Goal: Task Accomplishment & Management: Manage account settings

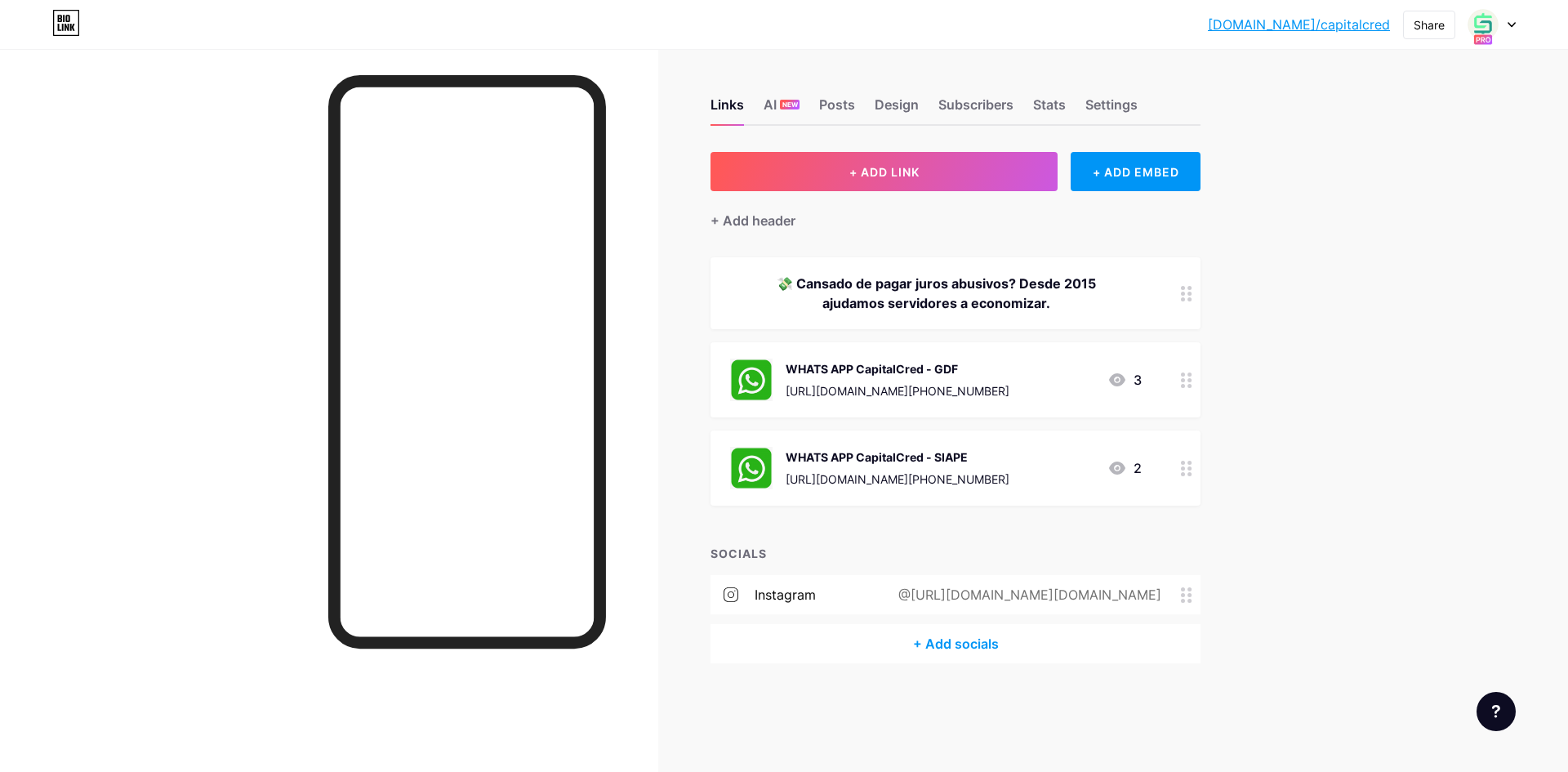
click at [1506, 31] on div at bounding box center [1491, 24] width 47 height 29
click at [1396, 144] on div "+ Add a new page" at bounding box center [1414, 141] width 183 height 16
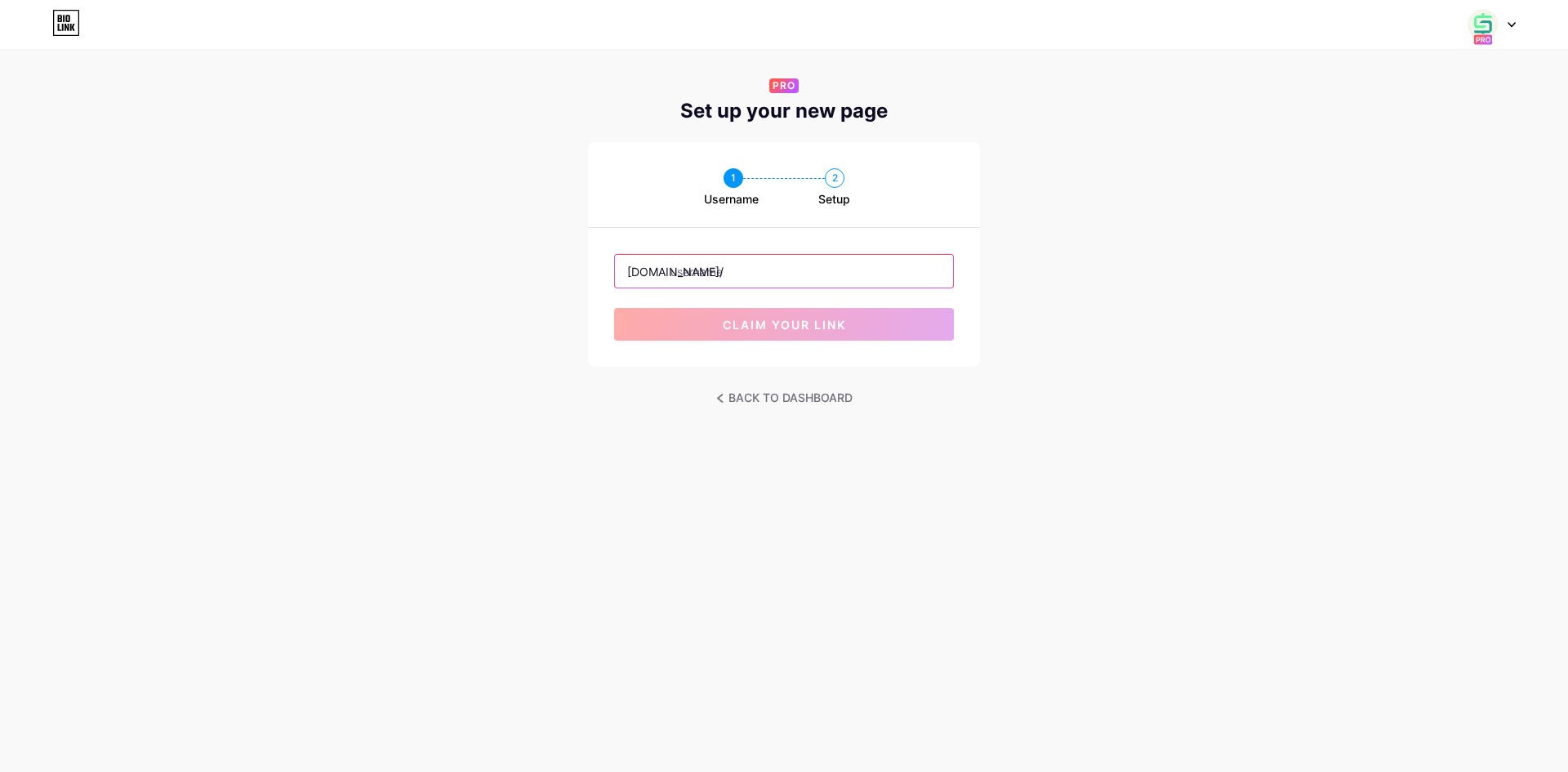
click at [757, 280] on input "text" at bounding box center [783, 270] width 338 height 33
click at [1513, 28] on div at bounding box center [1491, 24] width 47 height 29
click at [808, 259] on input "text" at bounding box center [783, 270] width 338 height 33
click at [766, 269] on input "text" at bounding box center [783, 270] width 338 height 33
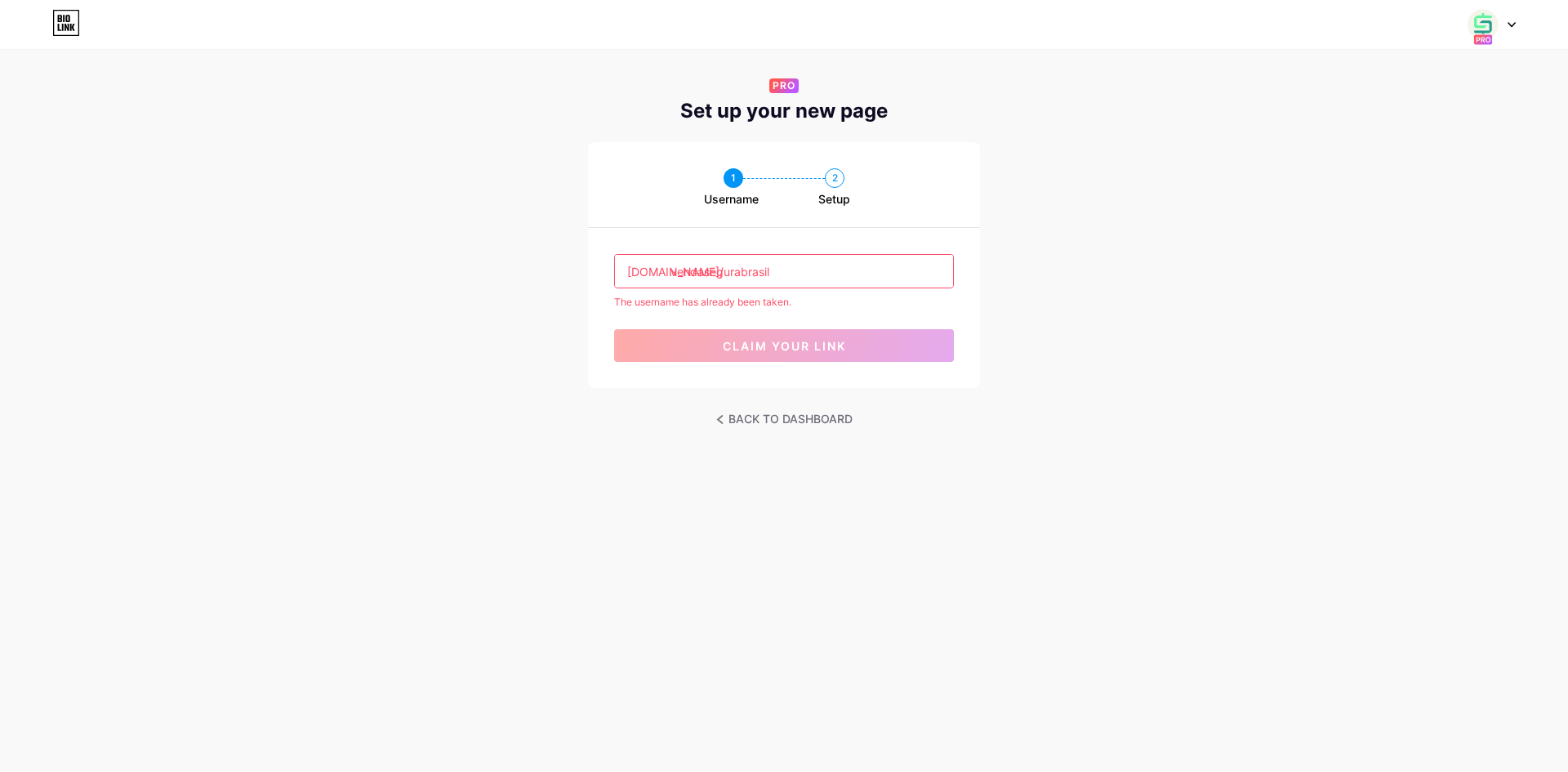
click at [740, 268] on input "vendasegurabrasil" at bounding box center [783, 270] width 338 height 33
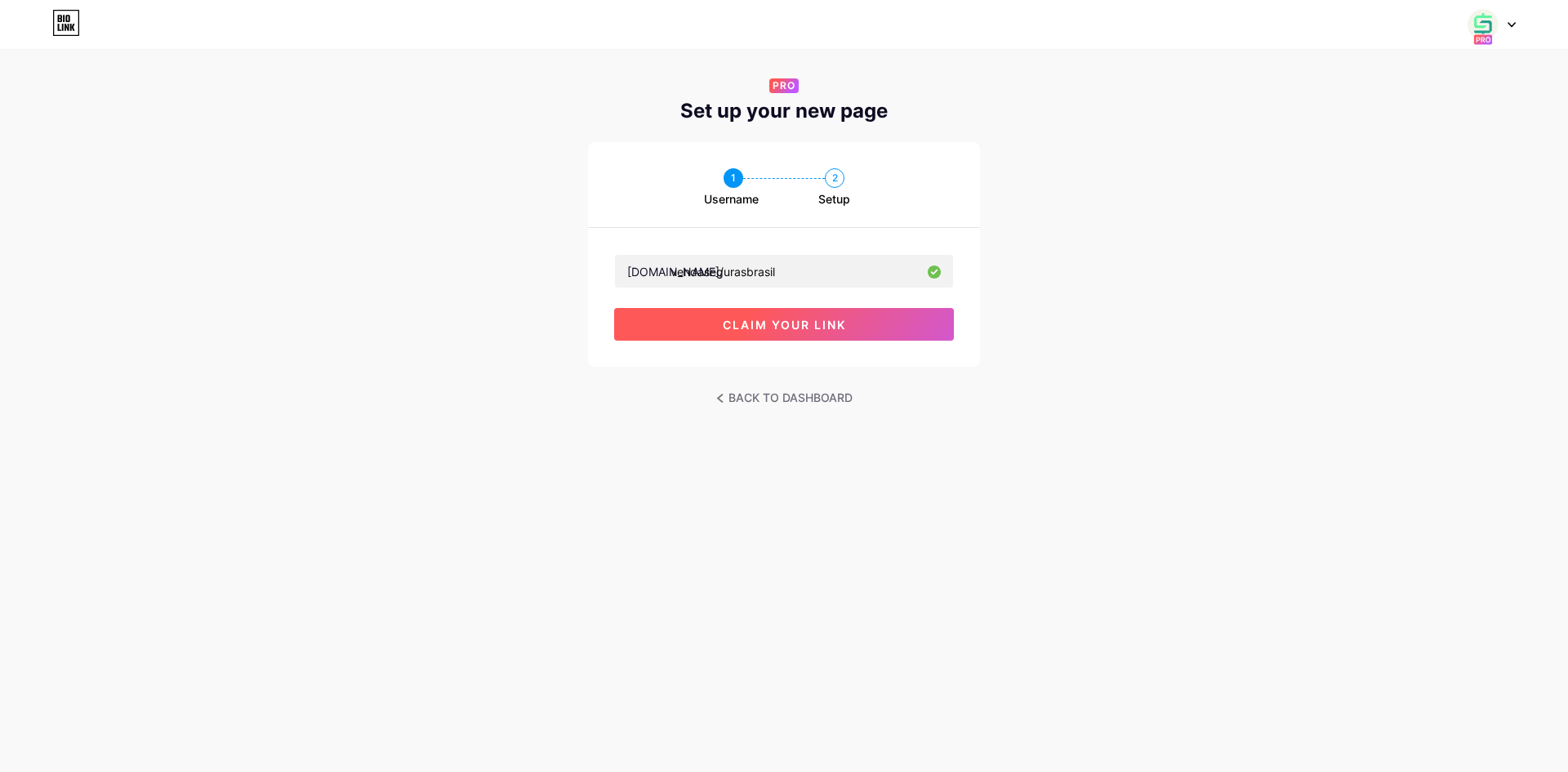
click at [823, 321] on span "claim your link" at bounding box center [785, 324] width 124 height 14
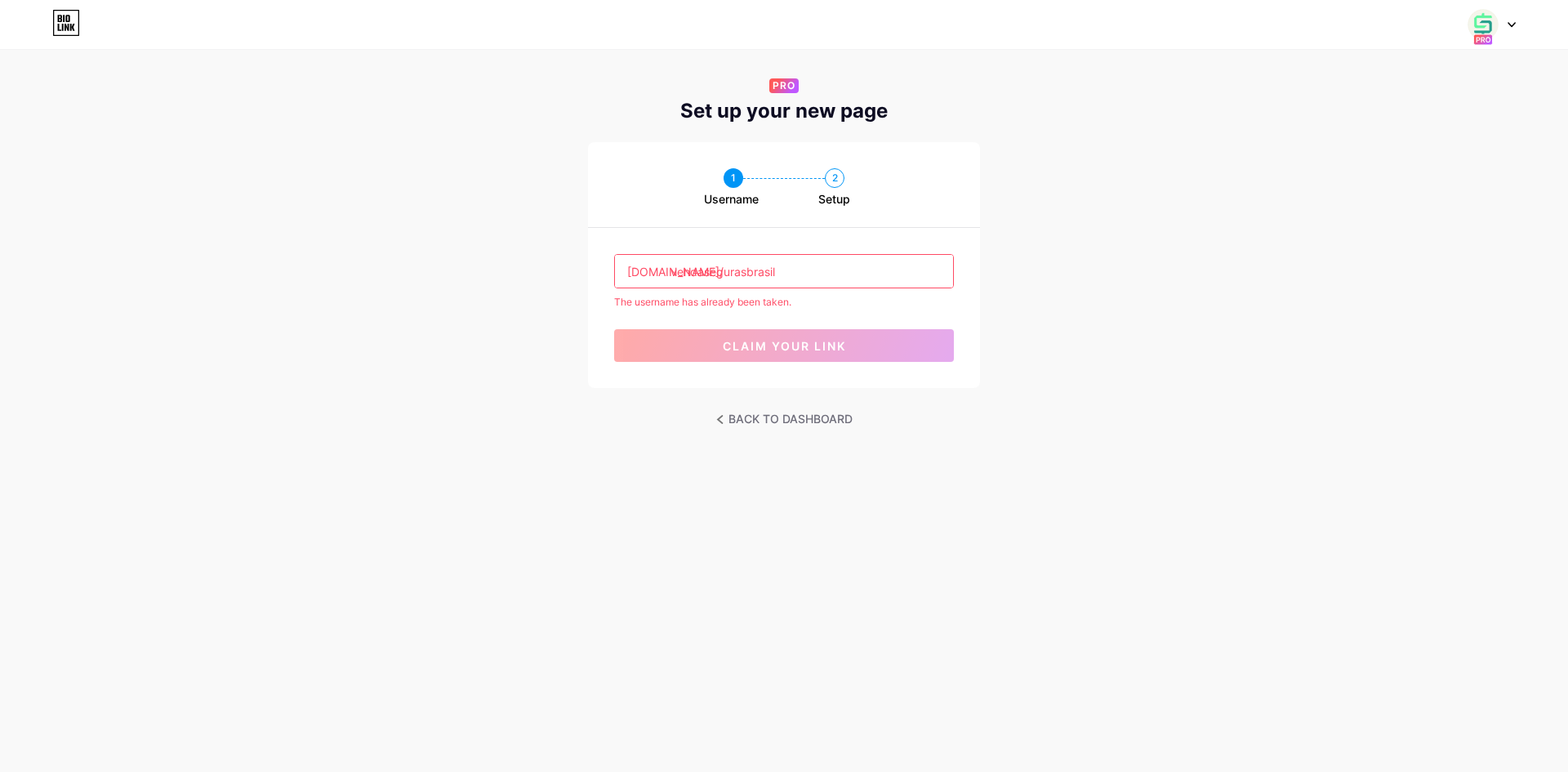
click at [775, 262] on input "vendasegurasbrasil" at bounding box center [783, 270] width 338 height 33
click at [798, 272] on input "vendasegurasbrasil" at bounding box center [783, 270] width 338 height 33
drag, startPoint x: 750, startPoint y: 272, endPoint x: 793, endPoint y: 273, distance: 43.0
click at [793, 273] on input "vendasegurasbrasil" at bounding box center [783, 270] width 338 height 33
click at [702, 268] on input "vendasegurasbrasil" at bounding box center [783, 270] width 338 height 33
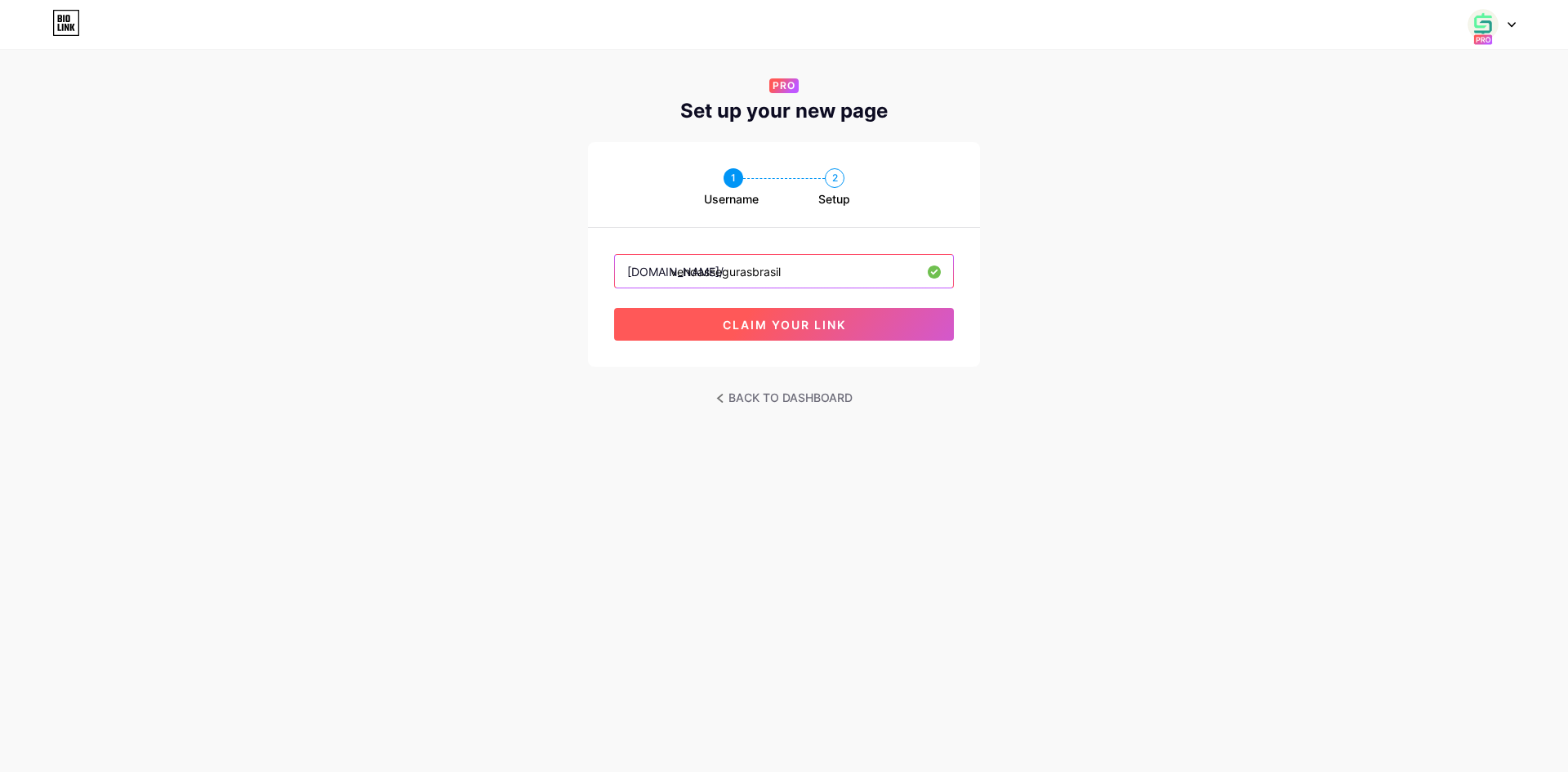
type input "vendassegurasbrasil"
click at [797, 317] on span "claim your link" at bounding box center [785, 324] width 124 height 14
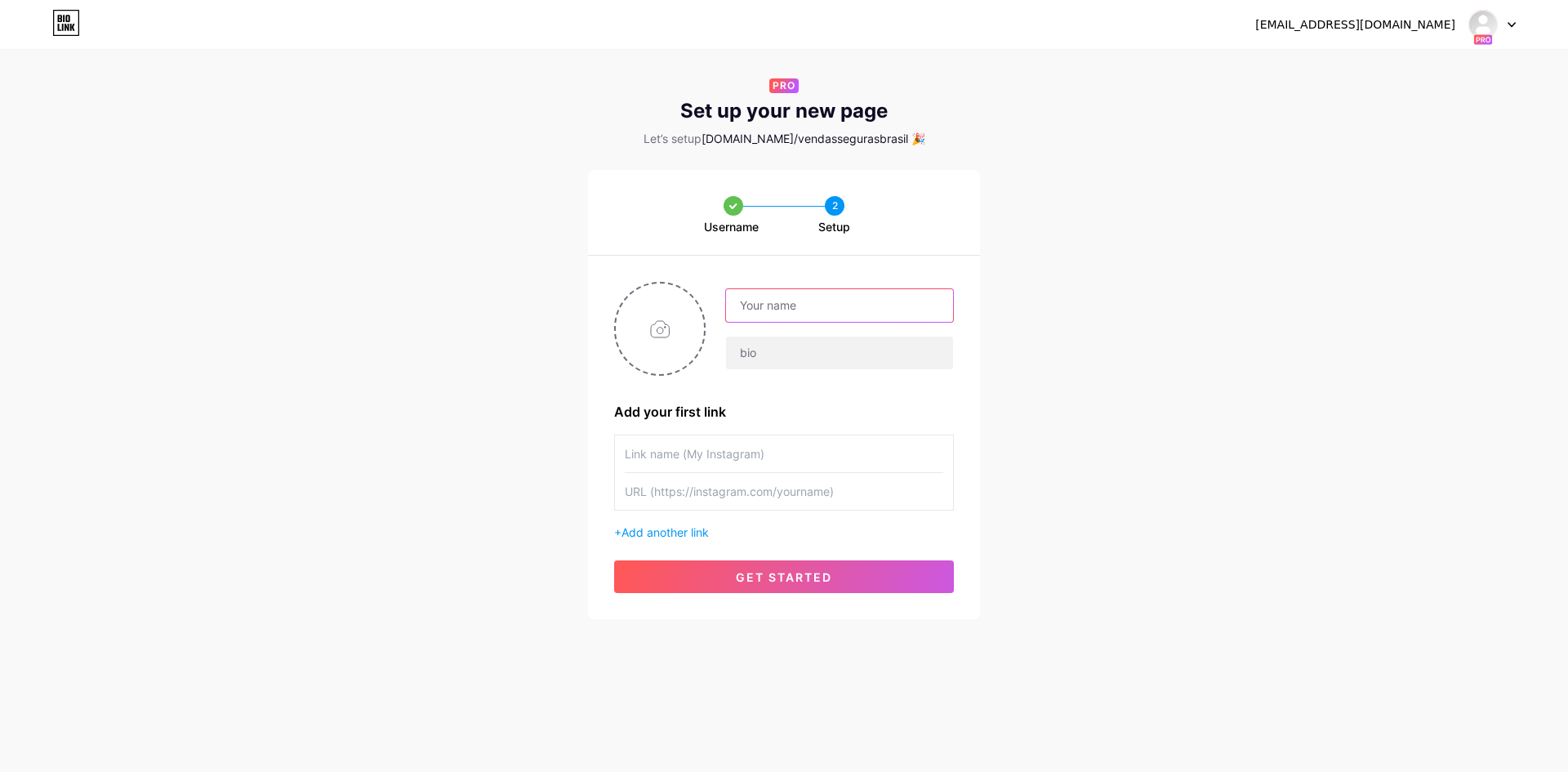
click at [797, 317] on input "text" at bounding box center [840, 305] width 227 height 33
click at [643, 320] on input "file" at bounding box center [659, 328] width 88 height 91
type input "C:\fakepath\WhatsApp Image 2025-08-16 at 01.07.40.jpeg"
click at [813, 309] on input "text" at bounding box center [840, 305] width 227 height 33
paste input "Angel Smart - [GEOGRAPHIC_DATA]"
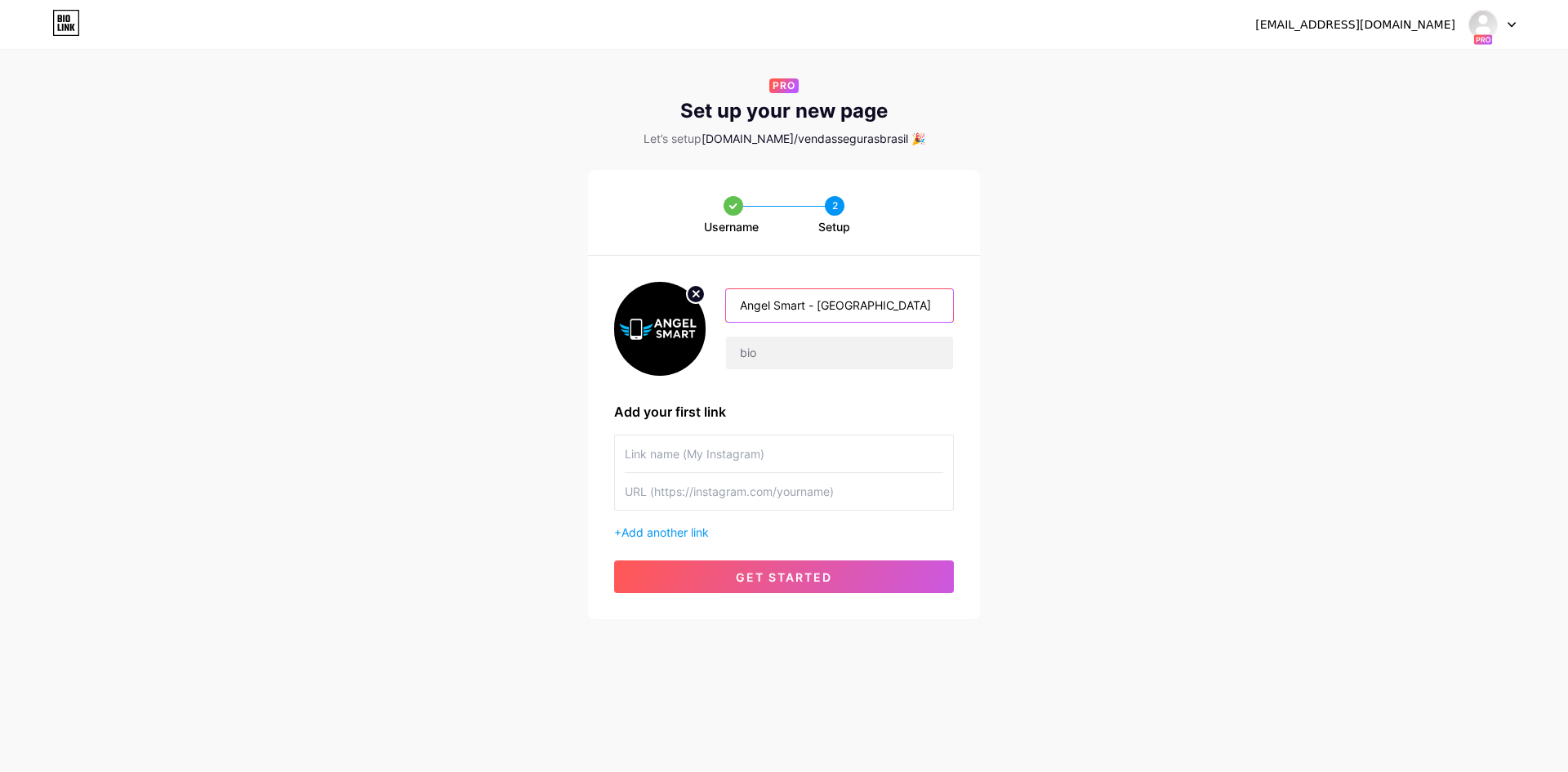
type input "Angel Smart - [GEOGRAPHIC_DATA]"
click at [790, 345] on input "text" at bounding box center [840, 352] width 227 height 33
paste input "TECNOLOGIA 📲 Angel Smart 🔹 Cell & Tech Apple • Samsung • Xiaomi • Motorola ⚡ Sm…"
type input "TECNOLOGIA 📲 Angel Smart 🔹 Cell & Tech Apple • Samsung • Xiaomi • Motorola ⚡ Sm…"
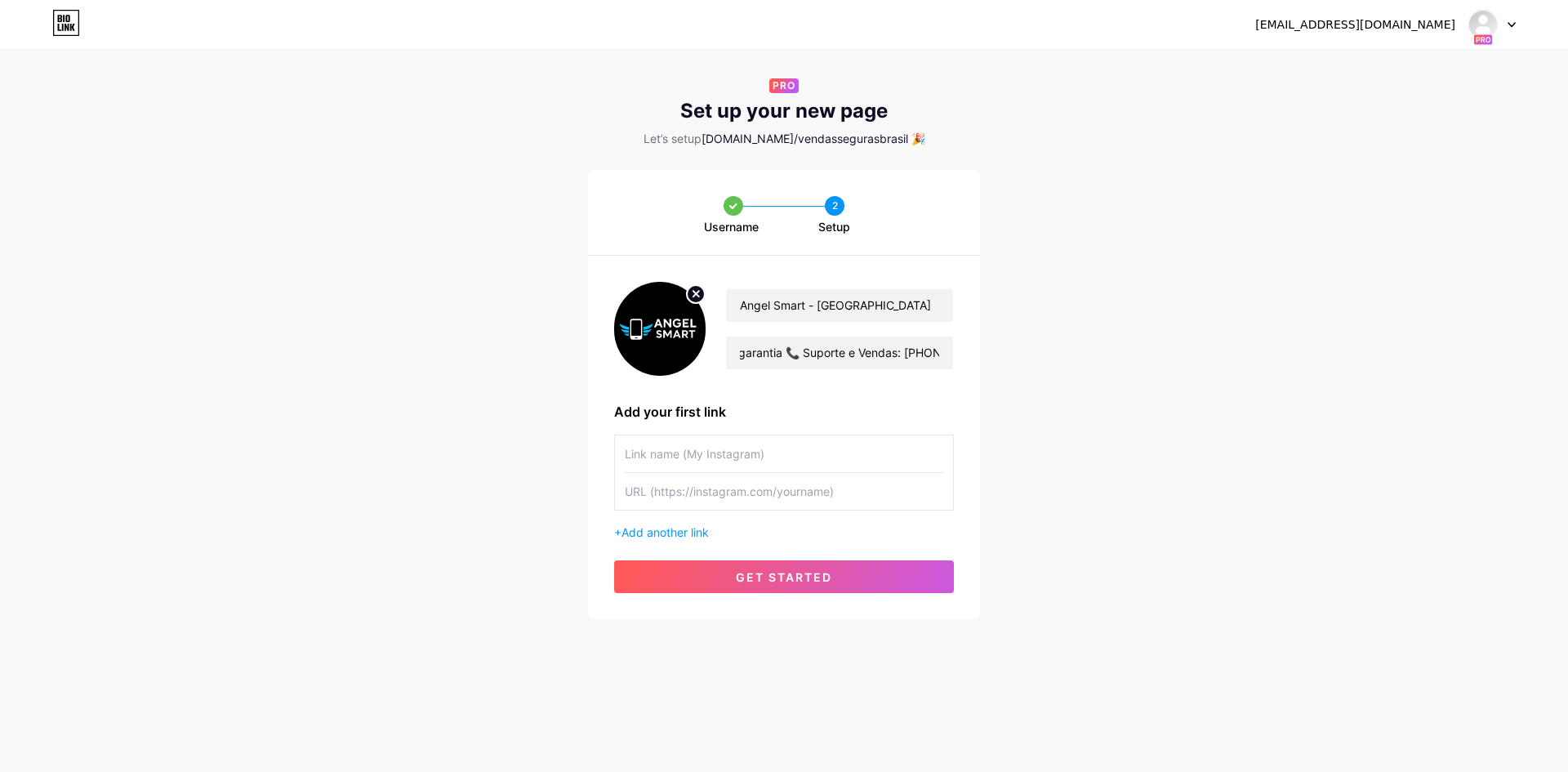
click at [718, 452] on input "text" at bounding box center [783, 453] width 318 height 37
click at [712, 492] on input "text" at bounding box center [783, 491] width 318 height 37
paste input "[URL][DOMAIN_NAME]"
type input "[URL][DOMAIN_NAME]"
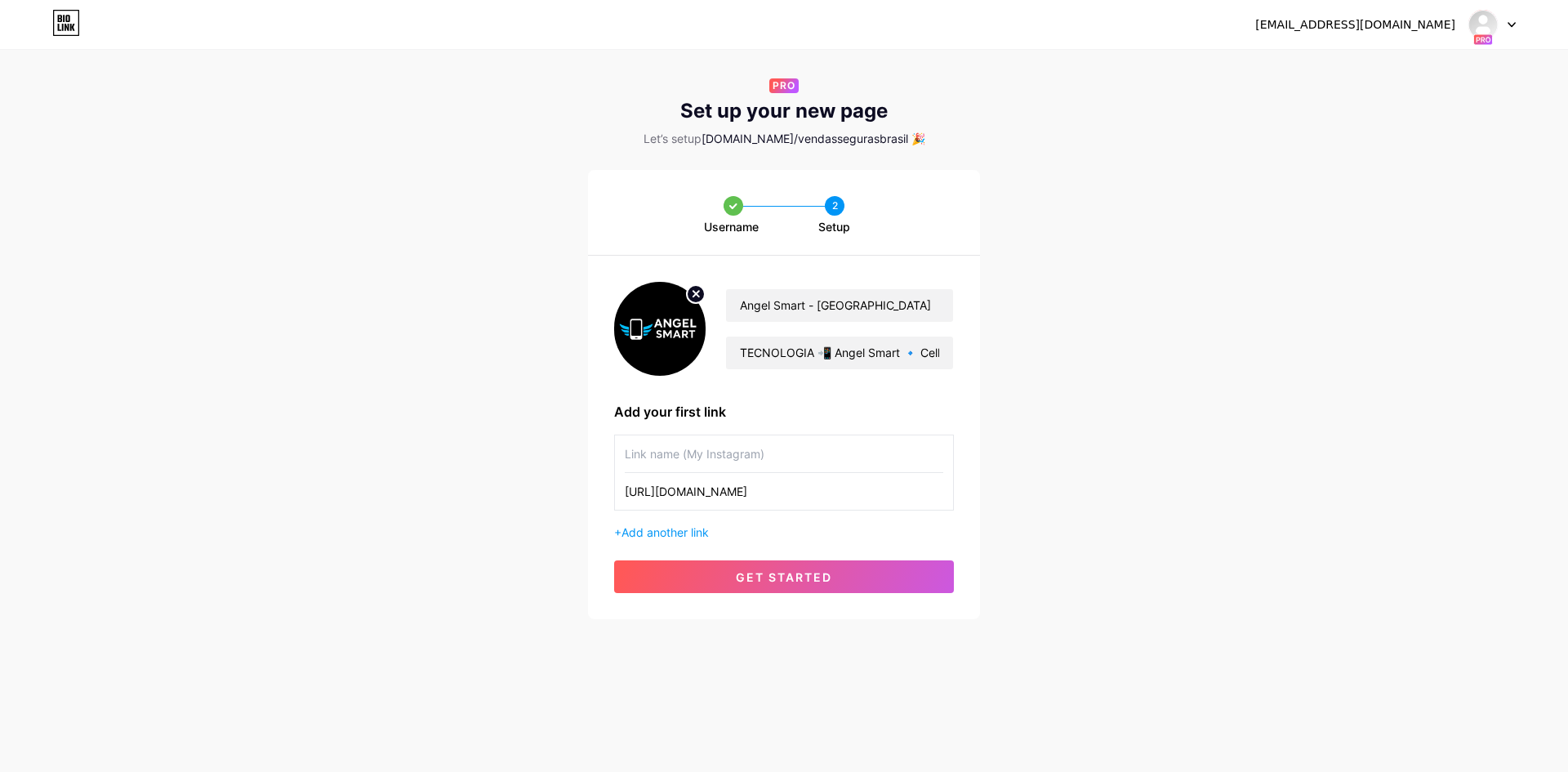
click at [713, 462] on input "text" at bounding box center [783, 453] width 318 height 37
drag, startPoint x: 857, startPoint y: 301, endPoint x: 736, endPoint y: 304, distance: 121.0
click at [736, 304] on input "Angel Smart - [GEOGRAPHIC_DATA]" at bounding box center [840, 305] width 227 height 33
click at [723, 456] on input "text" at bounding box center [783, 453] width 318 height 37
paste input "Angel Smart - [GEOGRAPHIC_DATA]"
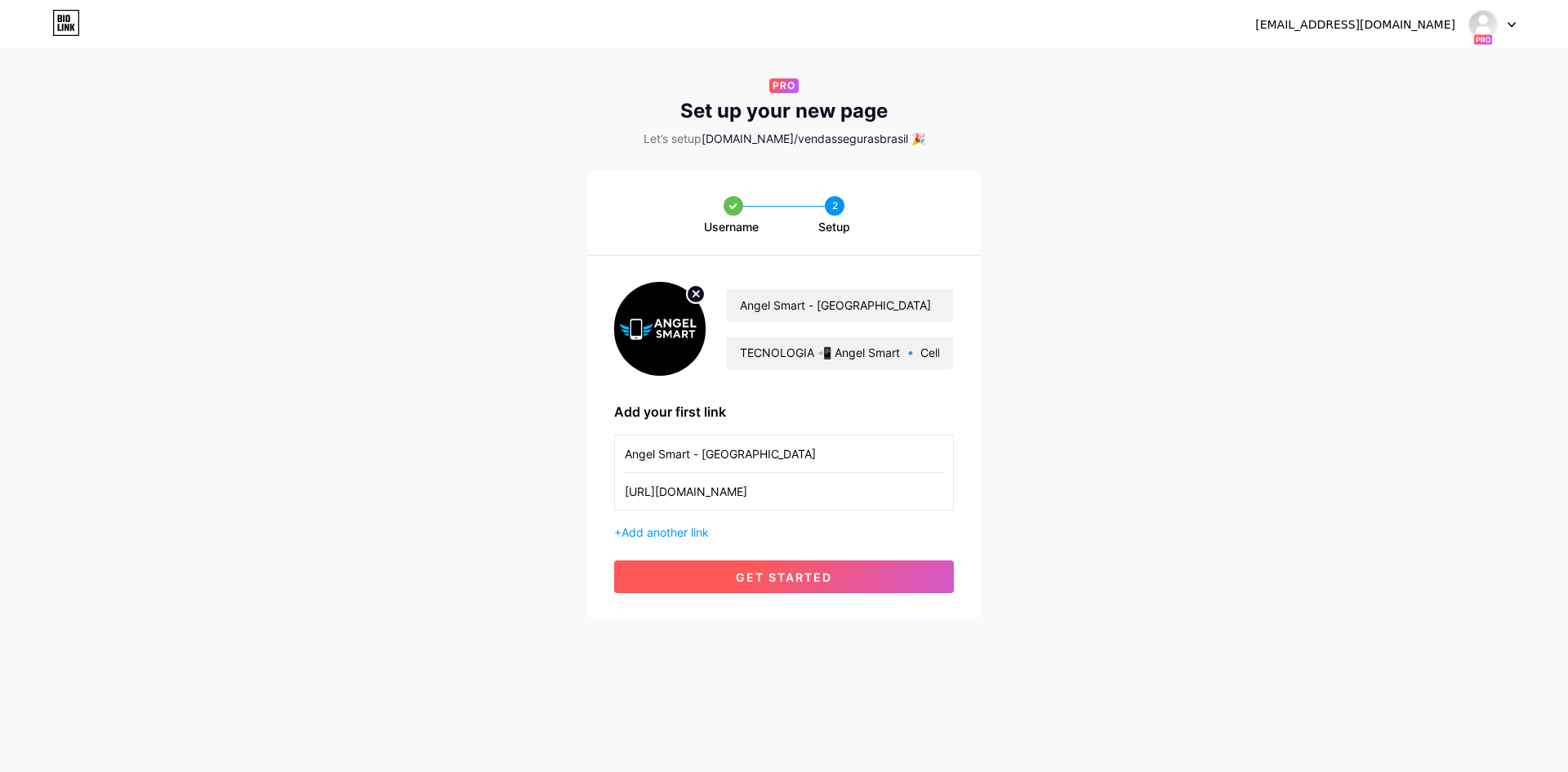
type input "Angel Smart - [GEOGRAPHIC_DATA]"
click at [799, 565] on button "get started" at bounding box center [784, 577] width 340 height 33
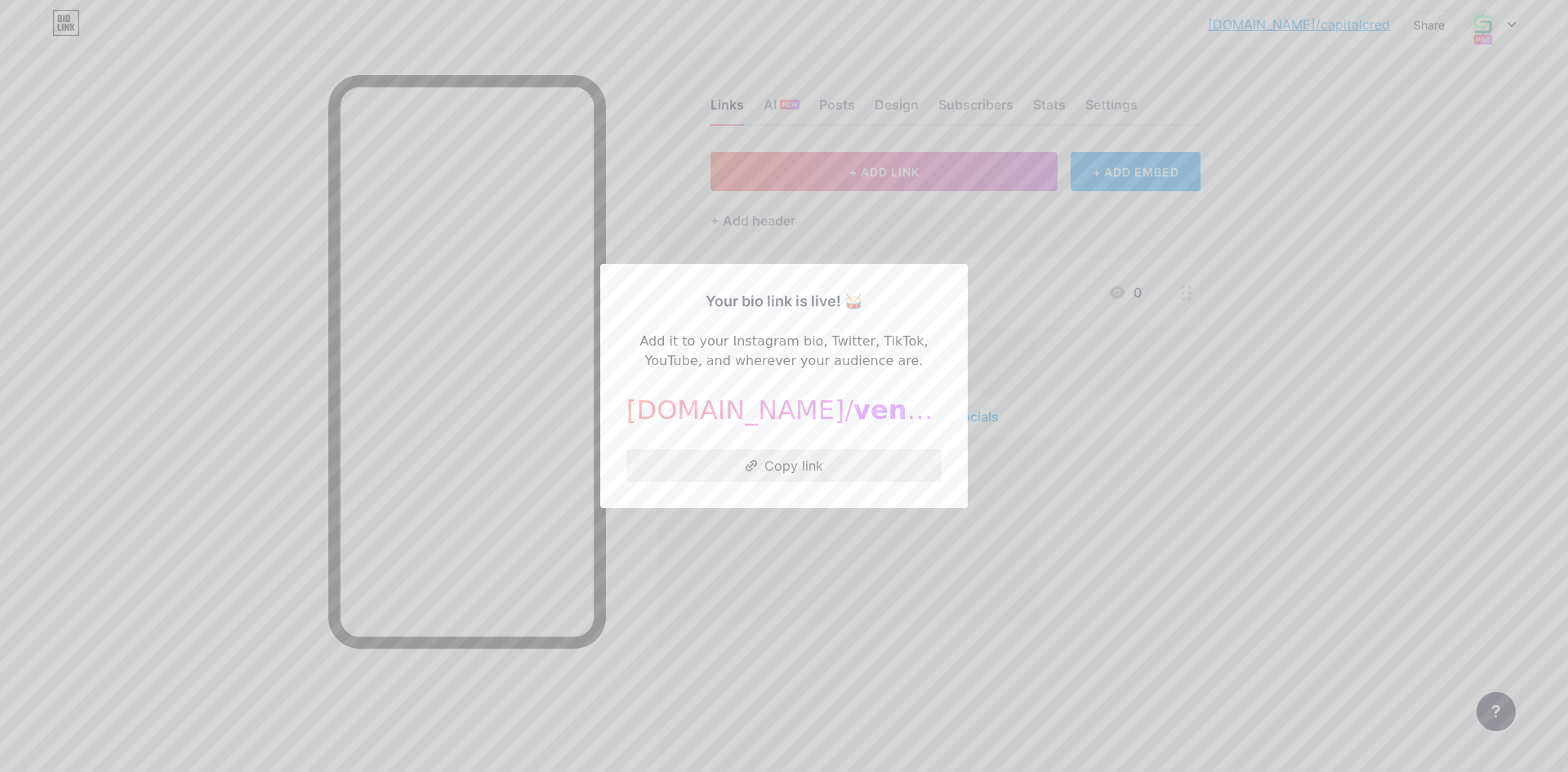
click at [797, 468] on button "Copy link" at bounding box center [784, 465] width 315 height 33
click at [1015, 519] on div at bounding box center [784, 386] width 1568 height 772
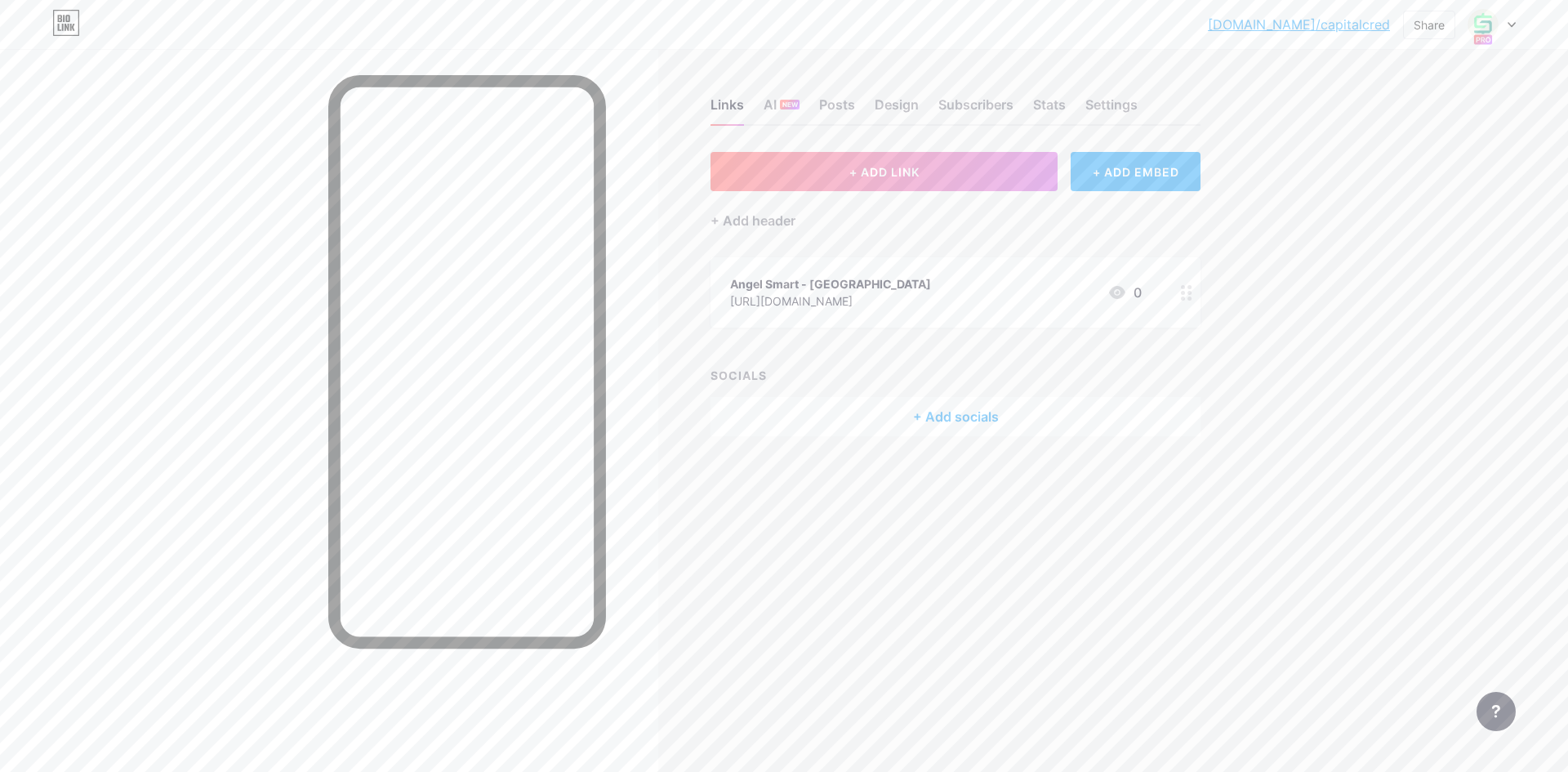
click at [1511, 23] on icon at bounding box center [1511, 25] width 8 height 6
click at [1404, 157] on div "[DOMAIN_NAME]/vendassegurasbrasil" at bounding box center [1431, 159] width 144 height 13
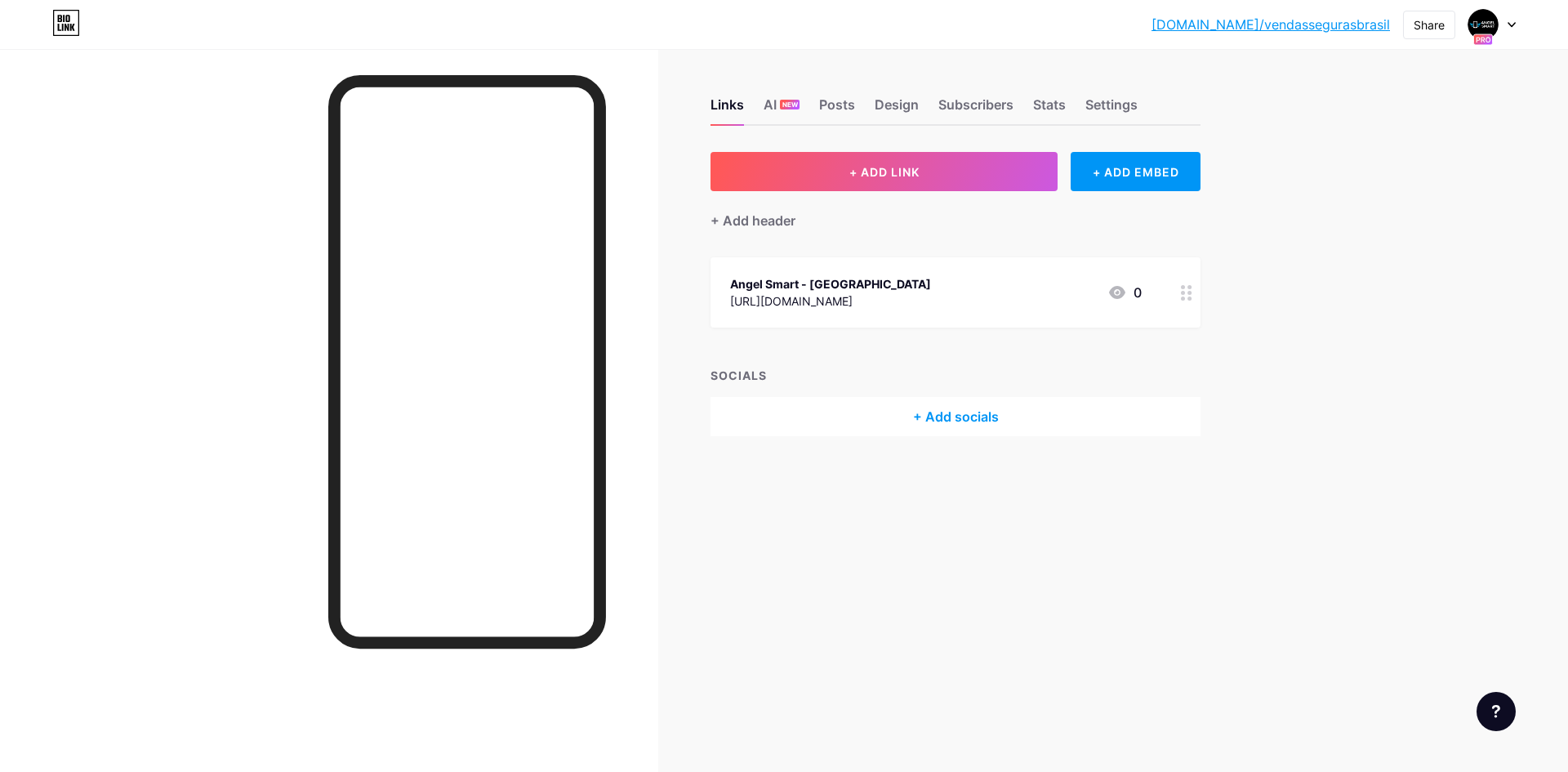
click at [951, 417] on div "+ Add socials" at bounding box center [955, 416] width 490 height 39
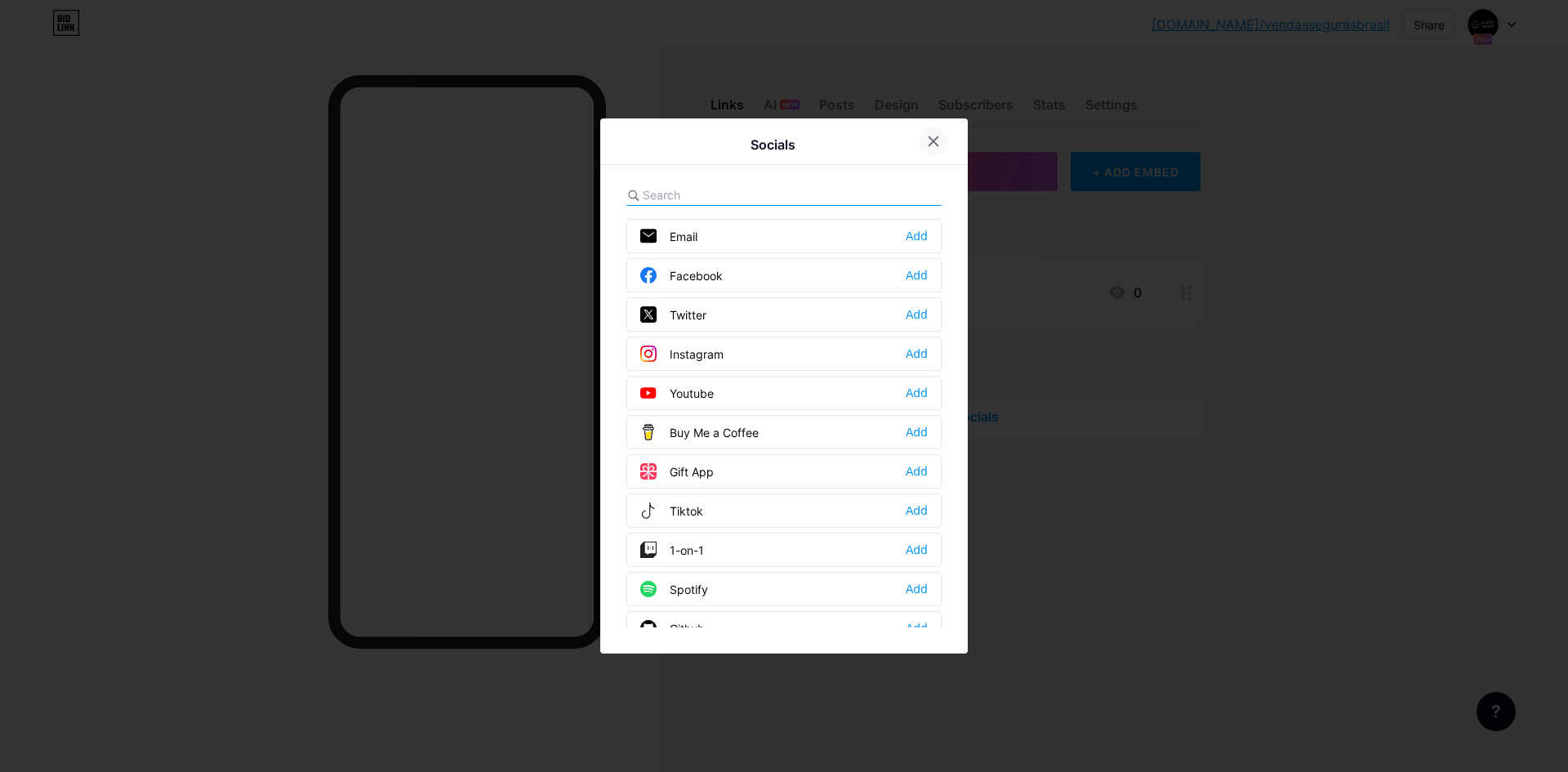
click at [930, 138] on icon at bounding box center [934, 142] width 9 height 9
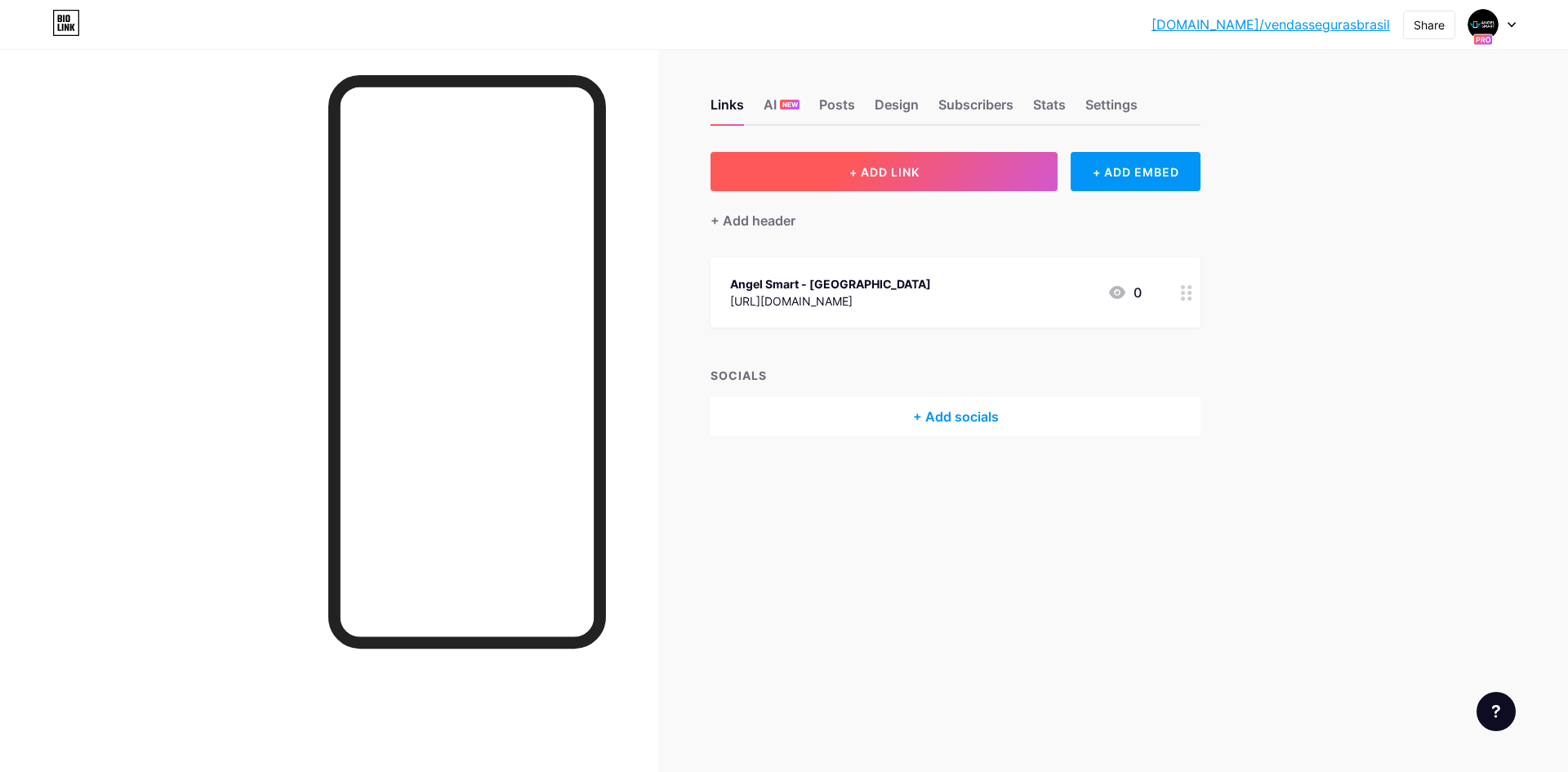
click at [872, 166] on span "+ ADD LINK" at bounding box center [884, 172] width 70 height 14
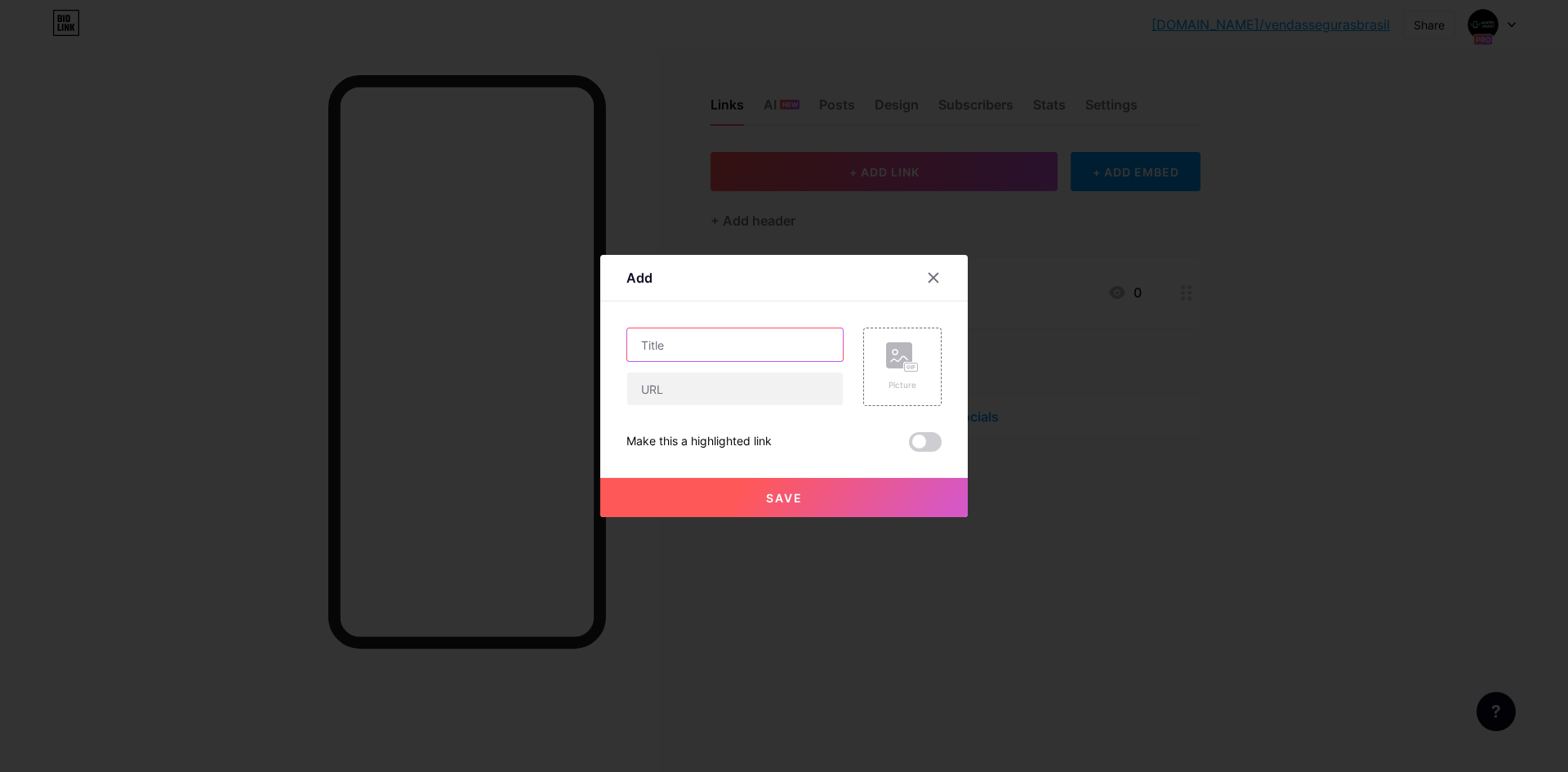
click at [731, 347] on input "text" at bounding box center [735, 344] width 215 height 33
click at [715, 400] on input "text" at bounding box center [735, 388] width 215 height 33
click at [727, 399] on input "text" at bounding box center [735, 388] width 215 height 33
paste input "[URL][DOMAIN_NAME]"
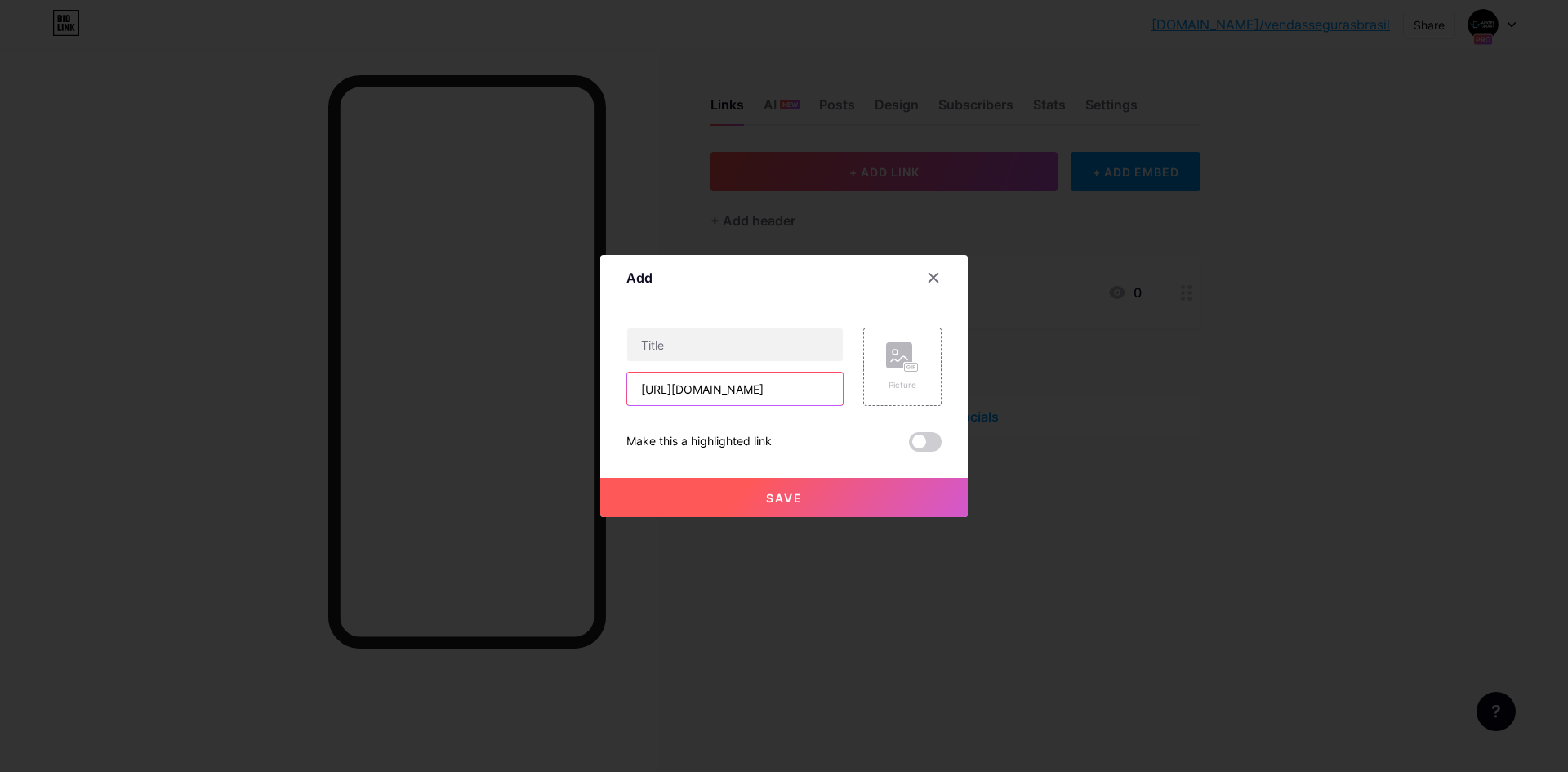
type input "[URL][DOMAIN_NAME]"
click at [767, 343] on input "text" at bounding box center [735, 344] width 215 height 33
paste input "Aspirador de Pó Portátil ⭐⭐⭐⭐⭐"
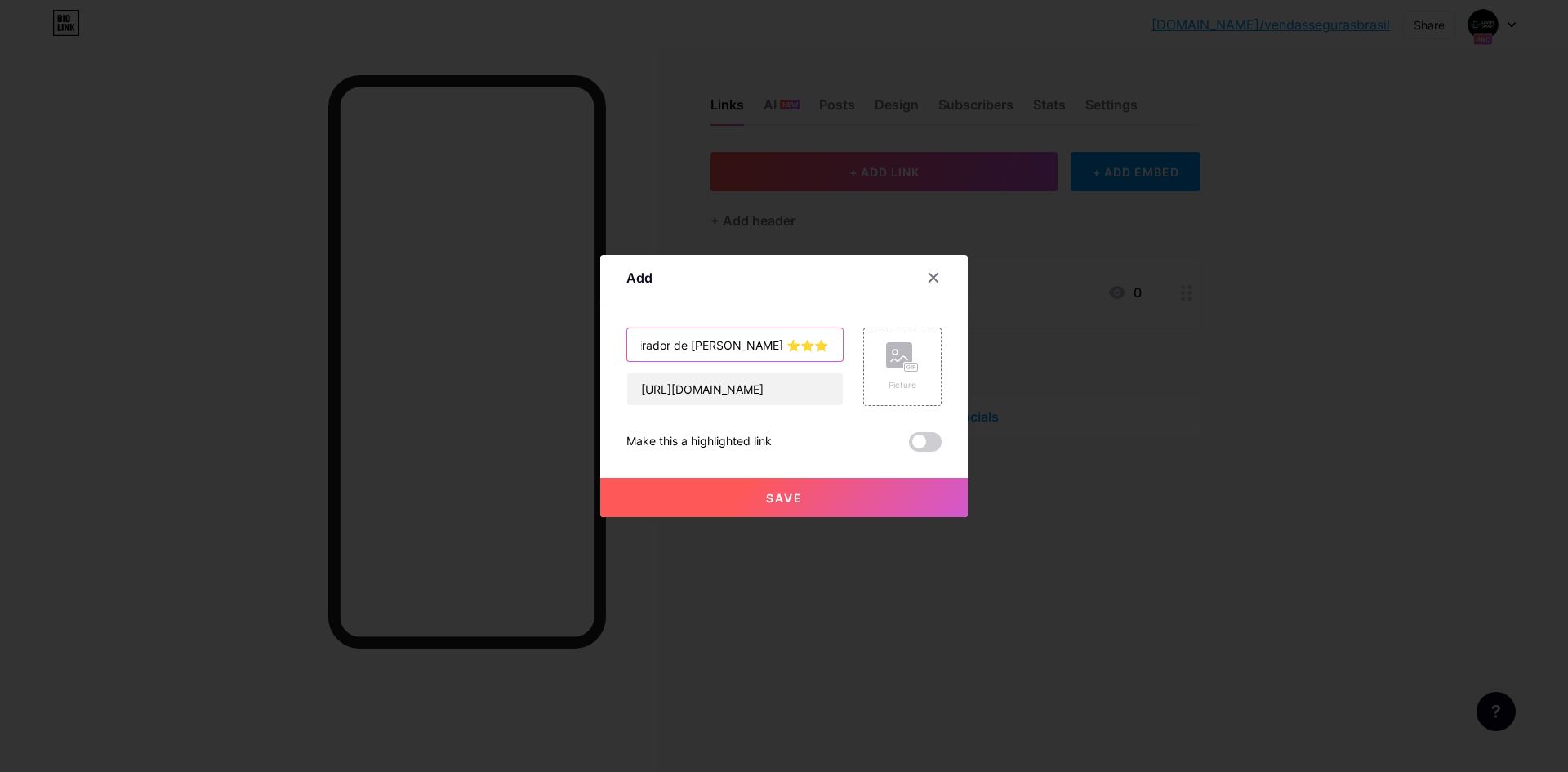
type input "Aspirador de Pó Portátil ⭐⭐⭐⭐⭐"
click at [882, 358] on div "Picture" at bounding box center [902, 366] width 79 height 79
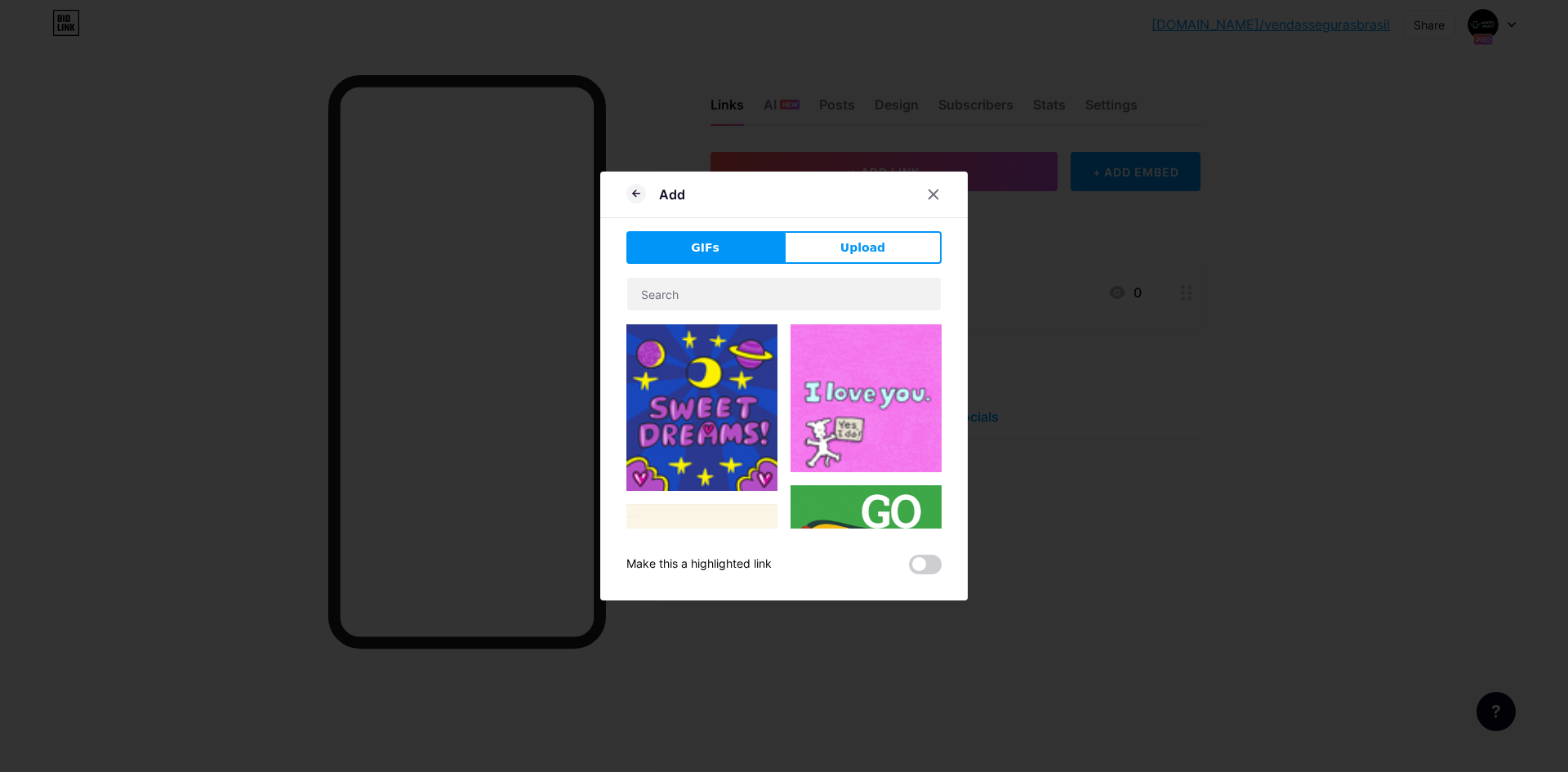
click at [860, 241] on span "Upload" at bounding box center [862, 247] width 45 height 17
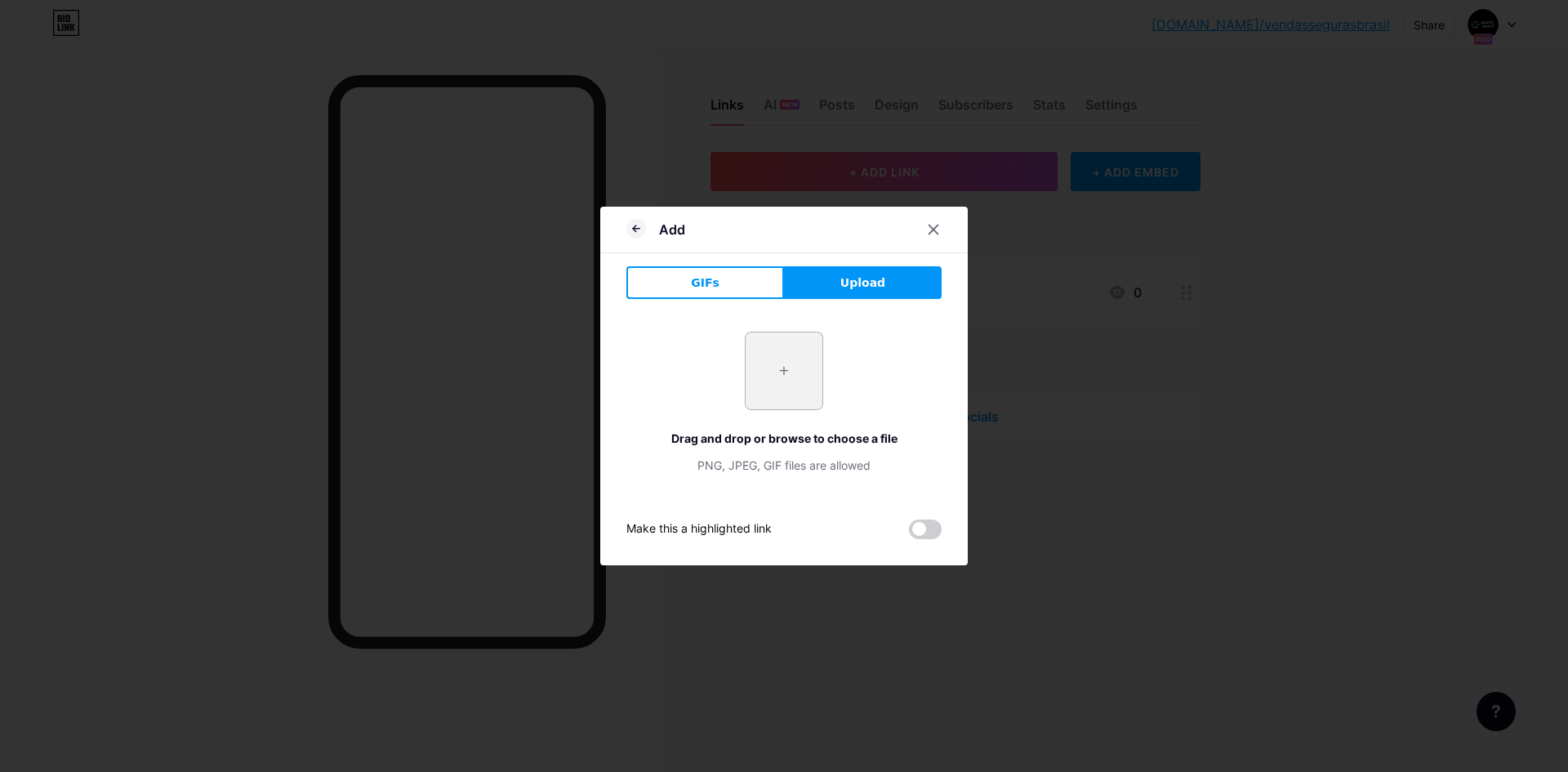
click at [790, 363] on input "file" at bounding box center [783, 370] width 77 height 77
type input "C:\fakepath\ChatGPT Image 12 de set. de 2025, 01_24_12.png"
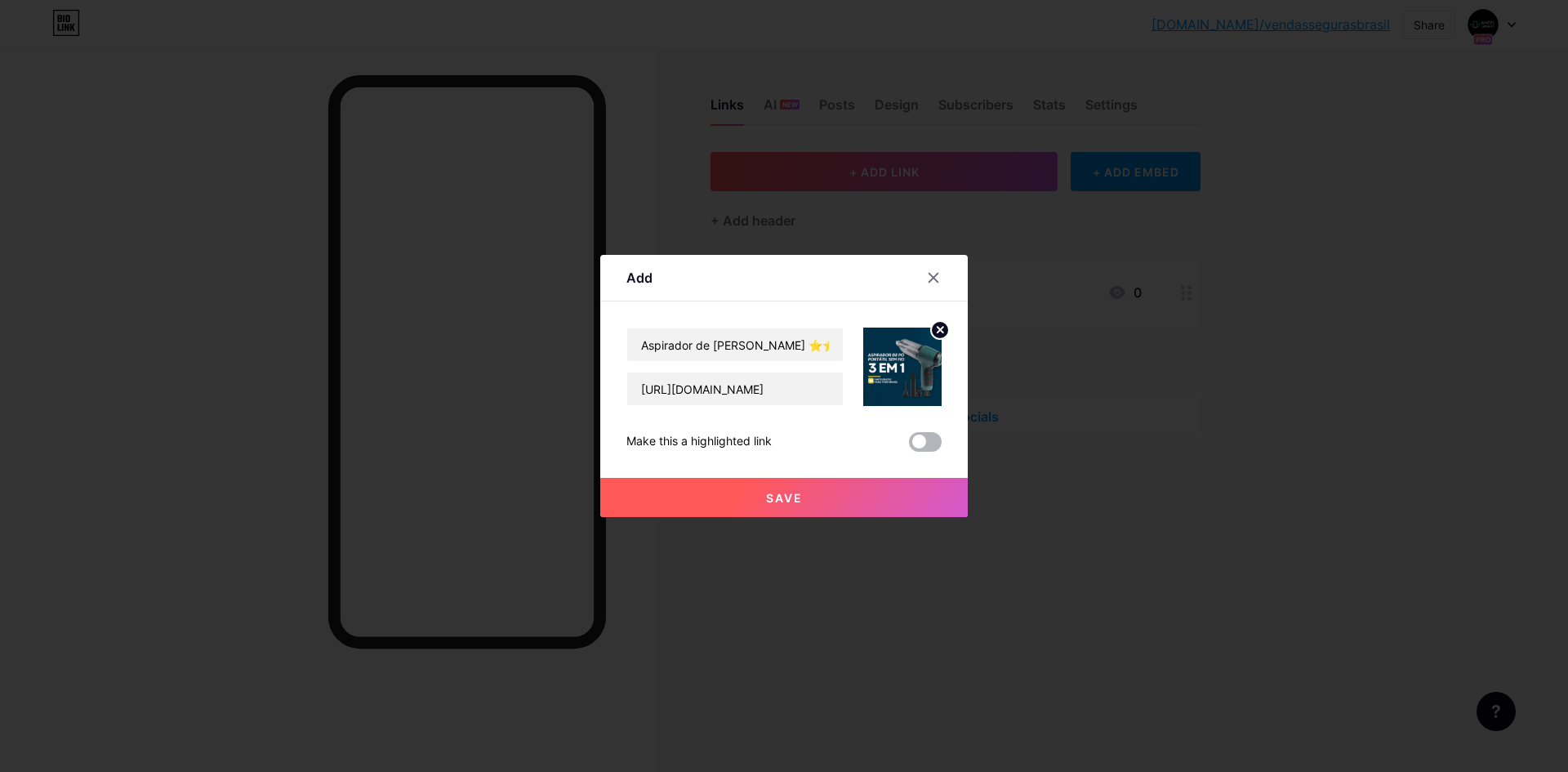
click at [939, 440] on span at bounding box center [925, 442] width 33 height 20
click at [909, 446] on input "checkbox" at bounding box center [909, 446] width 0 height 0
click at [806, 488] on button "Save" at bounding box center [784, 497] width 367 height 39
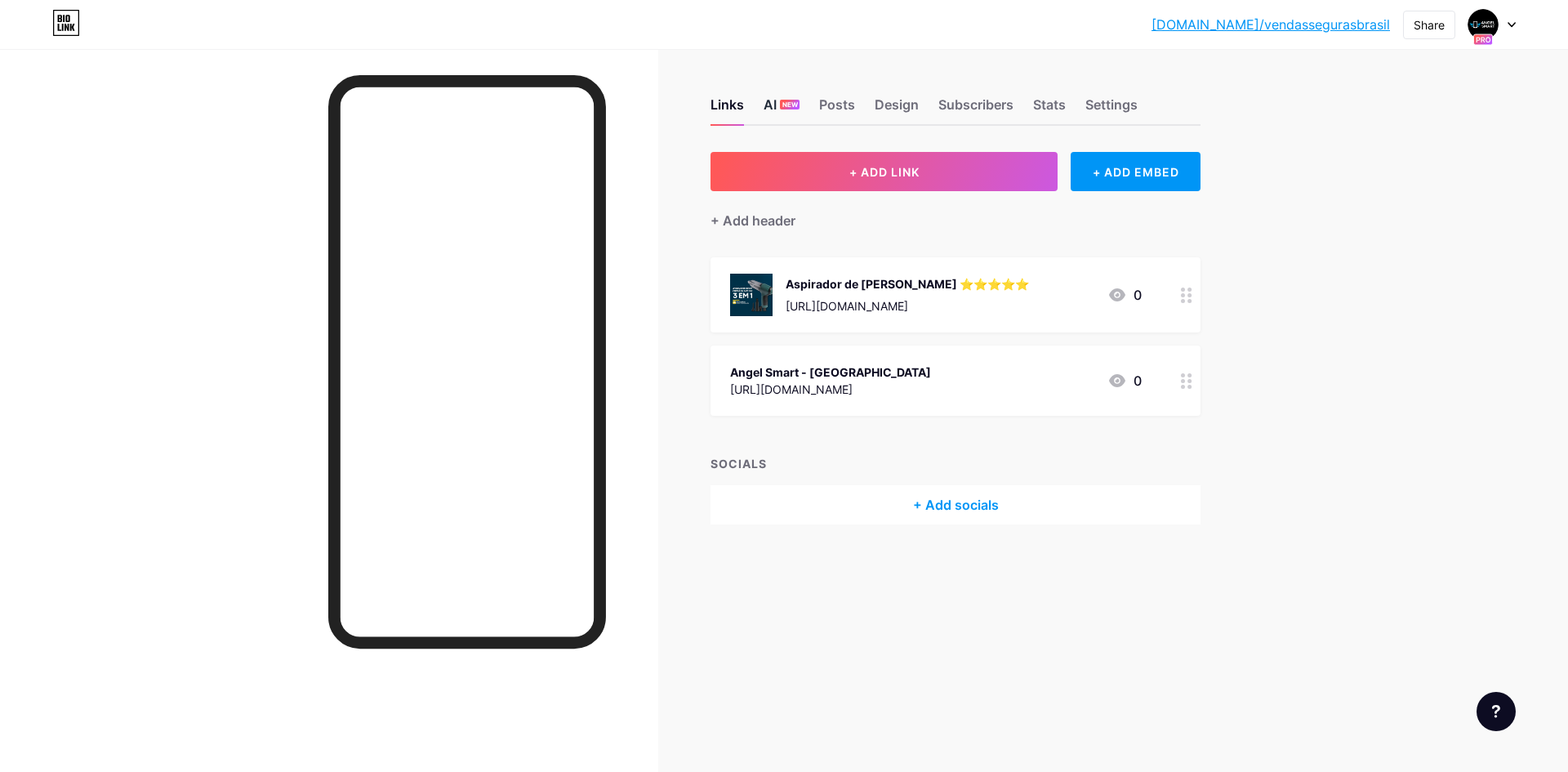
click at [792, 105] on span "NEW" at bounding box center [790, 105] width 16 height 10
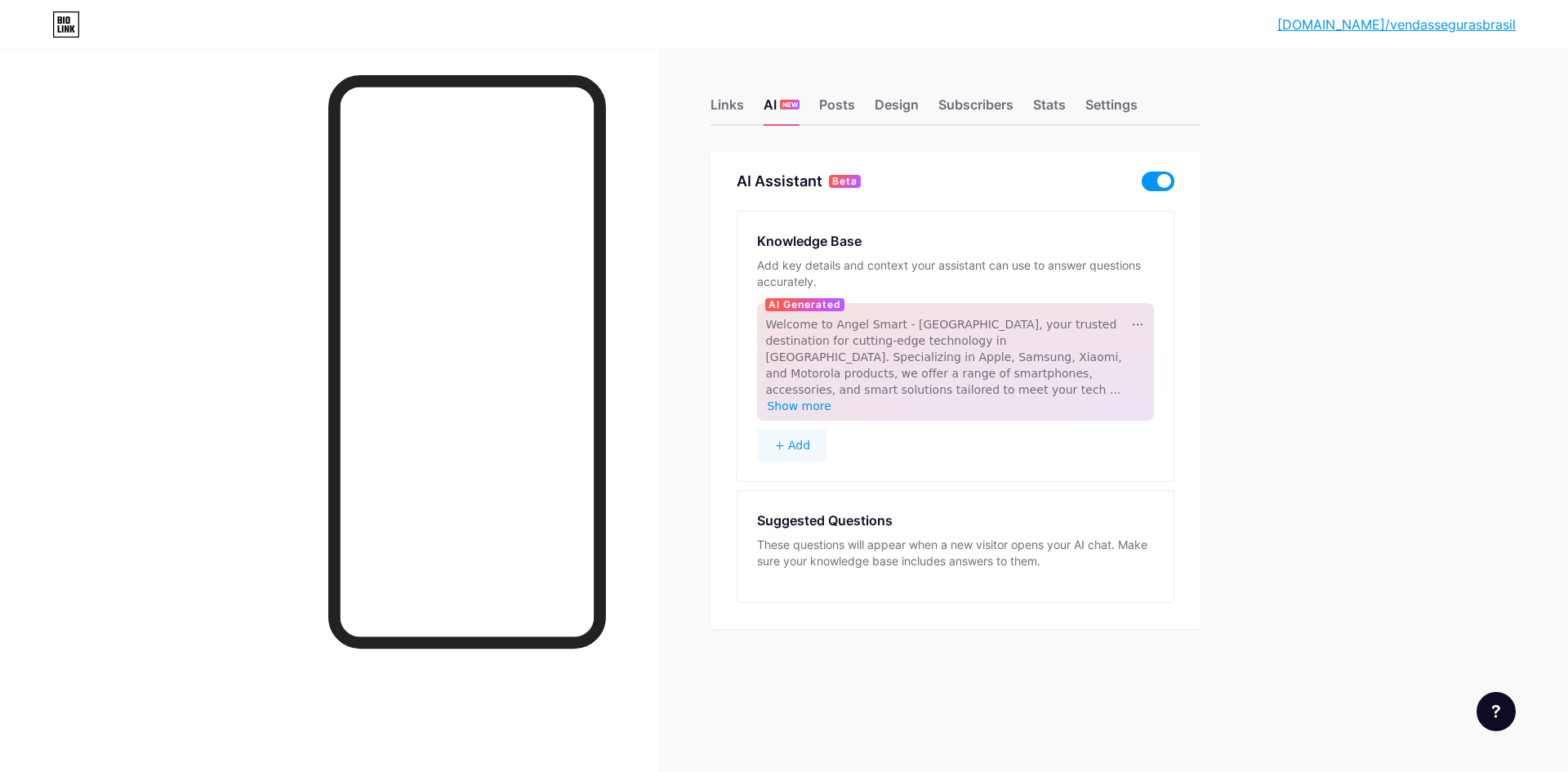
click at [798, 429] on button "+ Add" at bounding box center [792, 445] width 70 height 33
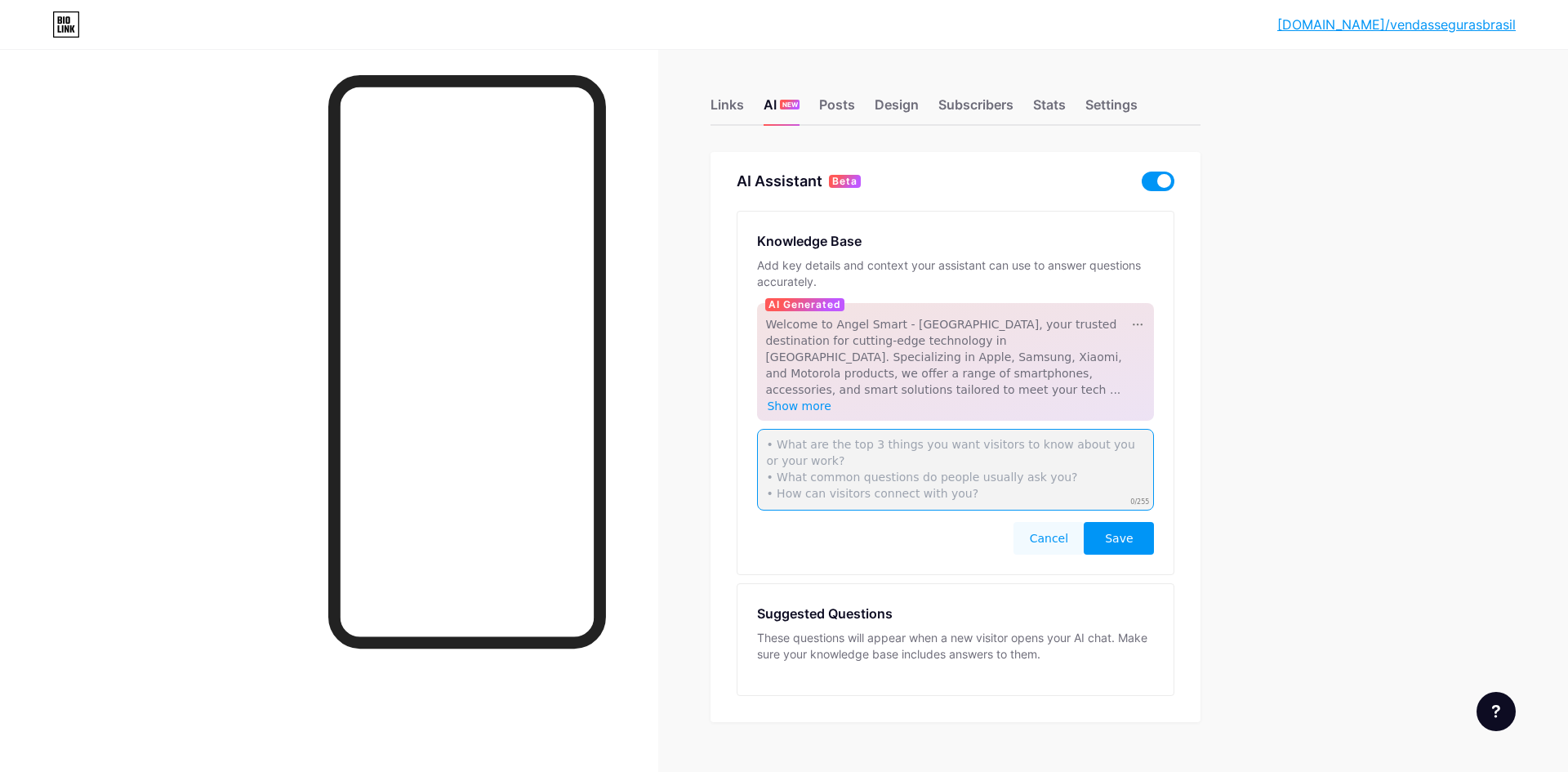
click at [857, 429] on textarea at bounding box center [956, 470] width 397 height 82
paste textarea "🌀 Aspirador de Pó Portátil Sem Fio 3 em 1 O Aspirador de Pó Portátil Sem Fio 3 …"
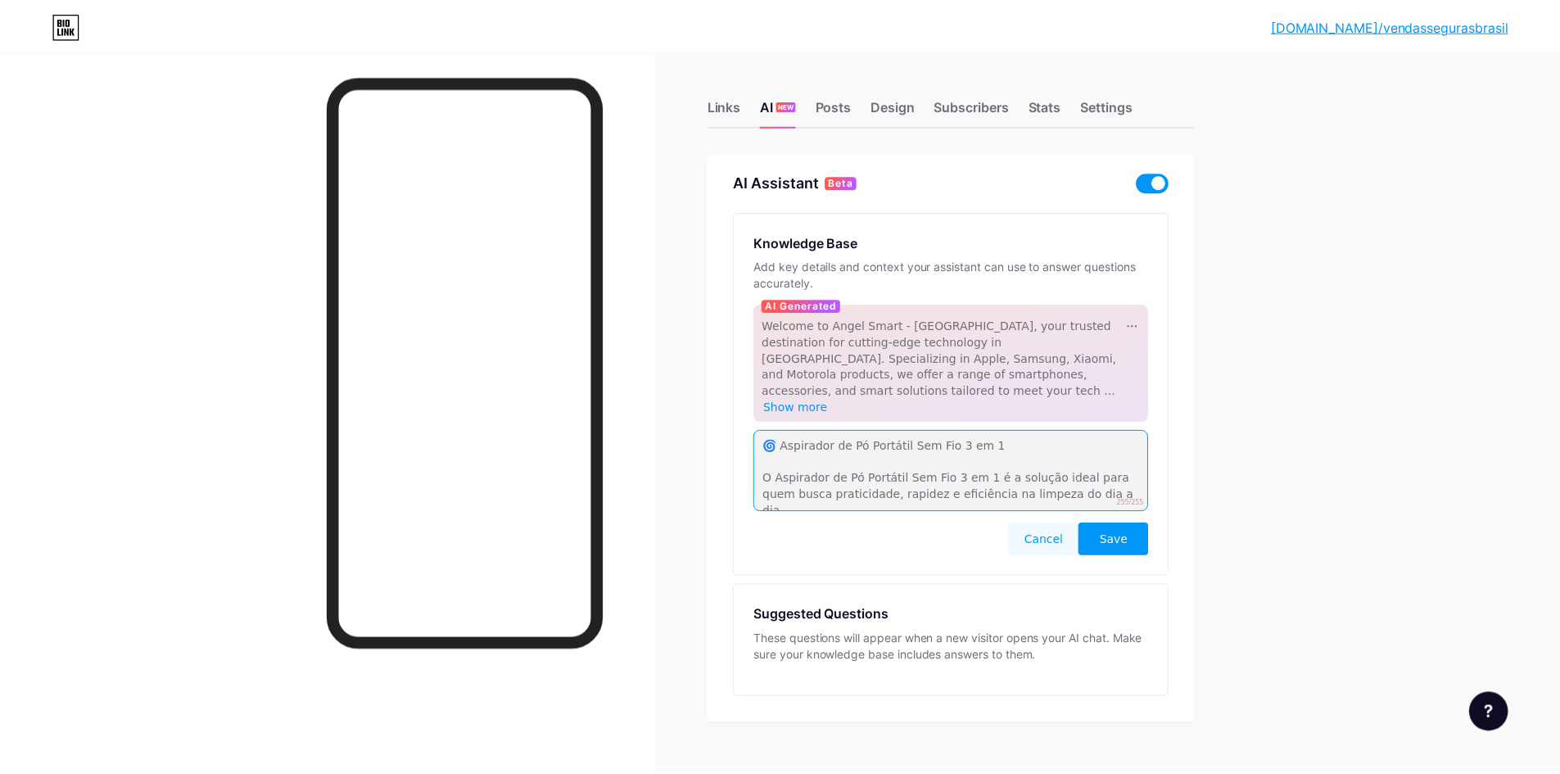
scroll to position [89, 0]
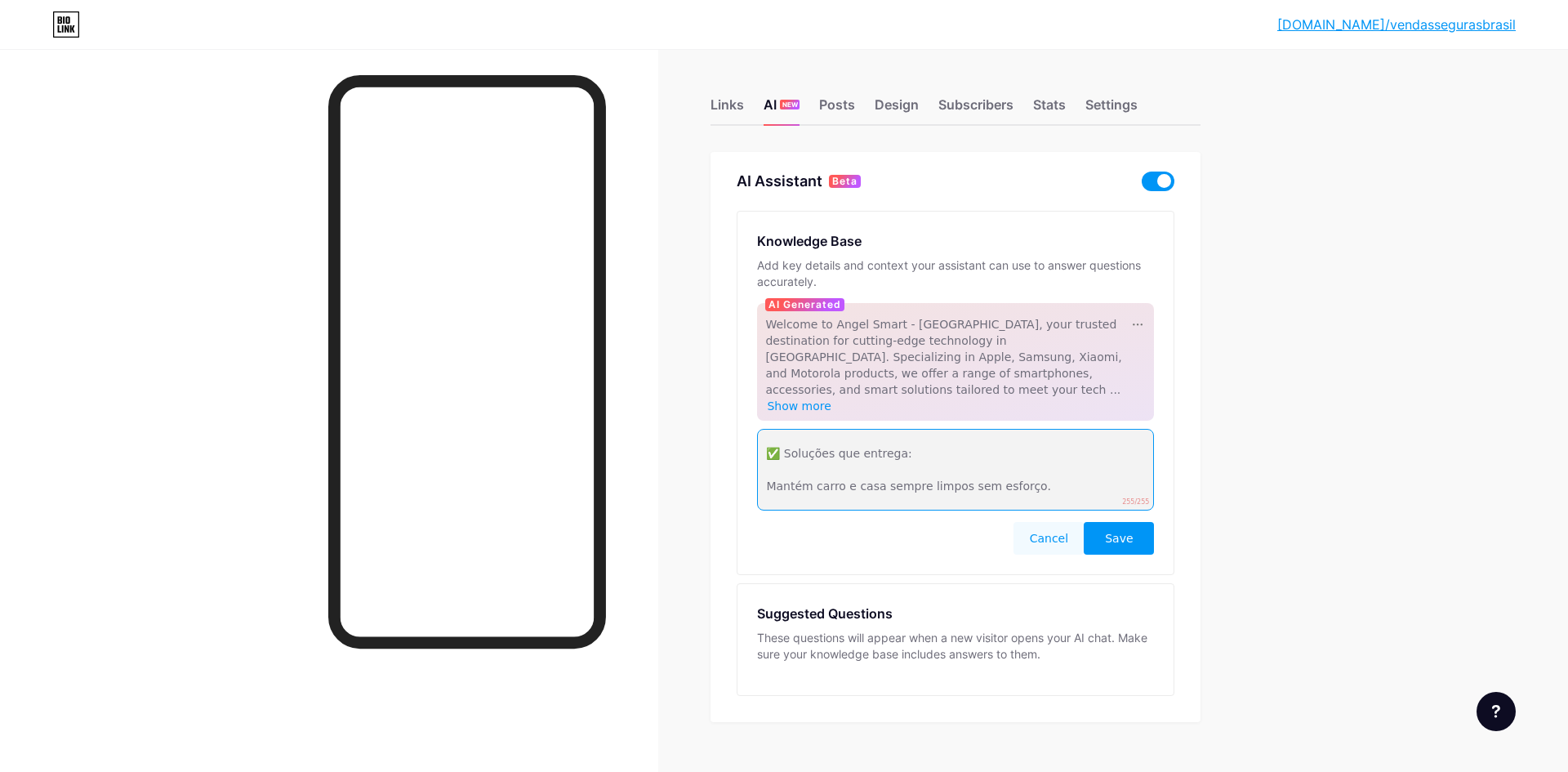
type textarea "🌀 Aspirador de Pó Portátil Sem Fio 3 em 1 O Aspirador de Pó Portátil Sem Fio 3 …"
click at [1115, 530] on span "Save" at bounding box center [1119, 538] width 28 height 16
click at [1057, 522] on button "Cancel" at bounding box center [1048, 538] width 70 height 33
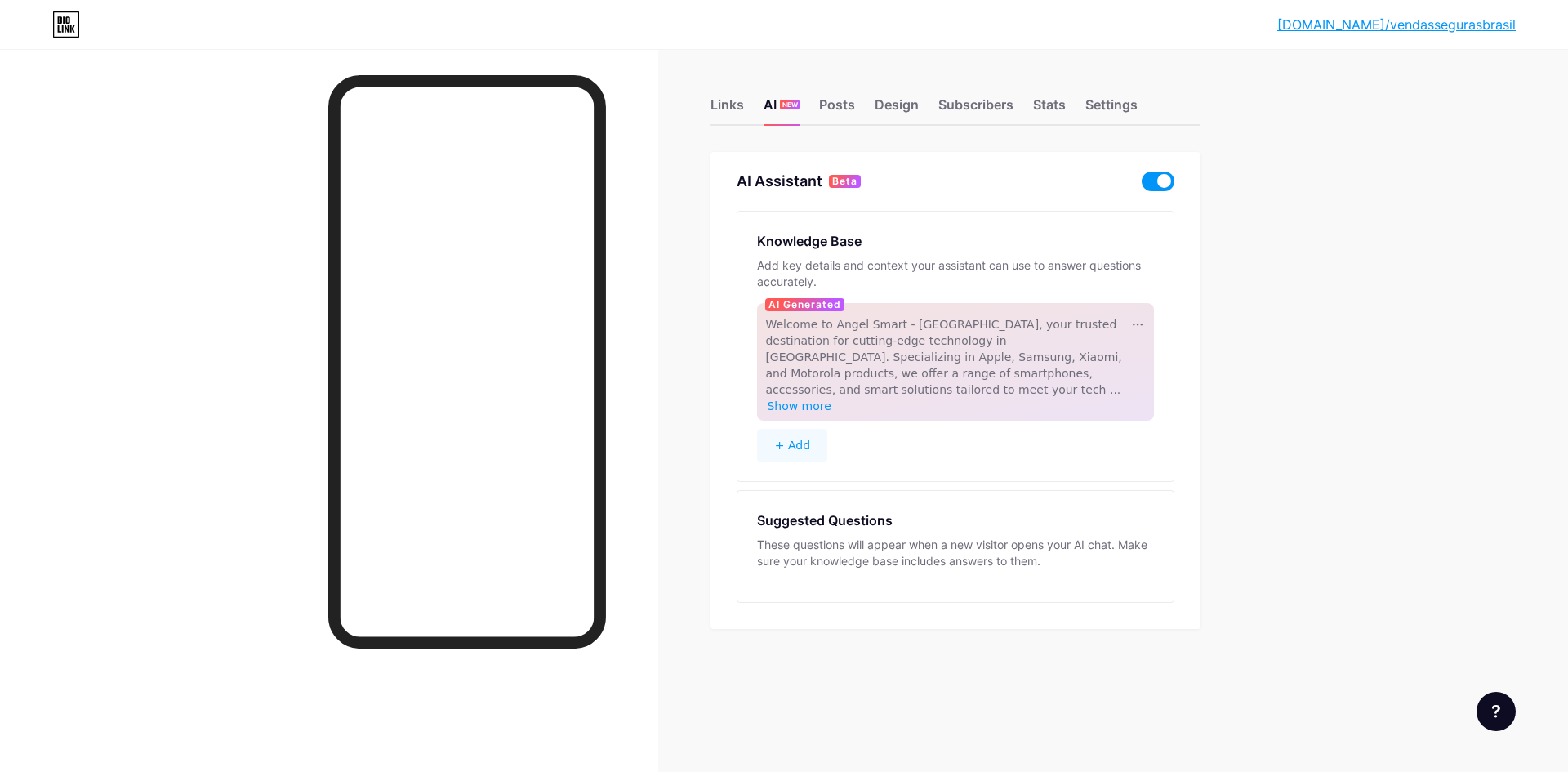
click at [810, 429] on button "+ Add" at bounding box center [792, 445] width 70 height 33
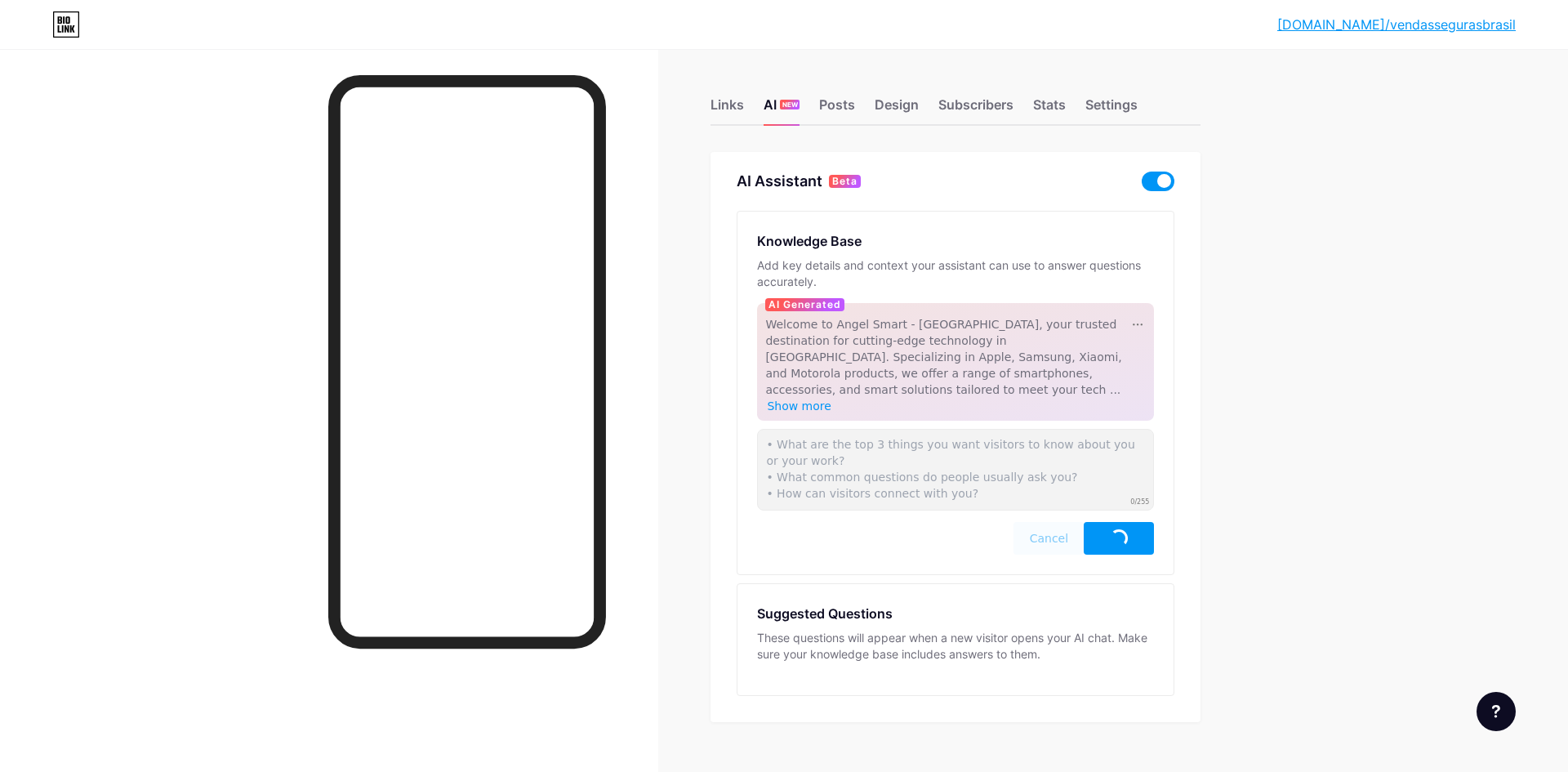
click at [849, 344] on span "Welcome to Angel Smart - Brasil, your trusted destination for cutting-edge tech…" at bounding box center [943, 356] width 356 height 79
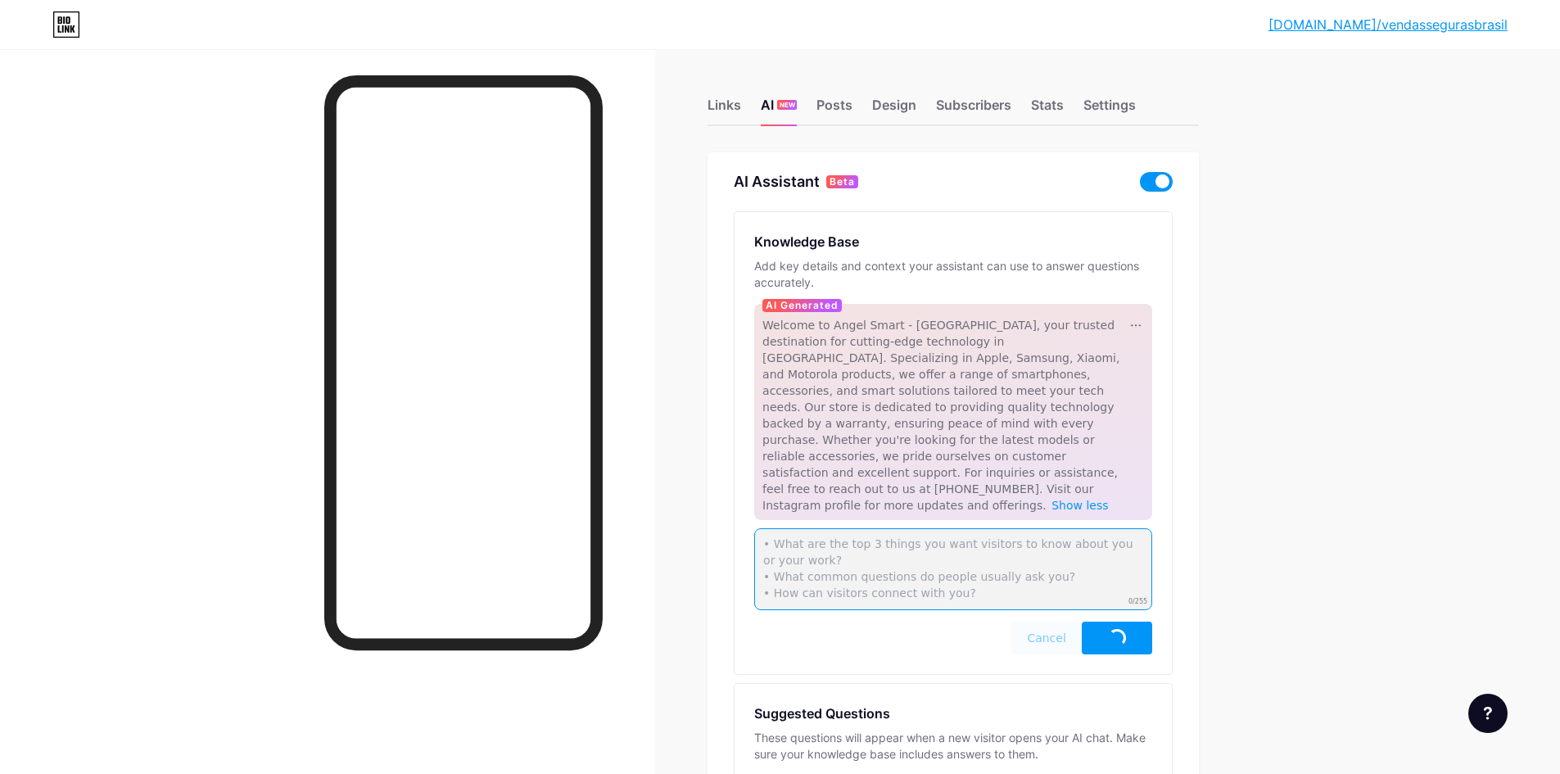
click at [944, 540] on textarea at bounding box center [953, 569] width 398 height 82
paste textarea "🌀 Aspirador Portátil 3 em 1 O Aspirador Sem Fio 3 em 1 é a solução prática para…"
drag, startPoint x: 833, startPoint y: 567, endPoint x: 751, endPoint y: 567, distance: 81.9
click at [751, 567] on div "Knowledge Base Add key details and context your assistant can use to answer que…" at bounding box center [952, 443] width 437 height 462
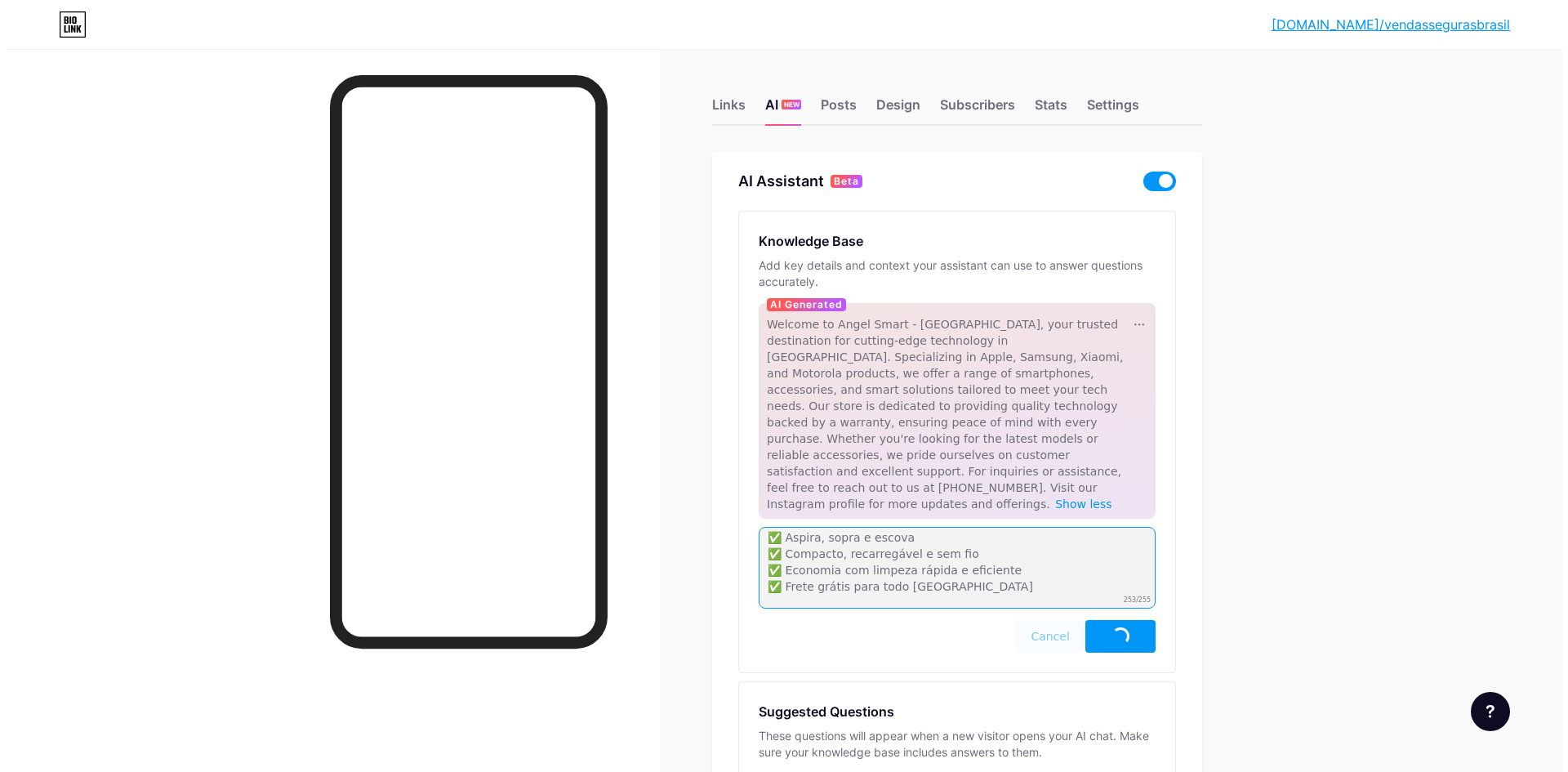
scroll to position [103, 0]
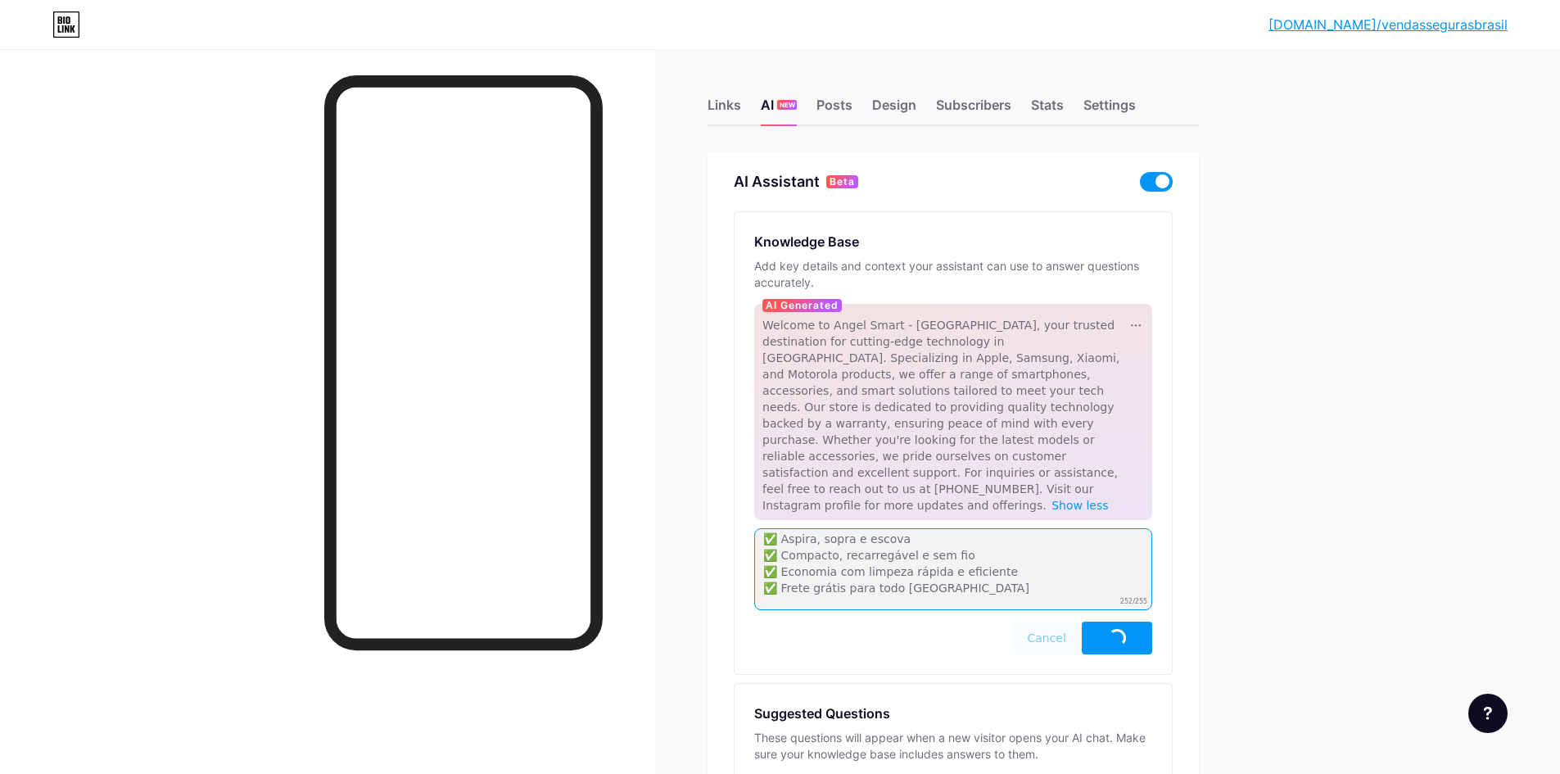
type textarea "🌀 Aspirador Portátil 3 em 1 O Aspirador Sem Fio 3 em 1 é a solução prática para…"
click at [1142, 621] on button "button" at bounding box center [1116, 637] width 70 height 33
click at [1156, 178] on span at bounding box center [1156, 182] width 33 height 20
click at [1140, 186] on input "checkbox" at bounding box center [1140, 186] width 0 height 0
click at [732, 103] on div "Links" at bounding box center [724, 109] width 34 height 29
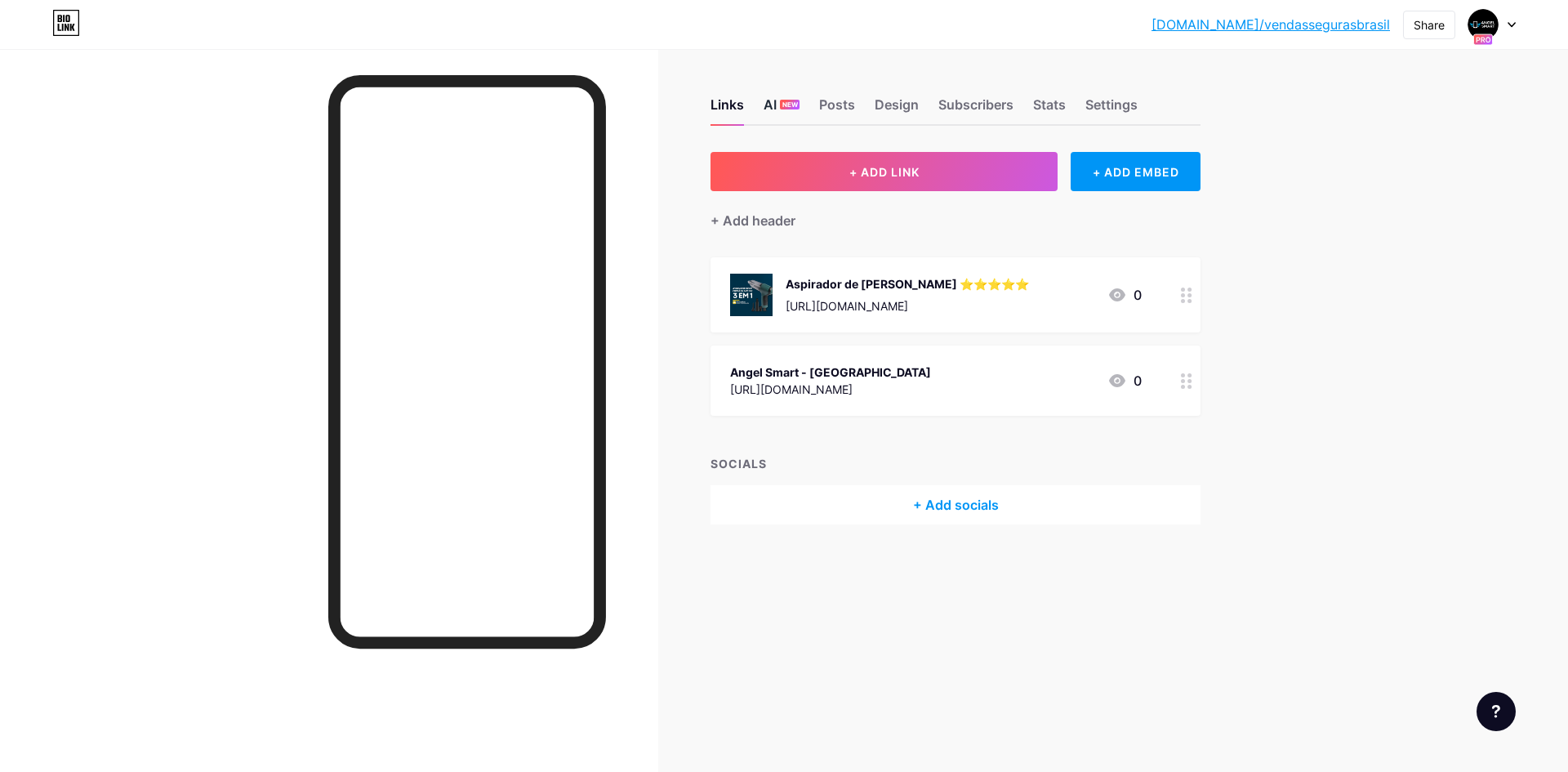
click at [778, 95] on div "AI NEW" at bounding box center [781, 109] width 36 height 29
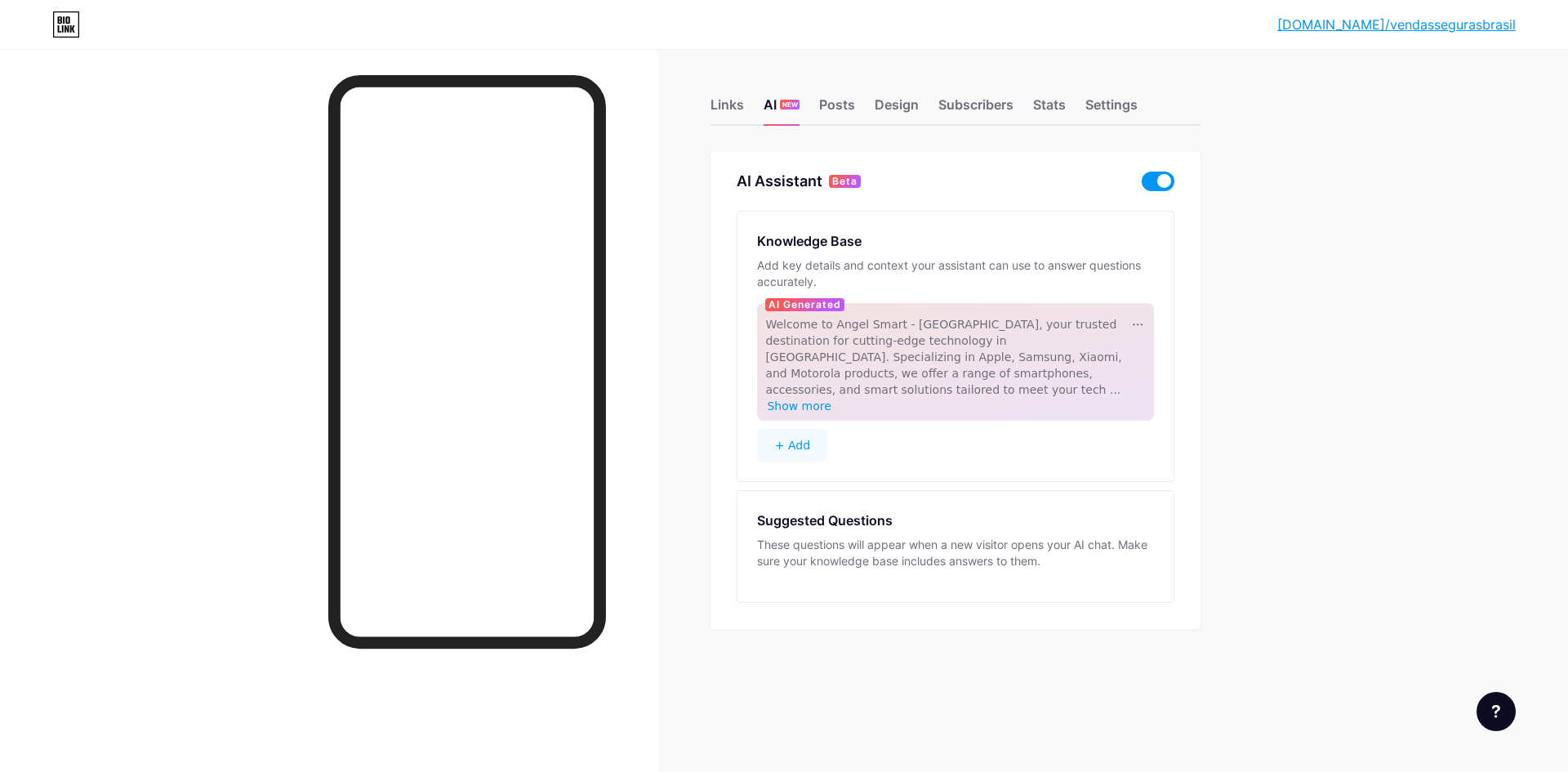
click at [1154, 182] on span at bounding box center [1158, 182] width 33 height 20
click at [1142, 186] on input "checkbox" at bounding box center [1142, 186] width 0 height 0
click at [732, 108] on div "Links" at bounding box center [727, 109] width 34 height 29
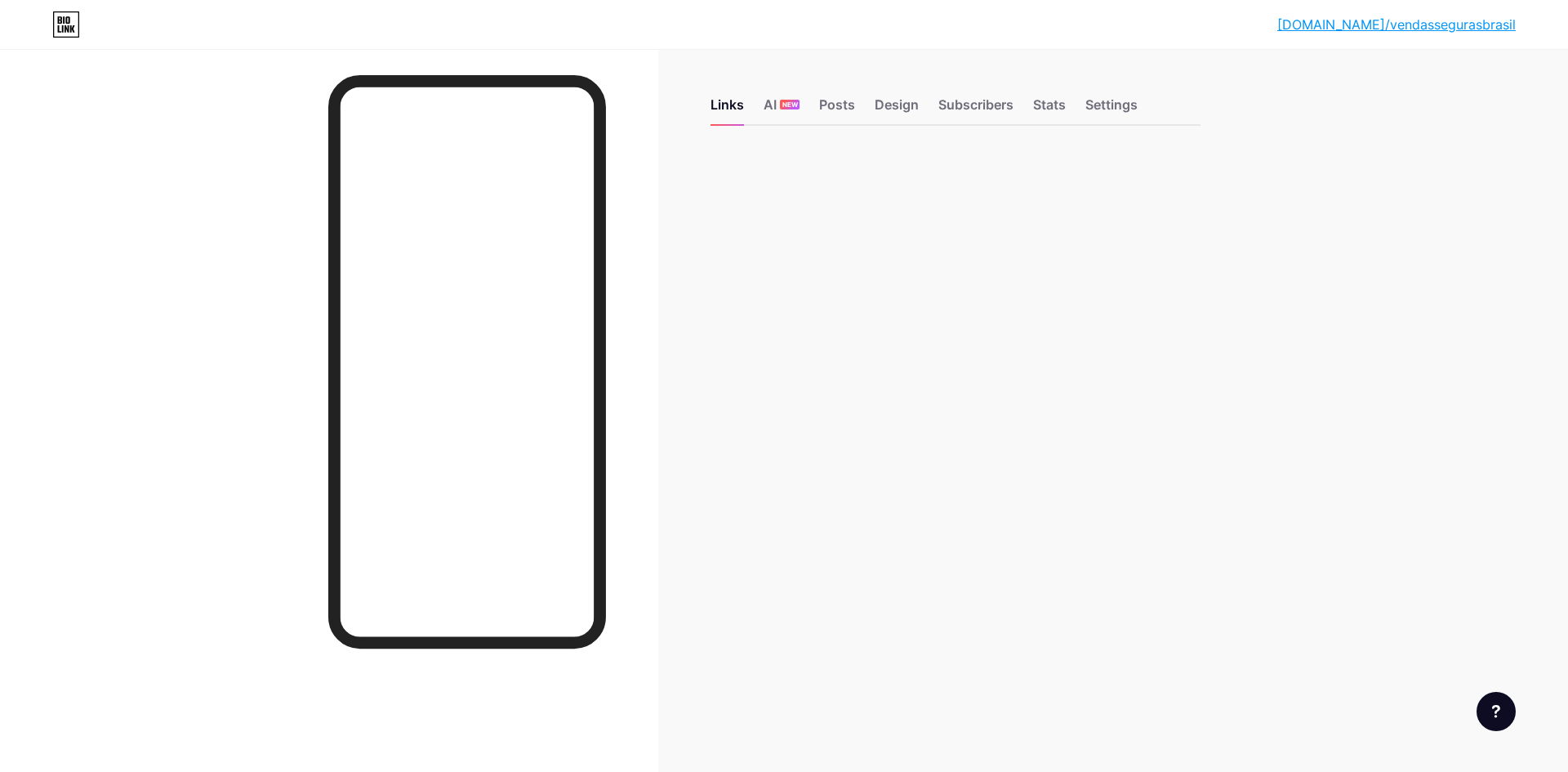
click at [1451, 26] on link "[DOMAIN_NAME]/vendassegurasbrasil" at bounding box center [1395, 25] width 238 height 20
click at [772, 114] on div "AI NEW" at bounding box center [781, 109] width 36 height 29
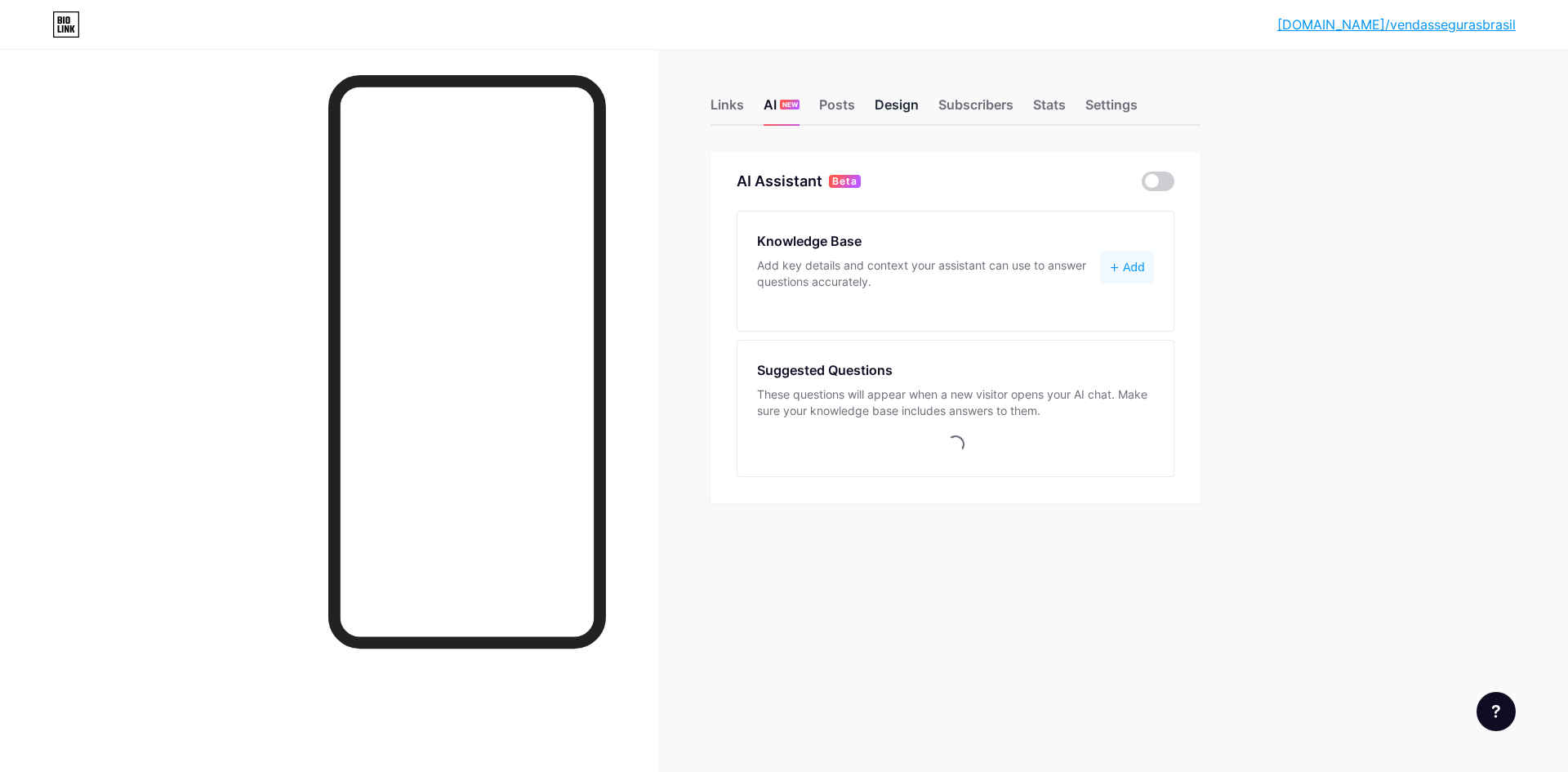
click at [885, 111] on div "Design" at bounding box center [897, 109] width 44 height 29
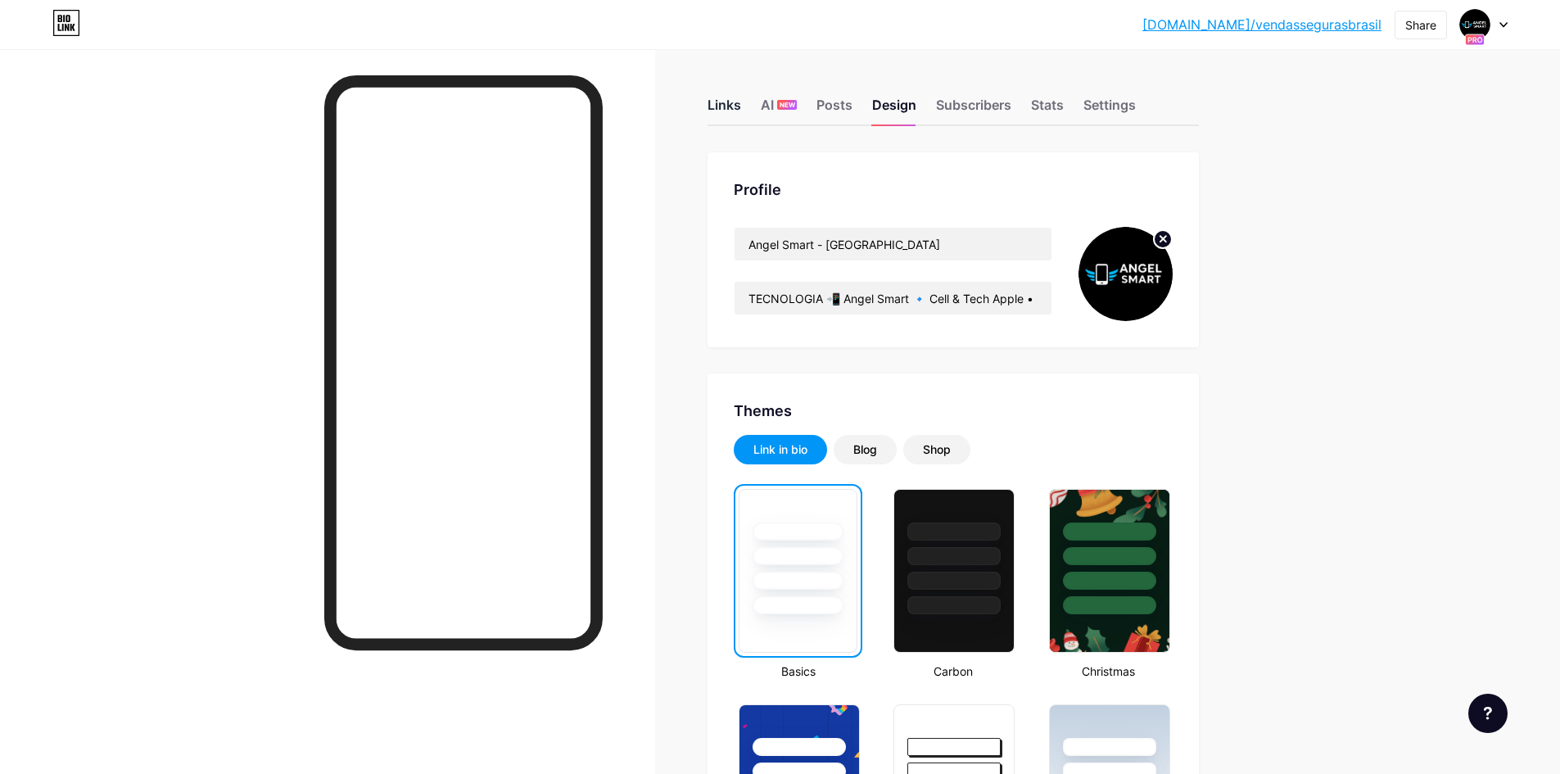
click at [739, 102] on div "Links" at bounding box center [724, 109] width 34 height 29
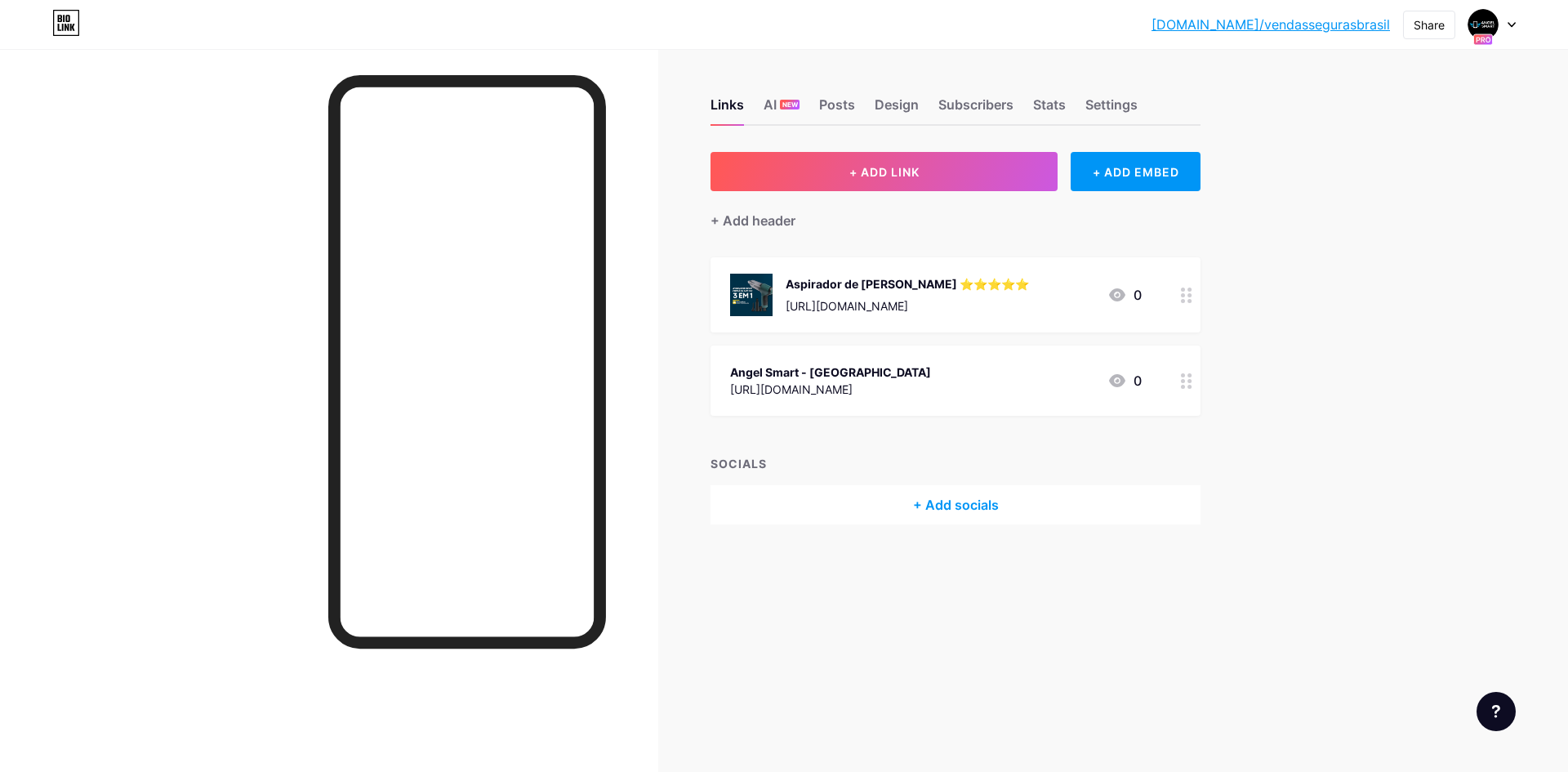
click at [899, 273] on div "Aspirador de Pó Portátil ⭐⭐⭐⭐⭐ https://app.coinzz.com.br/checkout/1unid-10999-c…" at bounding box center [908, 294] width 243 height 43
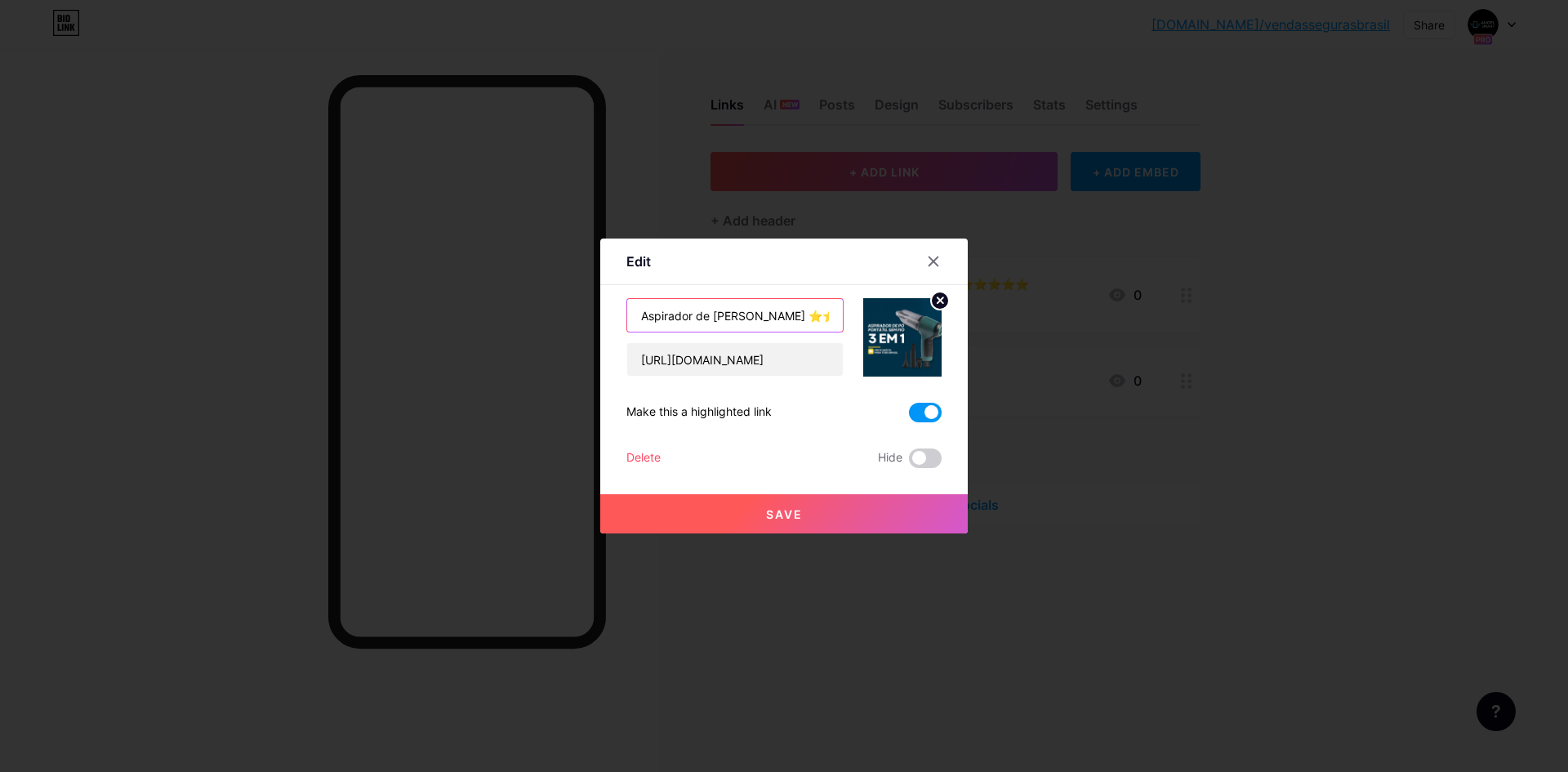
click at [723, 325] on input "Aspirador de [PERSON_NAME] ⭐⭐⭐⭐⭐" at bounding box center [735, 315] width 215 height 33
click at [689, 316] on input "Aspirador de [PERSON_NAME] ⭐⭐⭐⭐⭐" at bounding box center [735, 315] width 215 height 33
type input "Aspirador de Pó Portátil ⭐⭐⭐⭐⭐ Frete Grátis"
click at [779, 503] on button "Save" at bounding box center [784, 513] width 367 height 39
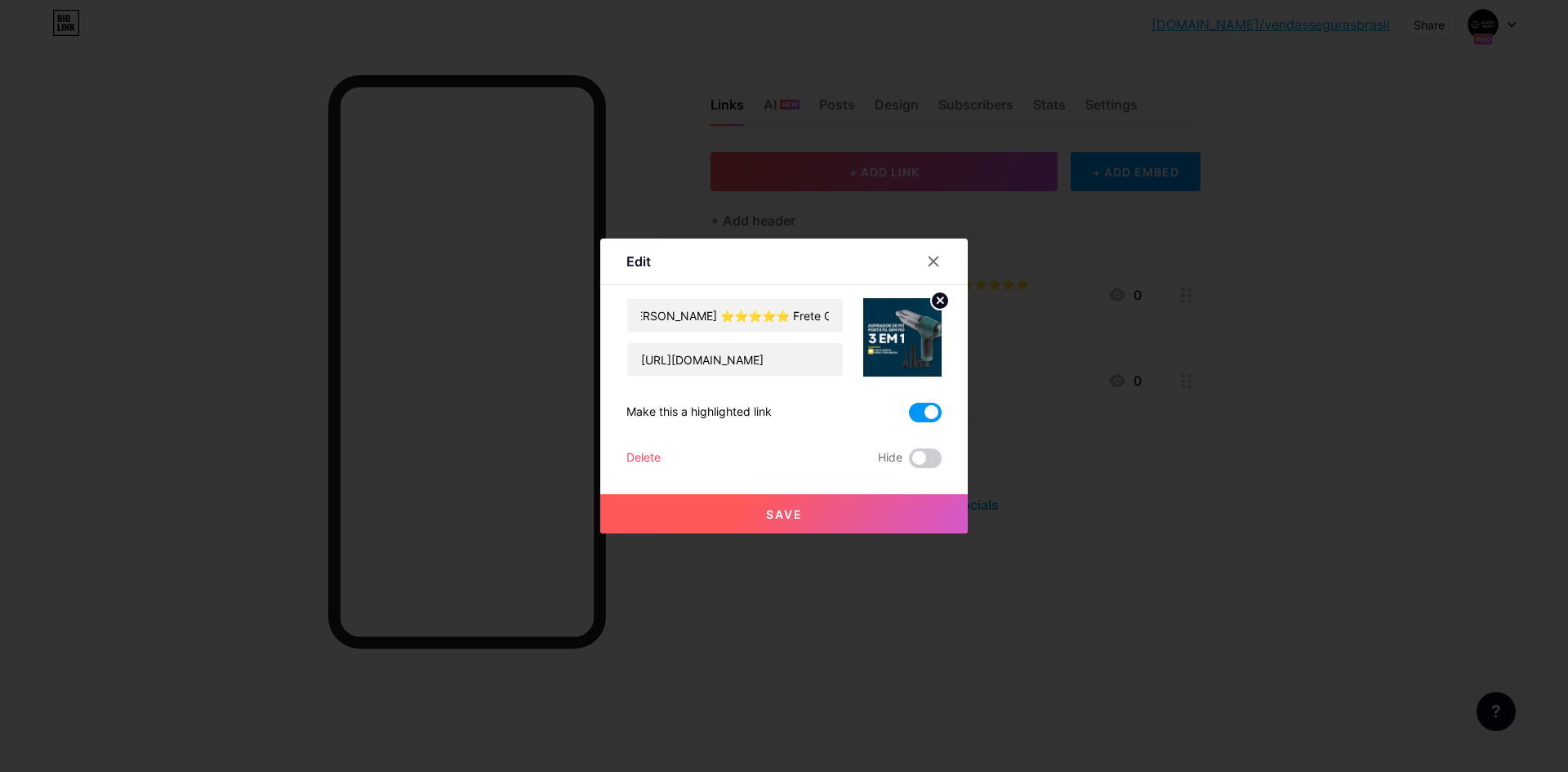
scroll to position [0, 0]
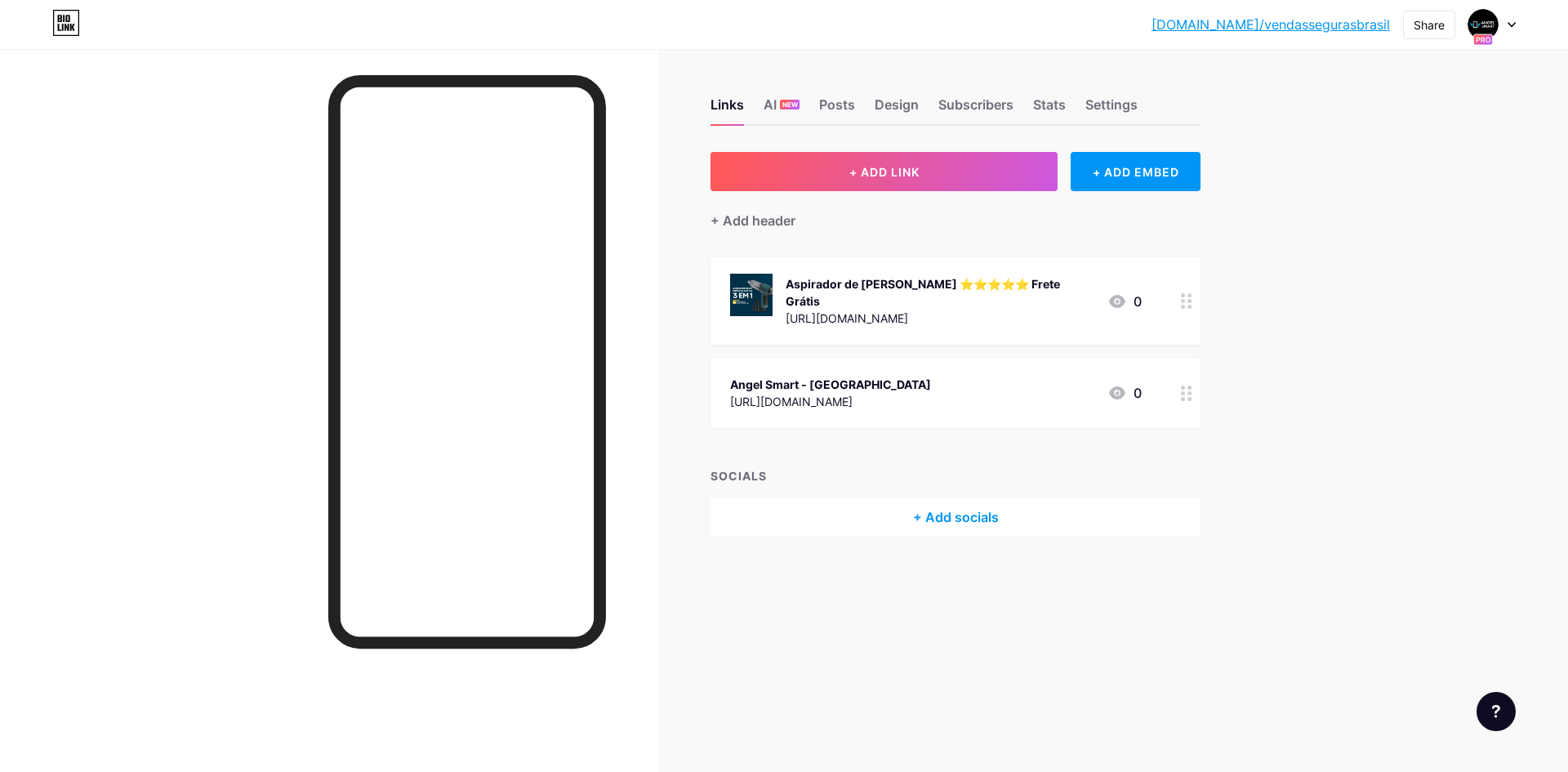
click at [1271, 29] on link "[DOMAIN_NAME]/vendassegurasbrasil" at bounding box center [1270, 25] width 238 height 20
click at [1506, 24] on div at bounding box center [1491, 24] width 47 height 29
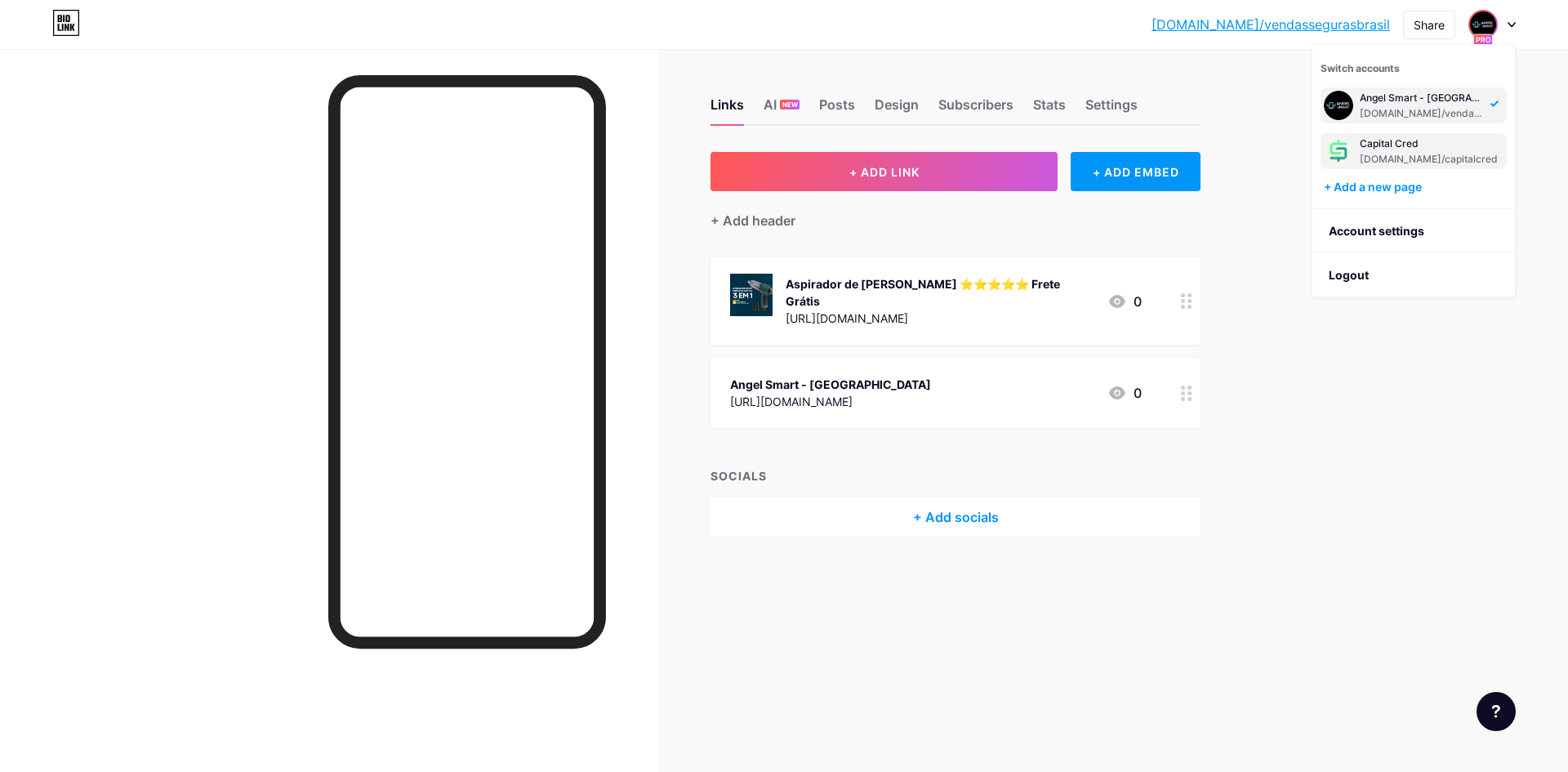
click at [1403, 143] on div "Capital Cred" at bounding box center [1428, 144] width 138 height 13
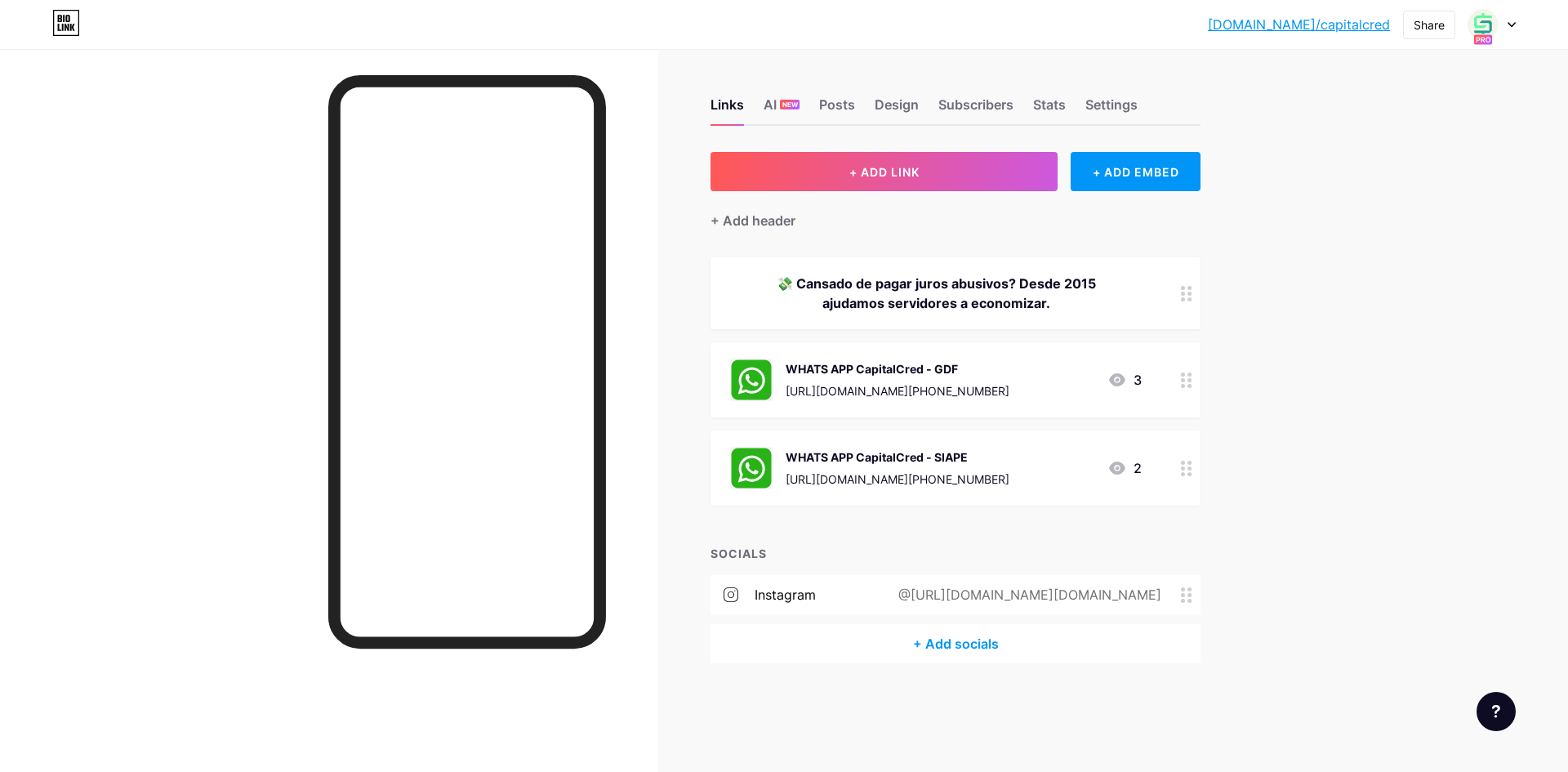
click at [1502, 25] on div at bounding box center [1491, 24] width 47 height 29
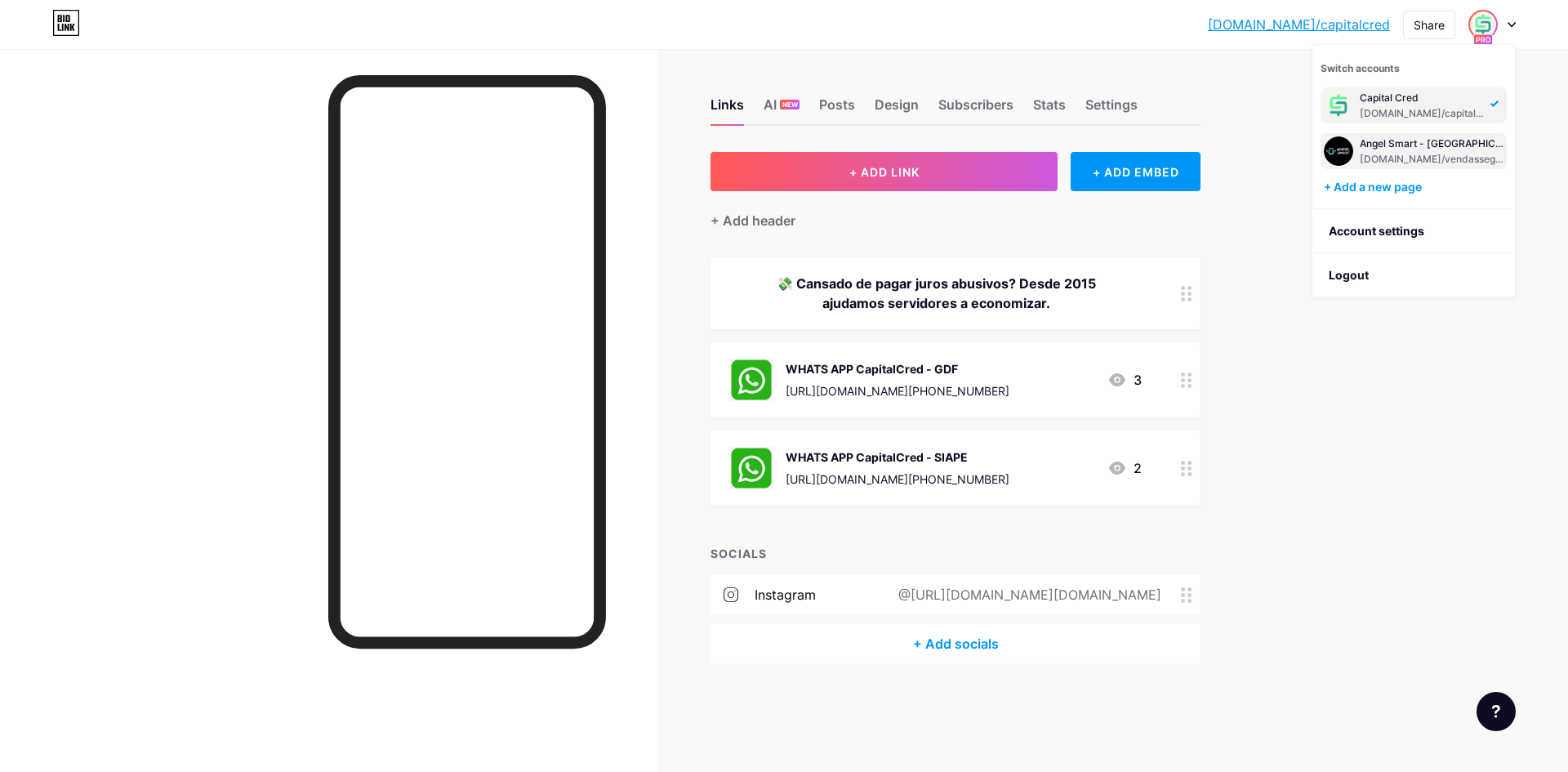
click at [1422, 140] on div "Angel Smart - [GEOGRAPHIC_DATA]" at bounding box center [1431, 144] width 144 height 13
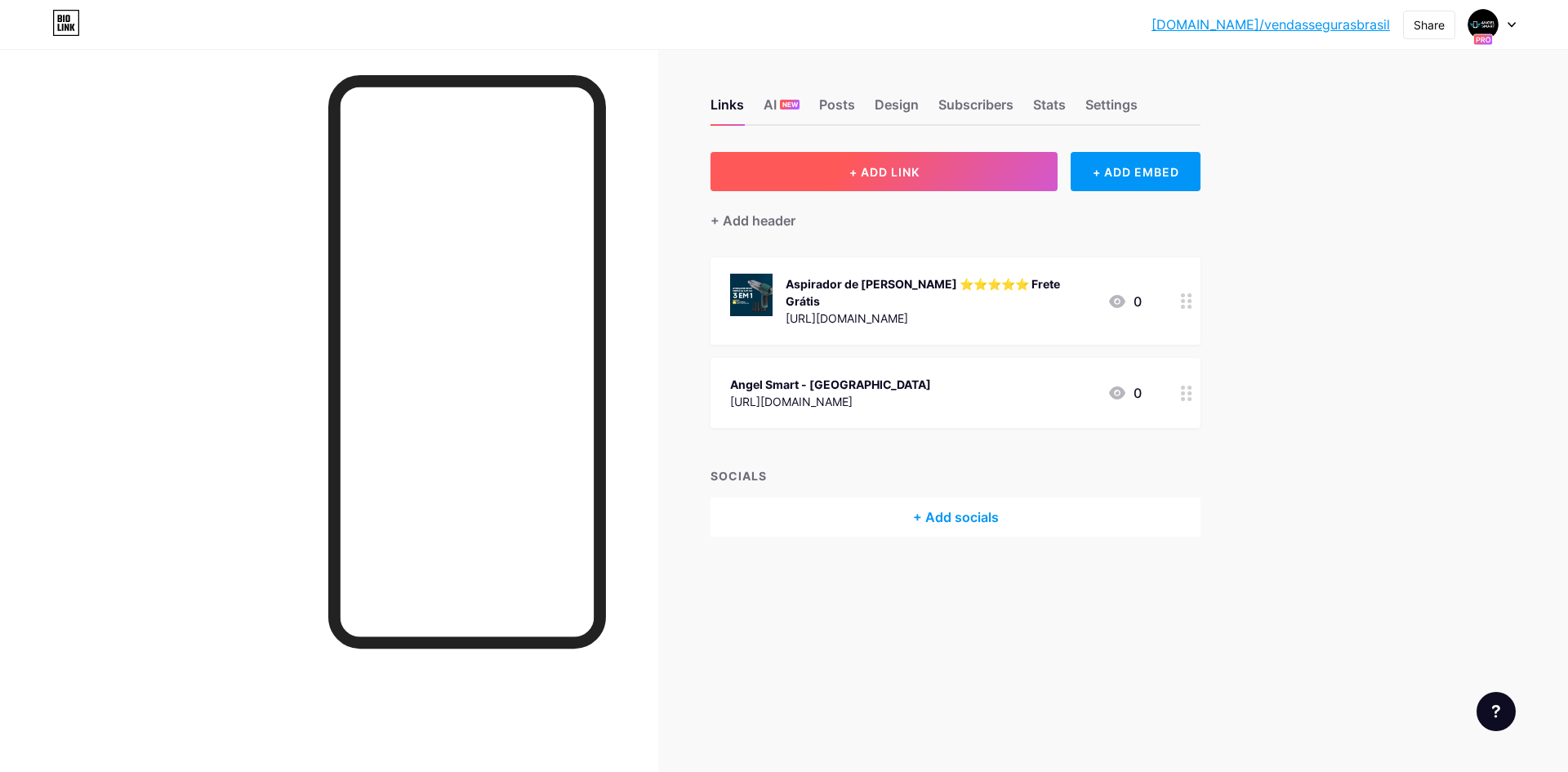
click at [876, 176] on span "+ ADD LINK" at bounding box center [884, 172] width 70 height 14
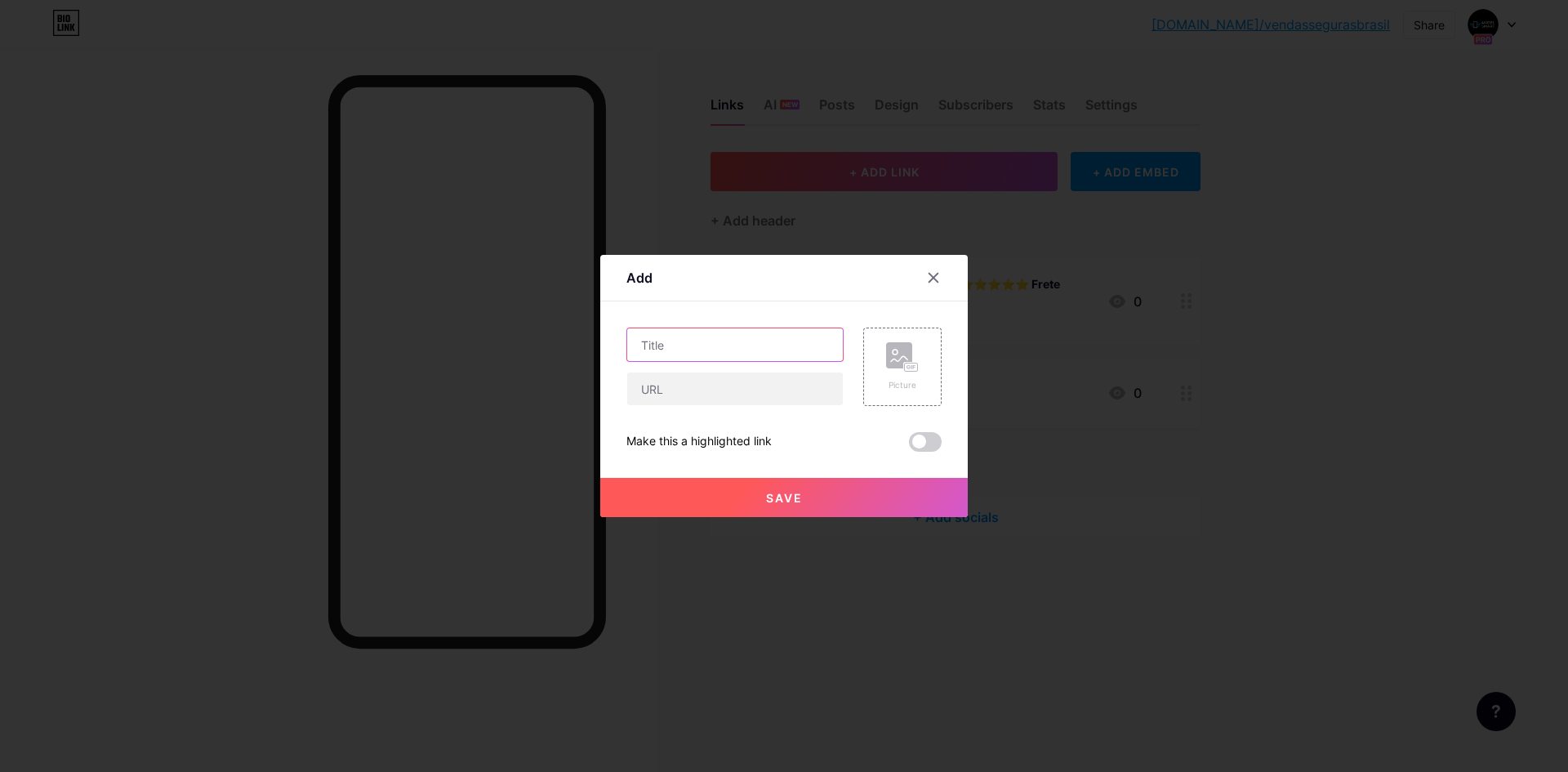
click at [721, 357] on input "text" at bounding box center [735, 344] width 215 height 33
click at [718, 381] on input "text" at bounding box center [735, 388] width 215 height 33
paste input "https://app.coinzz.com.br/checkout/1-unidade-relogio-promocao-10990-0/68b5adb3c…"
type input "https://app.coinzz.com.br/checkout/1-unidade-relogio-promocao-10990-0/68b5adb3c…"
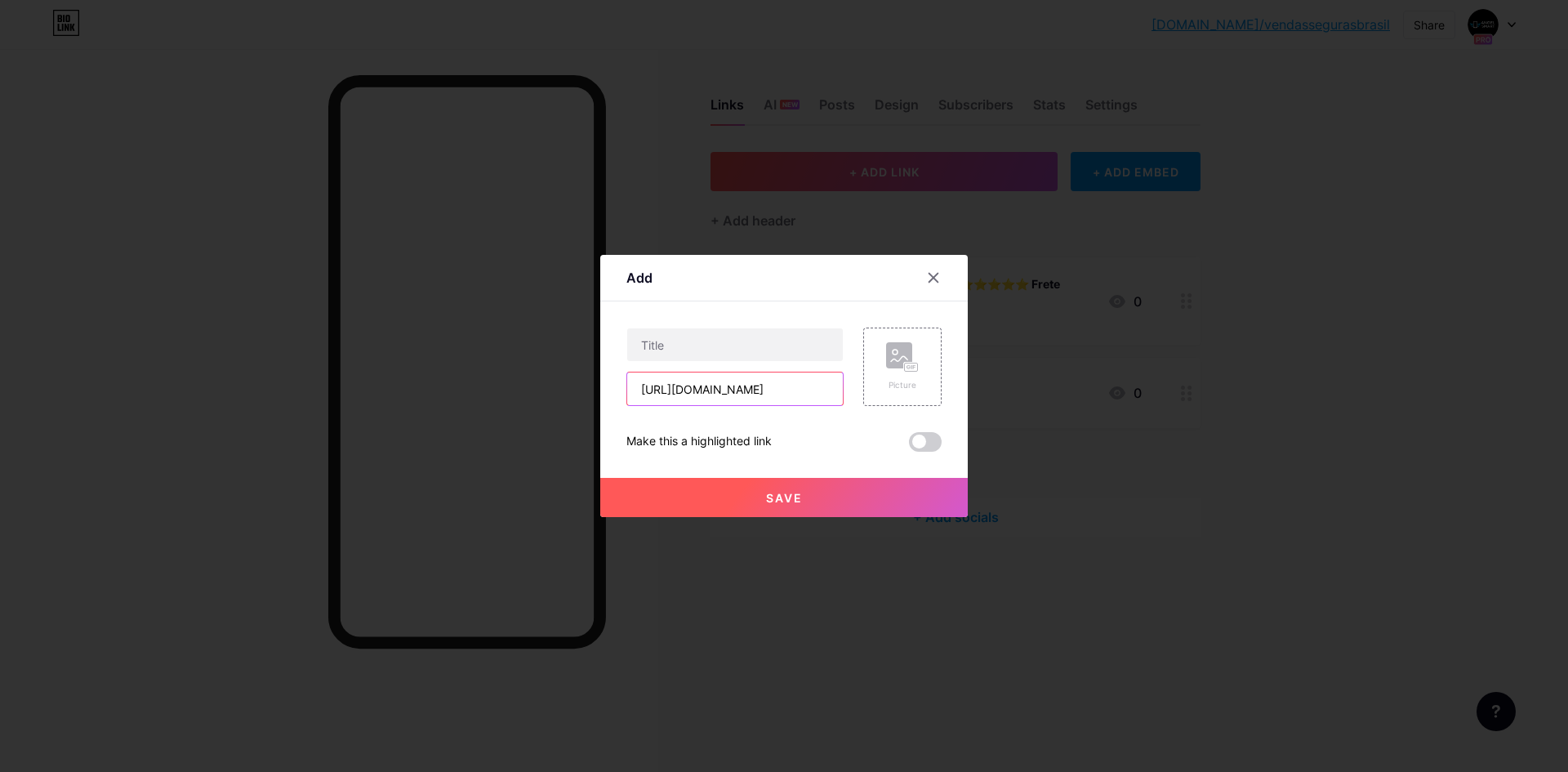
scroll to position [0, 0]
click at [751, 352] on input "text" at bounding box center [735, 344] width 215 height 33
paste input "Smartwatch Relogio Tecno"
paste input "⭐⭐⭐⭐⭐ Frete Grátis"
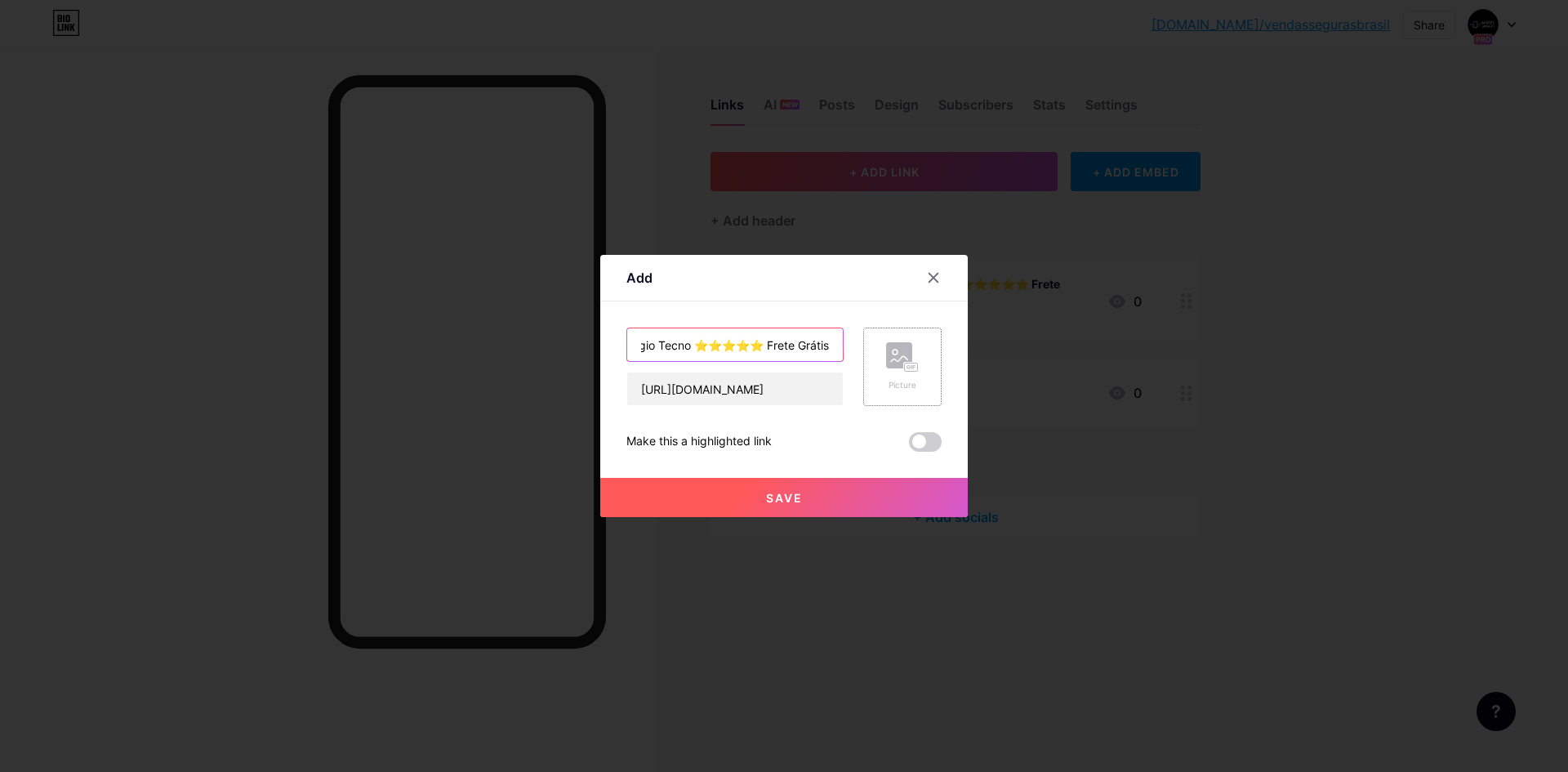
type input "Smartwatch Relogio Tecno ⭐⭐⭐⭐⭐ Frete Grátis"
click at [896, 349] on circle at bounding box center [895, 351] width 5 height 5
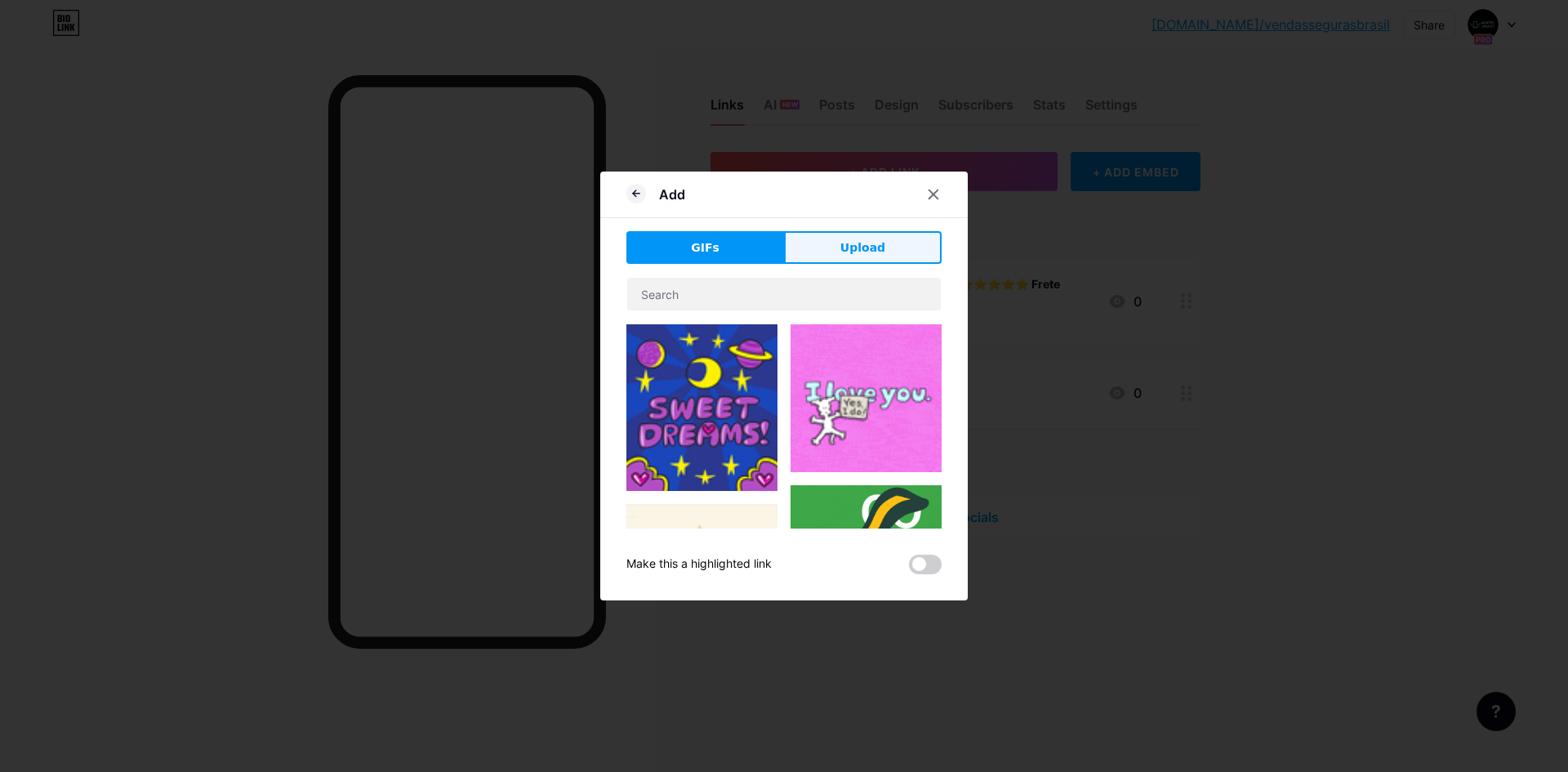
click at [875, 248] on span "Upload" at bounding box center [862, 247] width 45 height 17
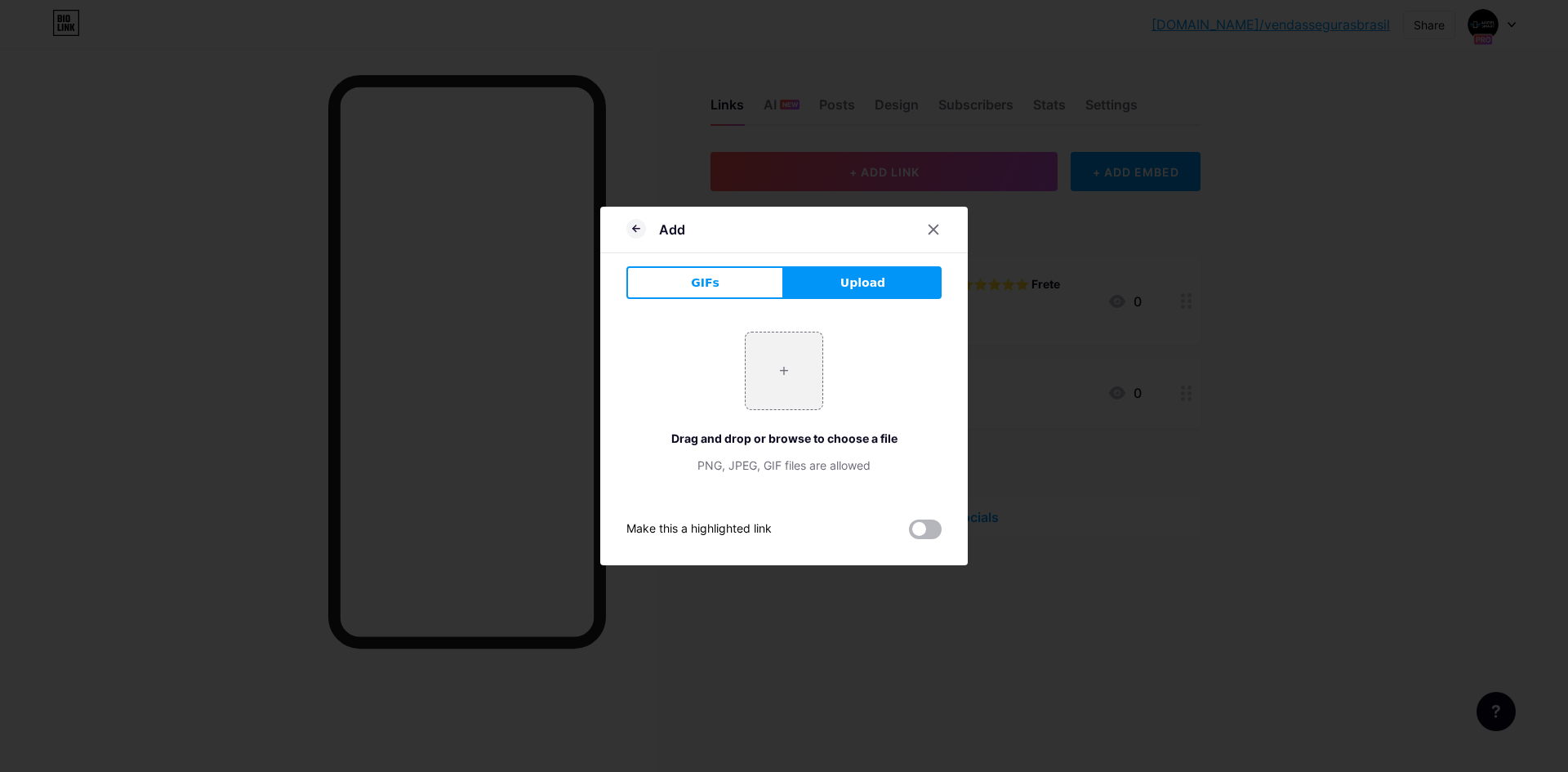
click at [925, 529] on span at bounding box center [925, 530] width 33 height 20
click at [909, 534] on input "checkbox" at bounding box center [909, 534] width 0 height 0
click at [808, 371] on input "file" at bounding box center [783, 370] width 77 height 77
type input "C:\fakepath\ChatGPT Image 12 de set. de 2025, 01_37_12.png"
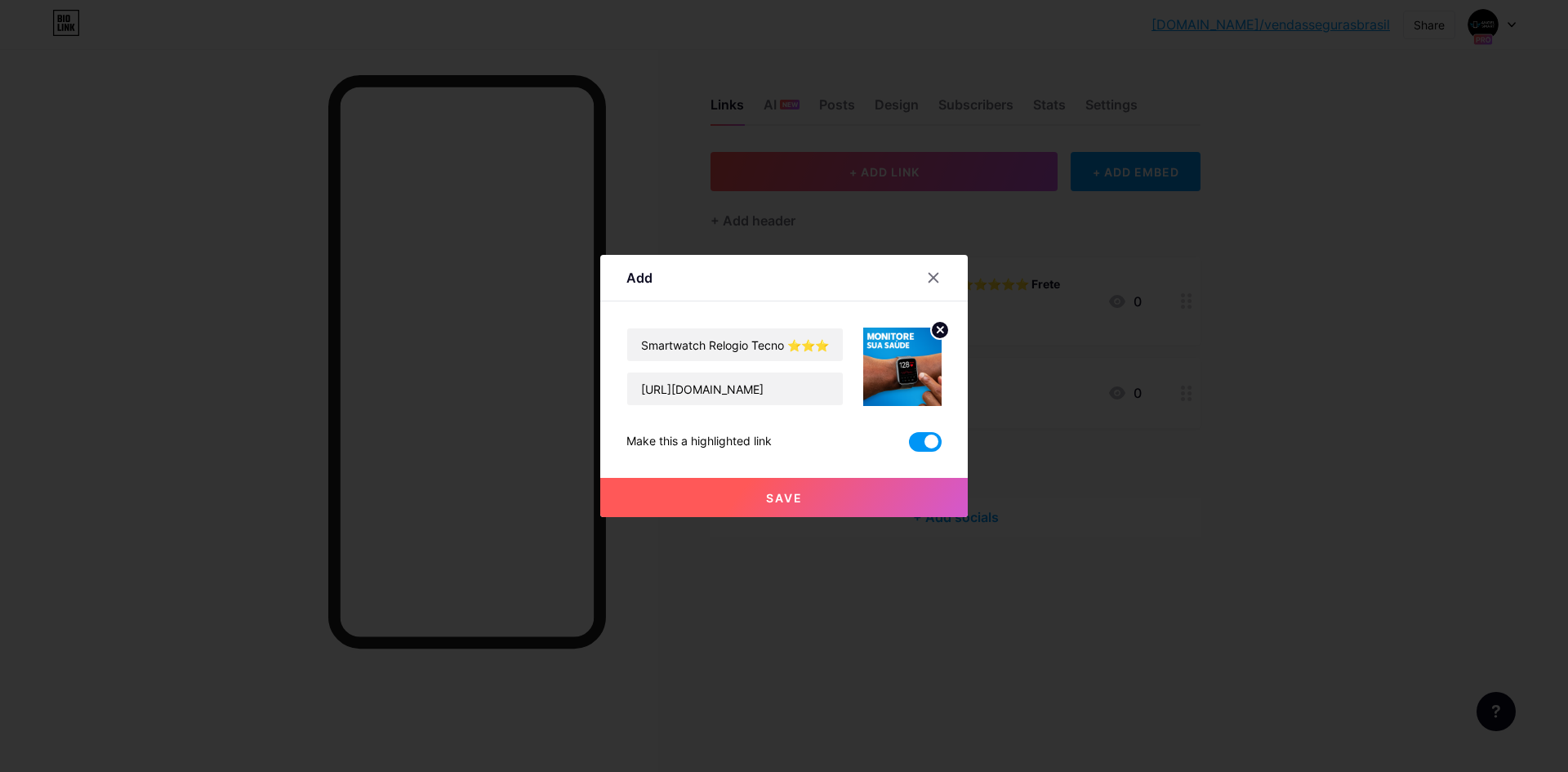
click at [829, 505] on button "Save" at bounding box center [784, 497] width 367 height 39
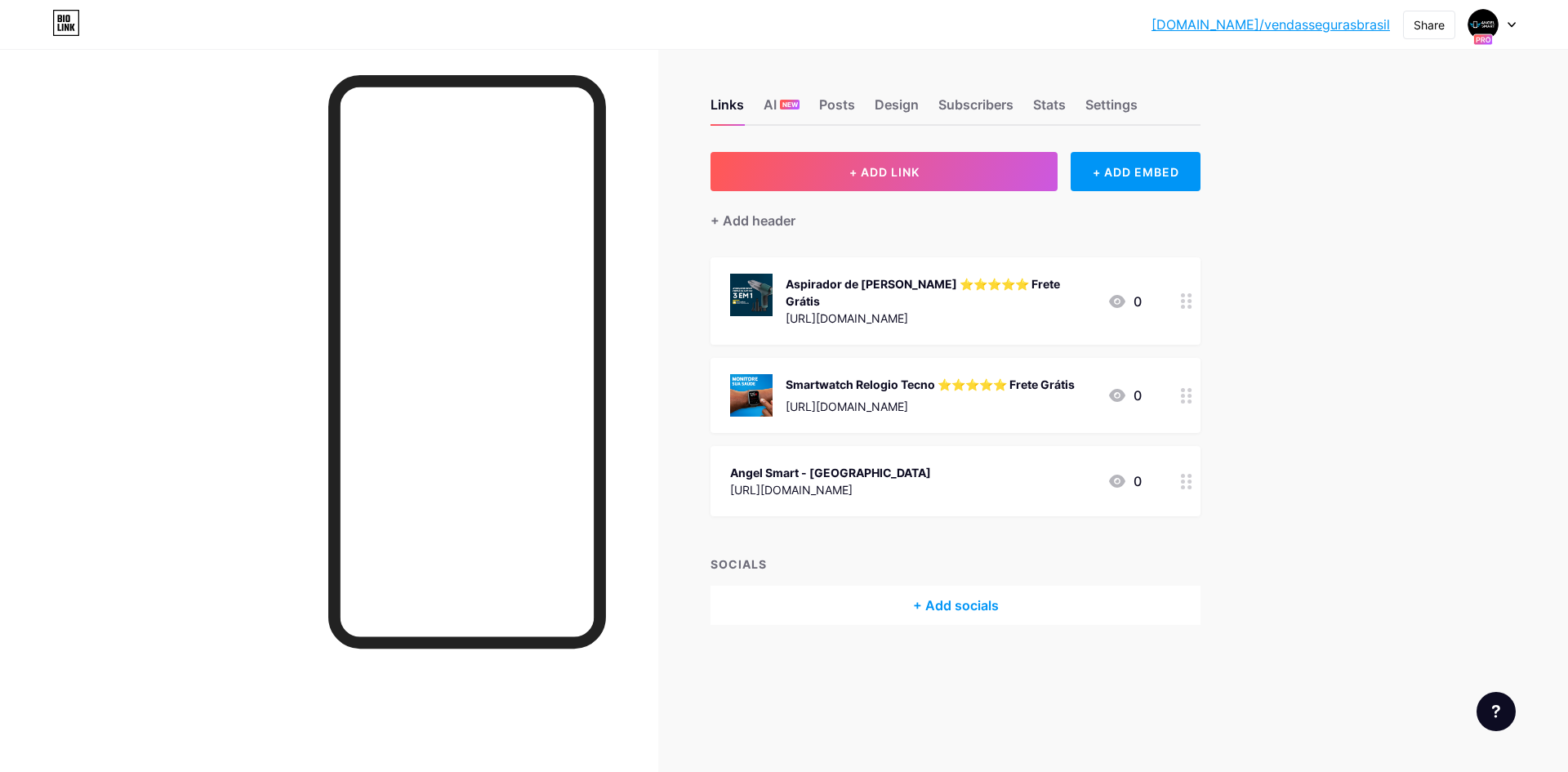
click at [943, 277] on div "Aspirador de [PERSON_NAME] ⭐⭐⭐⭐⭐ Frete Grátis" at bounding box center [940, 292] width 308 height 34
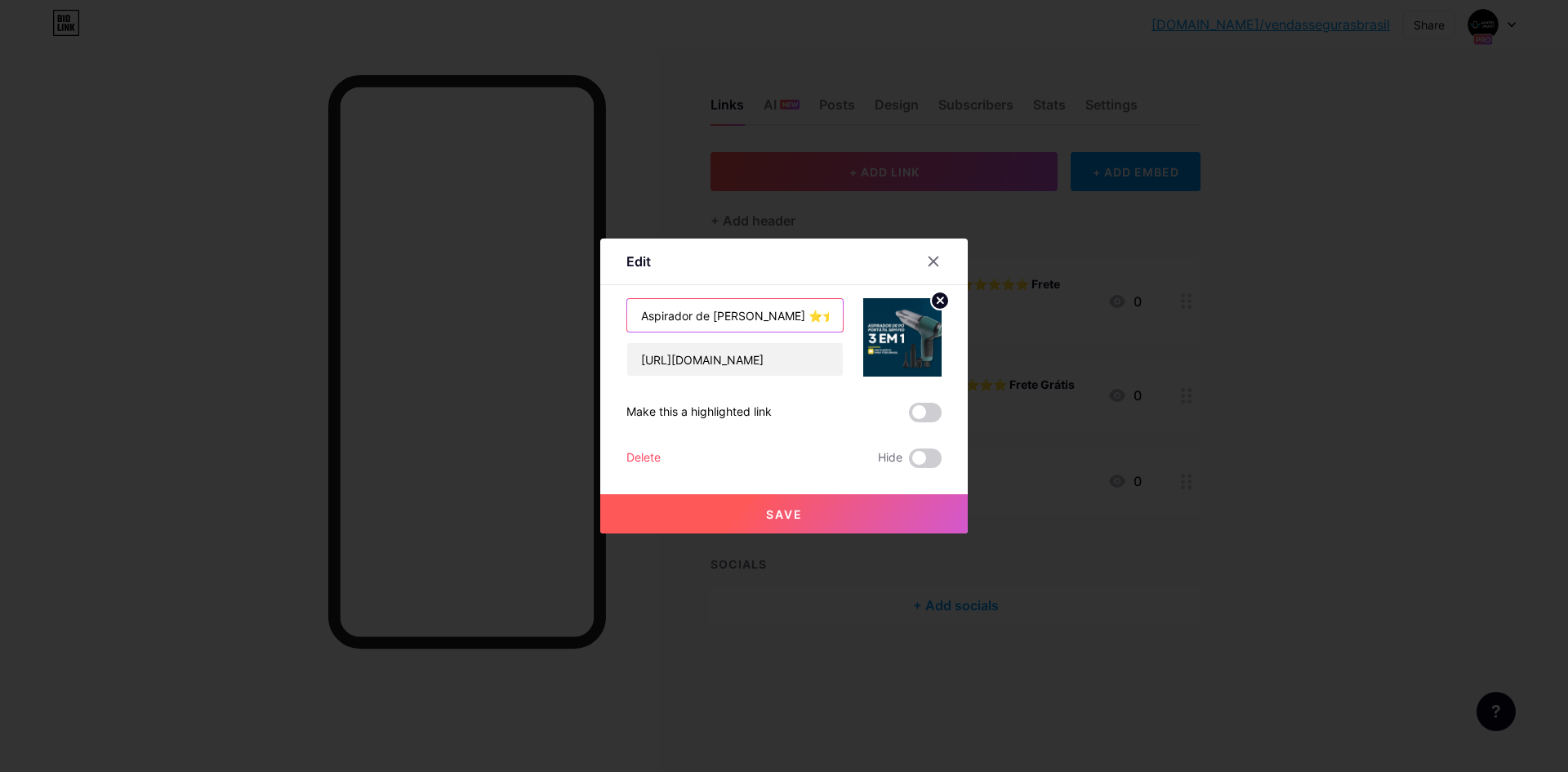
scroll to position [0, 89]
drag, startPoint x: 821, startPoint y: 320, endPoint x: 866, endPoint y: 318, distance: 45.0
click at [866, 318] on div "Aspirador de Pó Portátil ⭐⭐⭐⭐⭐ Frete Grátis https://app.coinzz.com.br/checkout/…" at bounding box center [784, 337] width 315 height 79
click at [730, 310] on input "Aspirador de [PERSON_NAME] ⭐⭐⭐⭐⭐ Frete Grátis" at bounding box center [735, 315] width 215 height 33
drag, startPoint x: 693, startPoint y: 315, endPoint x: 840, endPoint y: 317, distance: 147.0
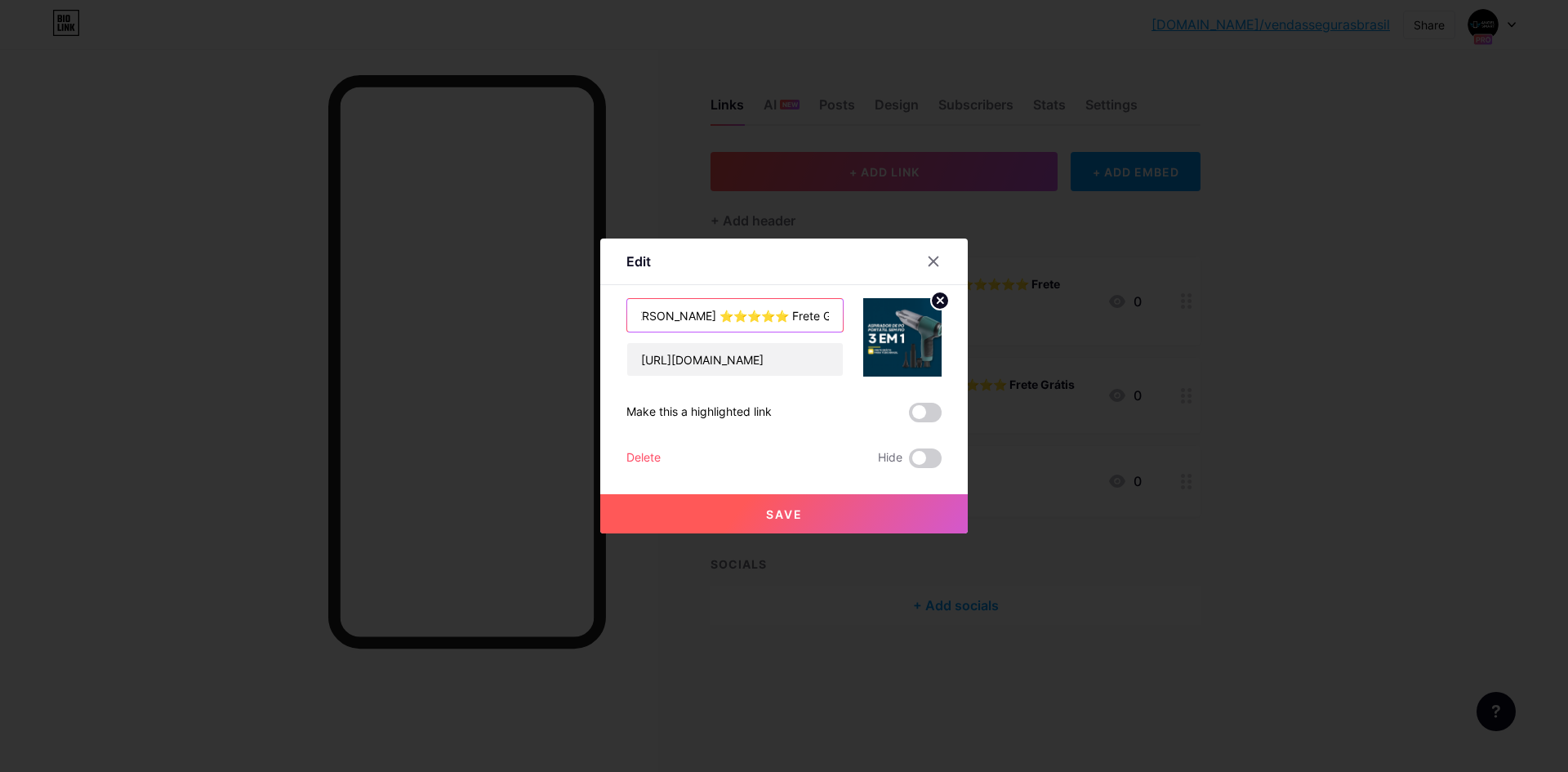
click at [840, 317] on input "Aspirador de [PERSON_NAME] ⭐⭐⭐⭐⭐ Frete Grátis" at bounding box center [735, 315] width 215 height 33
click at [786, 518] on span "Save" at bounding box center [784, 514] width 37 height 14
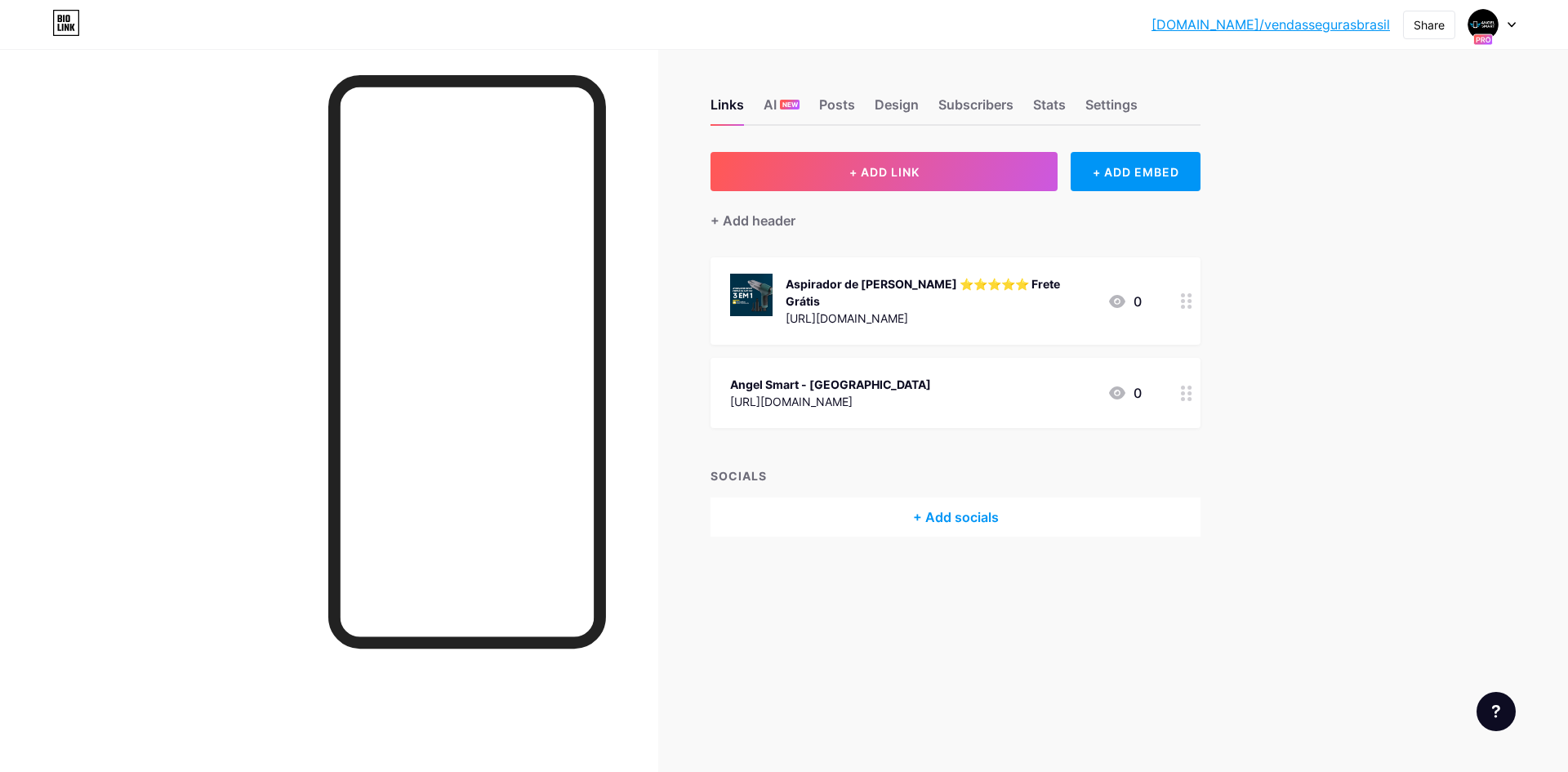
click at [973, 279] on div "Aspirador de [PERSON_NAME] ⭐⭐⭐⭐⭐ Frete Grátis" at bounding box center [940, 292] width 308 height 34
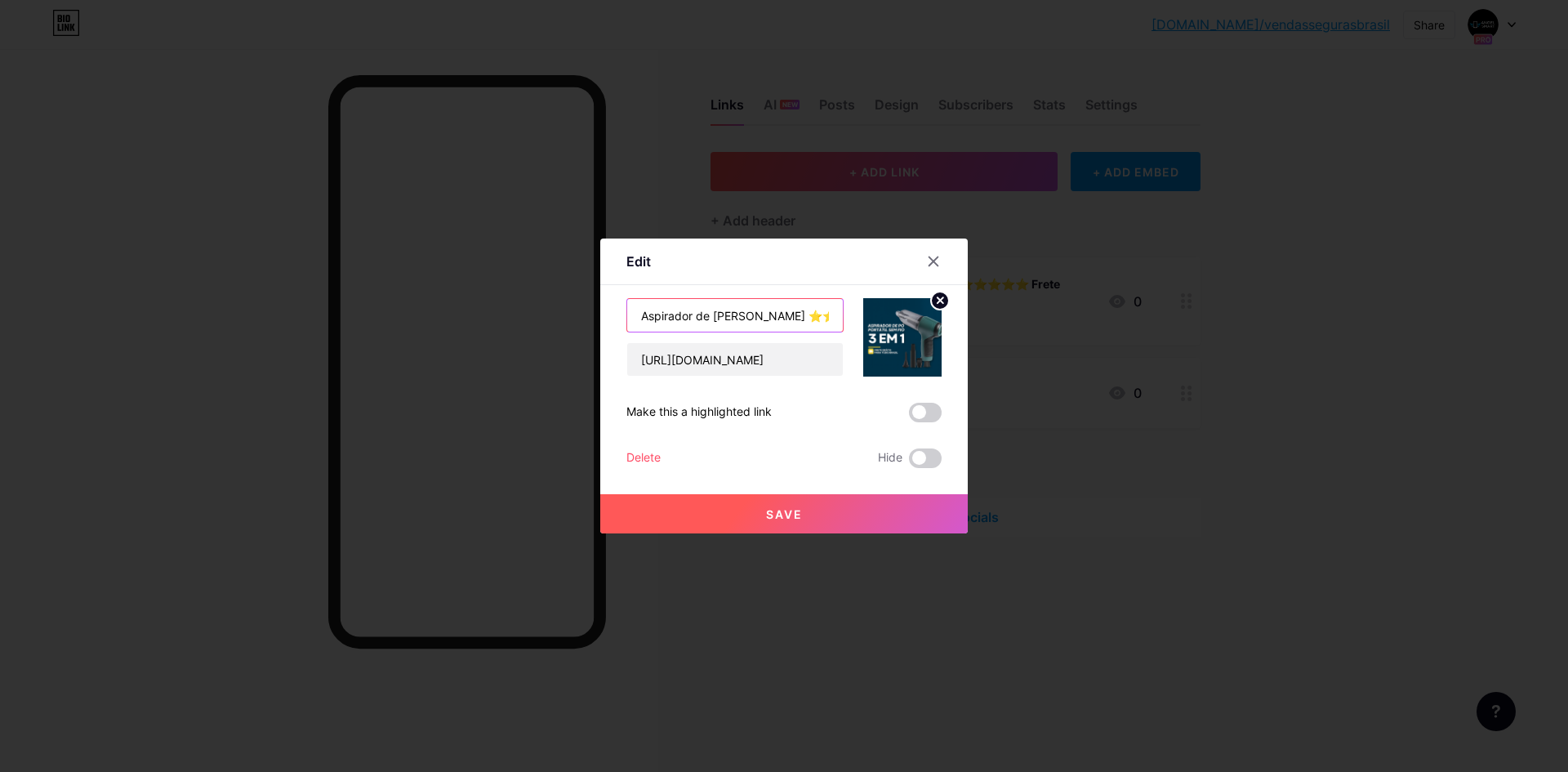
scroll to position [0, 89]
drag, startPoint x: 773, startPoint y: 309, endPoint x: 885, endPoint y: 318, distance: 112.4
click at [885, 318] on div "Aspirador de [PERSON_NAME] ⭐⭐⭐⭐⭐ Frete Grátis [URL][DOMAIN_NAME]" at bounding box center [784, 337] width 315 height 79
click at [935, 259] on icon at bounding box center [933, 260] width 13 height 13
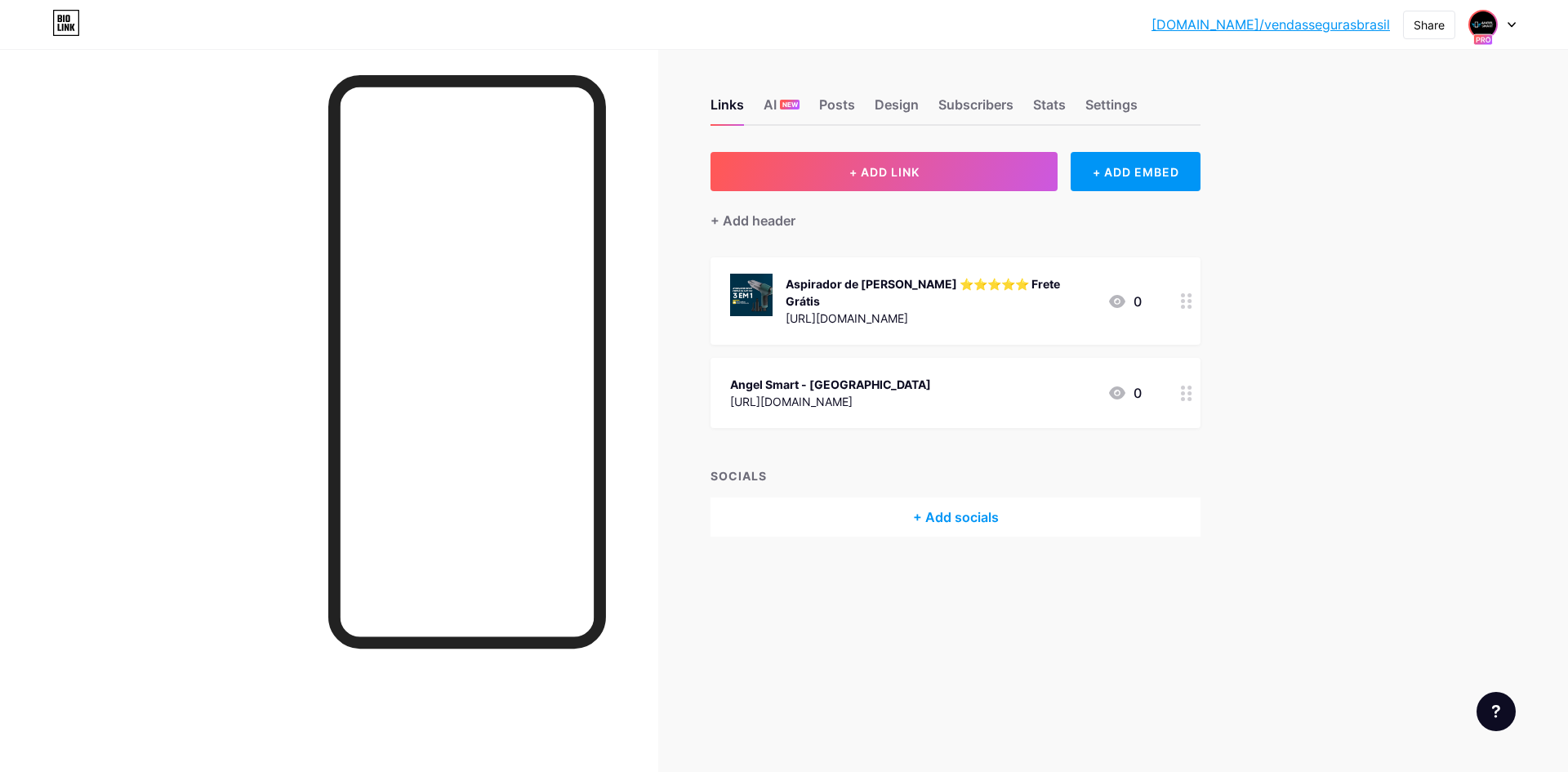
click at [1499, 31] on div at bounding box center [1491, 24] width 47 height 29
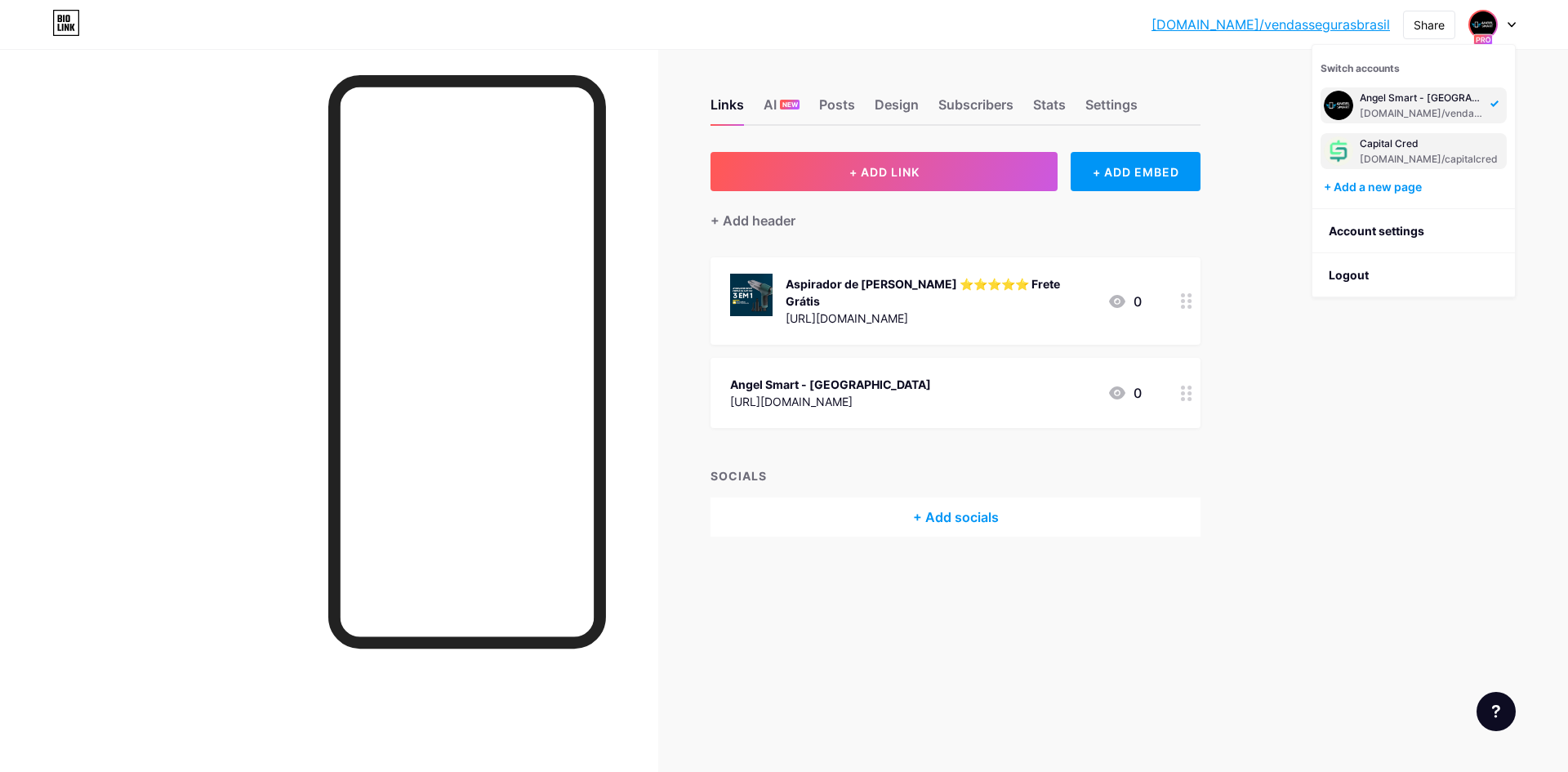
click at [1417, 141] on div "Capital Cred" at bounding box center [1428, 144] width 138 height 13
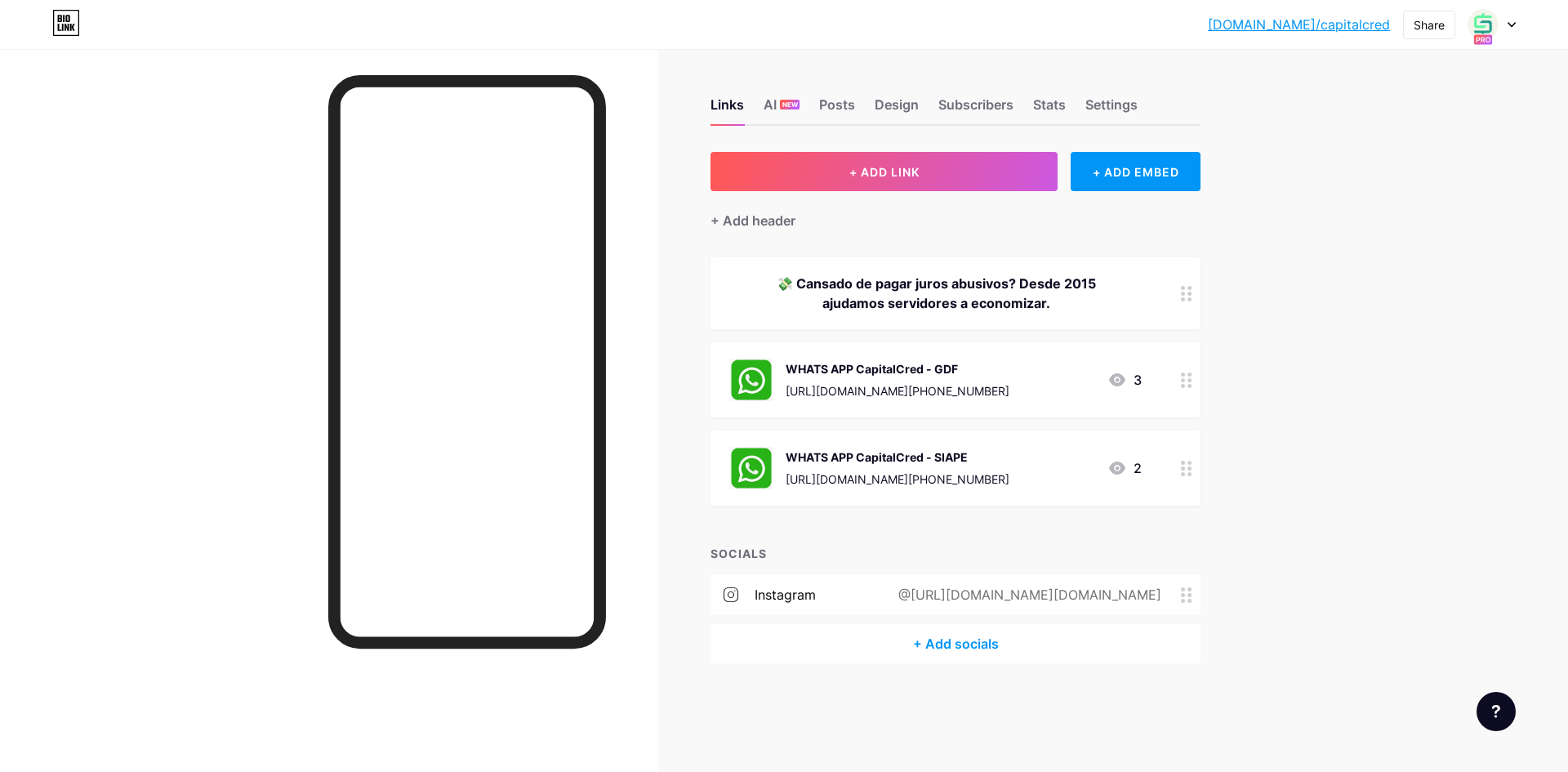
click at [1511, 24] on icon at bounding box center [1511, 25] width 8 height 6
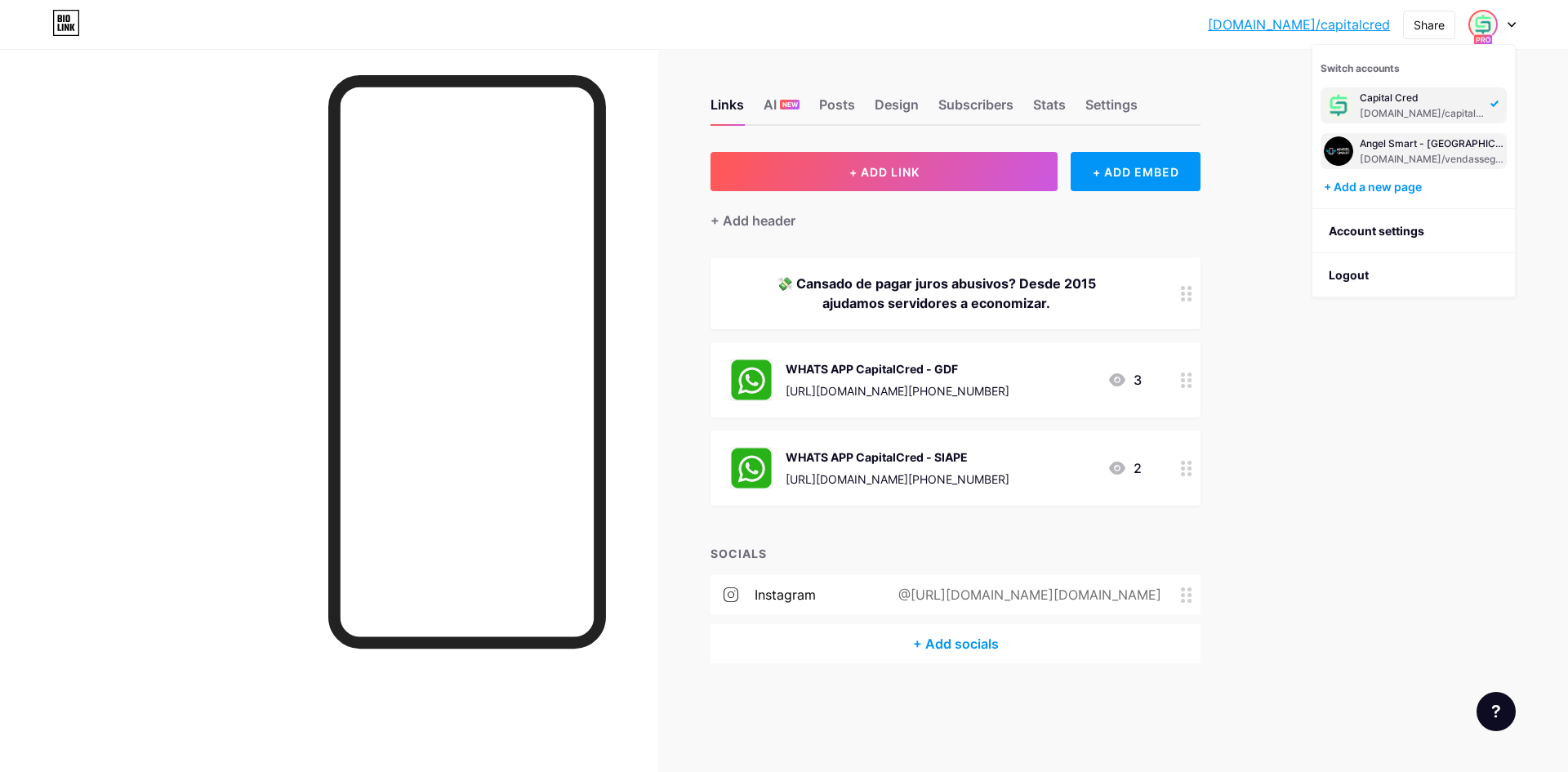
click at [1419, 142] on div "Angel Smart - [GEOGRAPHIC_DATA]" at bounding box center [1431, 144] width 144 height 13
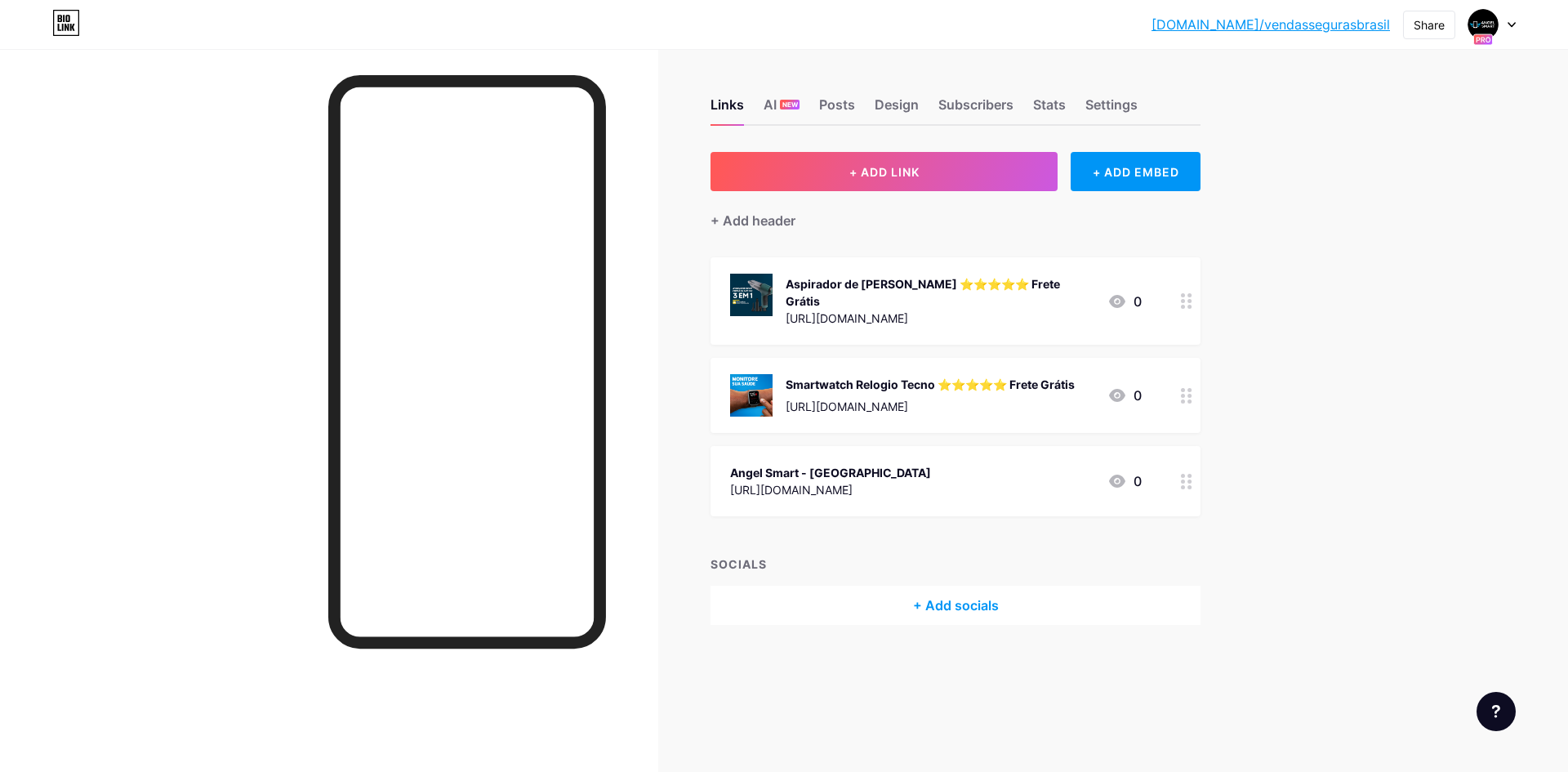
click at [932, 589] on div "+ Add socials" at bounding box center [955, 604] width 490 height 39
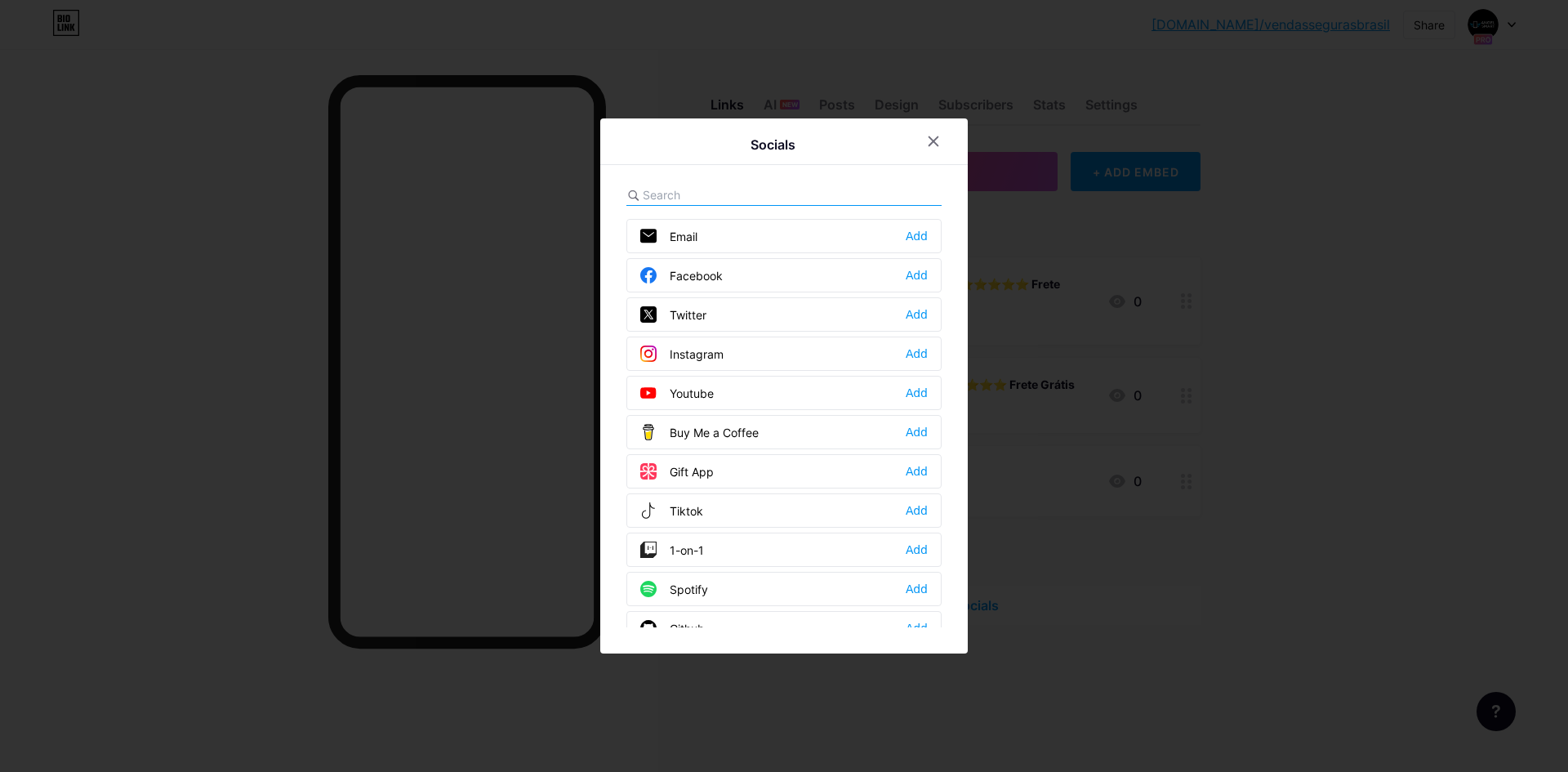
click at [718, 363] on div "Instagram Add" at bounding box center [784, 353] width 315 height 34
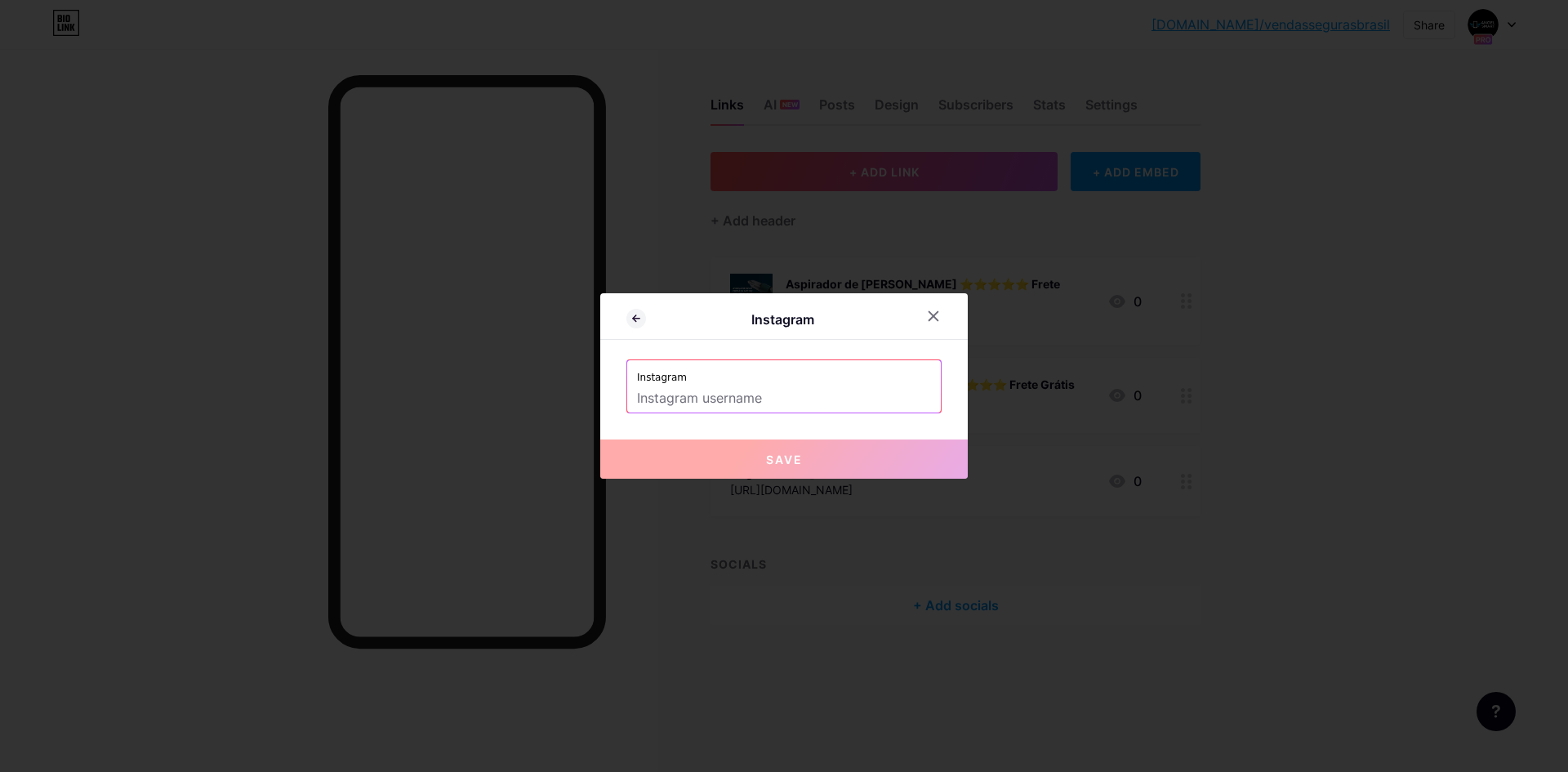
click at [756, 394] on input "text" at bounding box center [784, 399] width 294 height 28
click at [722, 392] on input "text" at bounding box center [784, 399] width 294 height 28
paste input "Angel Smart - Brasi"
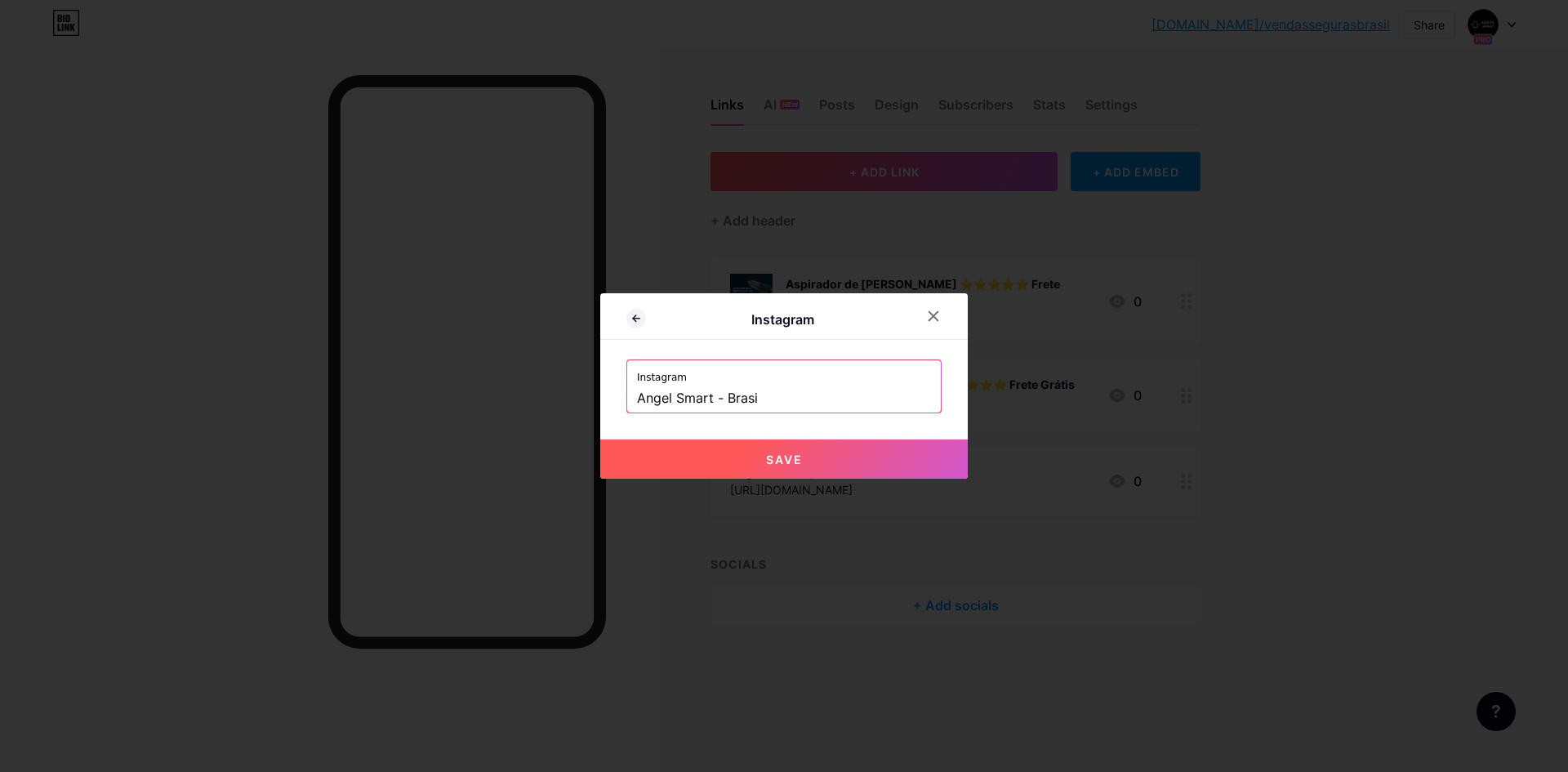
click at [795, 466] on span "Save" at bounding box center [784, 460] width 37 height 14
type input "[URL][DOMAIN_NAME] Smart - Brasi"
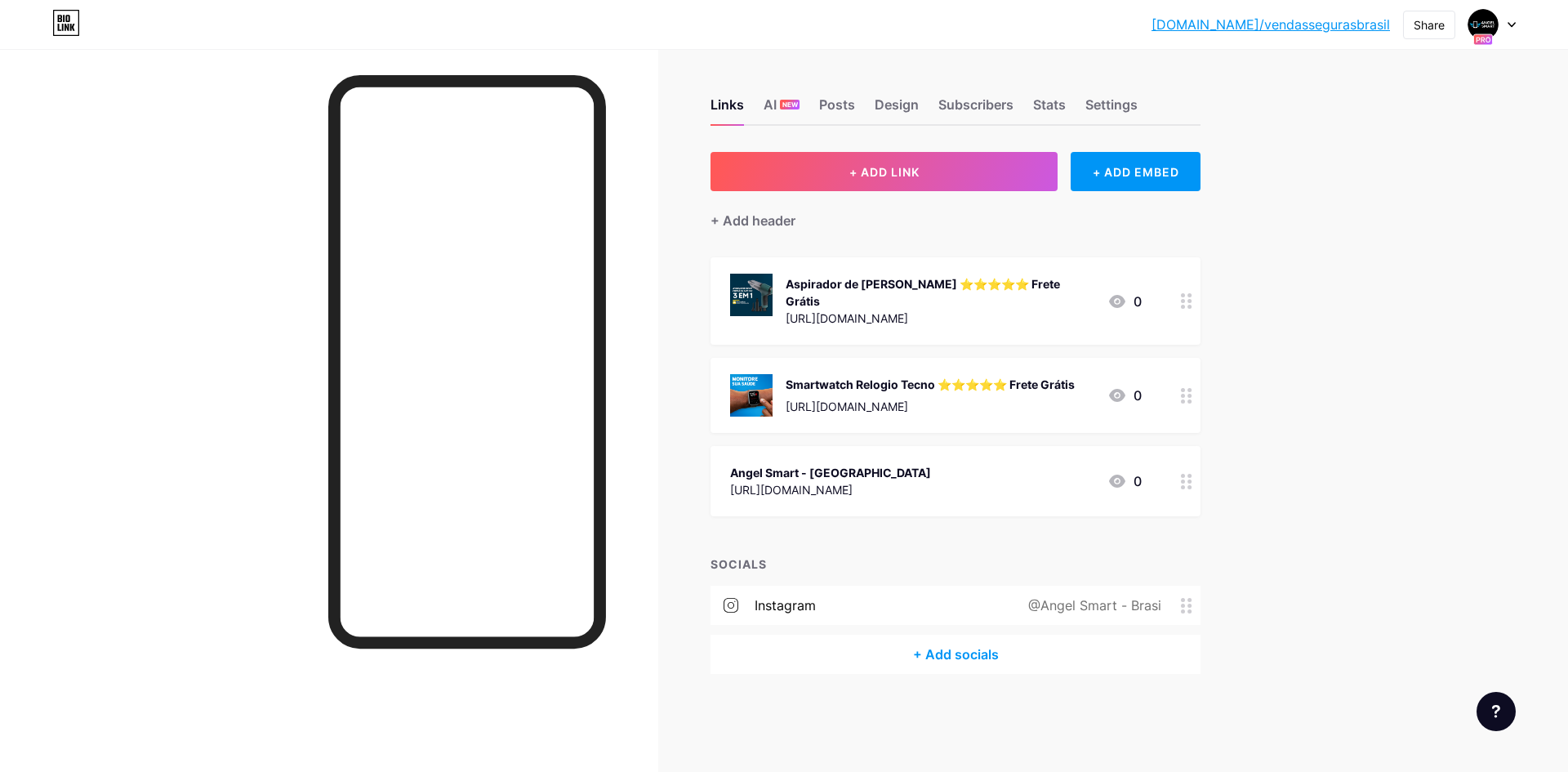
click at [958, 585] on div "instagram @Angel Smart - Brasi" at bounding box center [955, 604] width 490 height 39
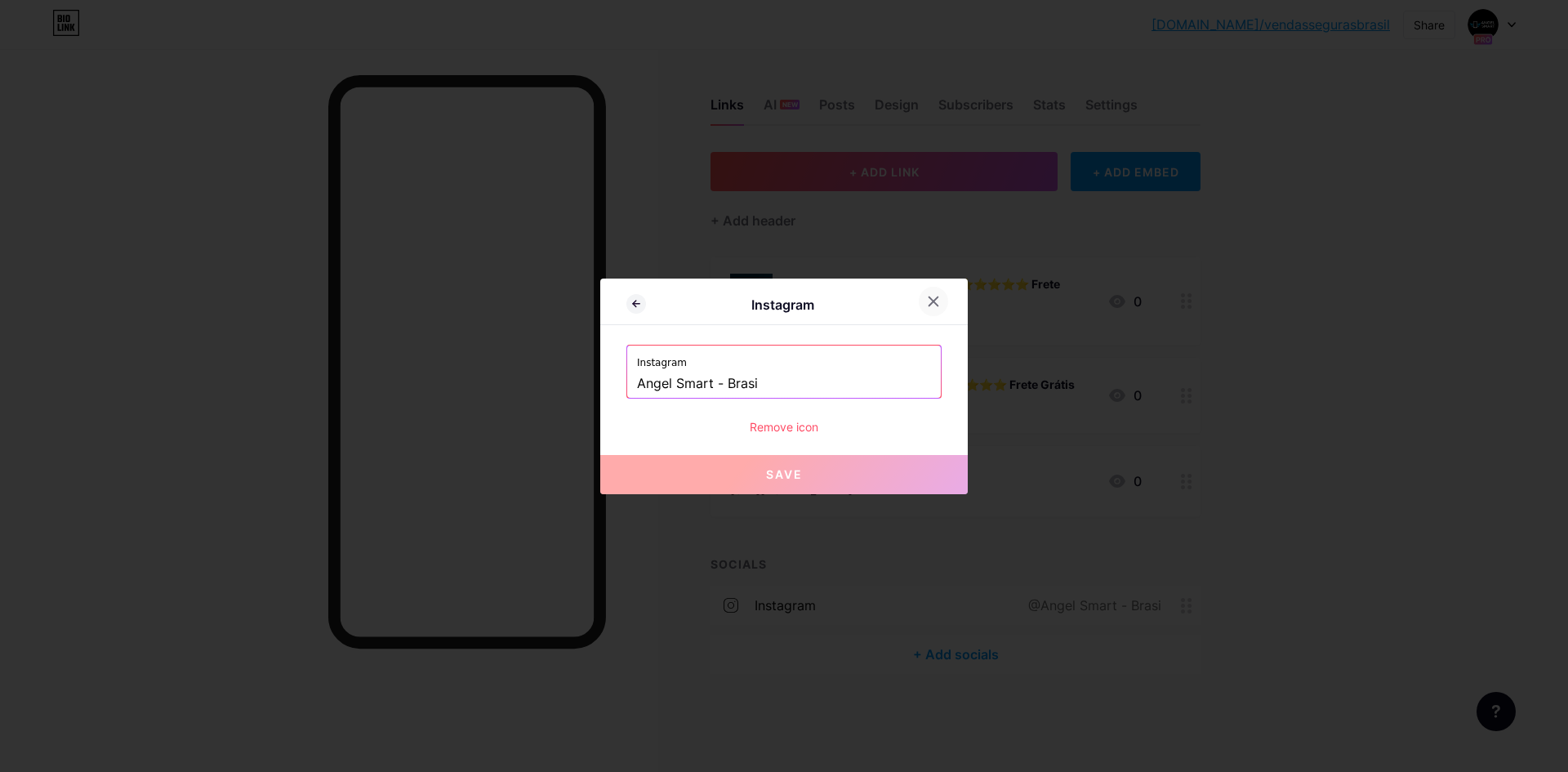
click at [931, 301] on icon at bounding box center [933, 301] width 13 height 13
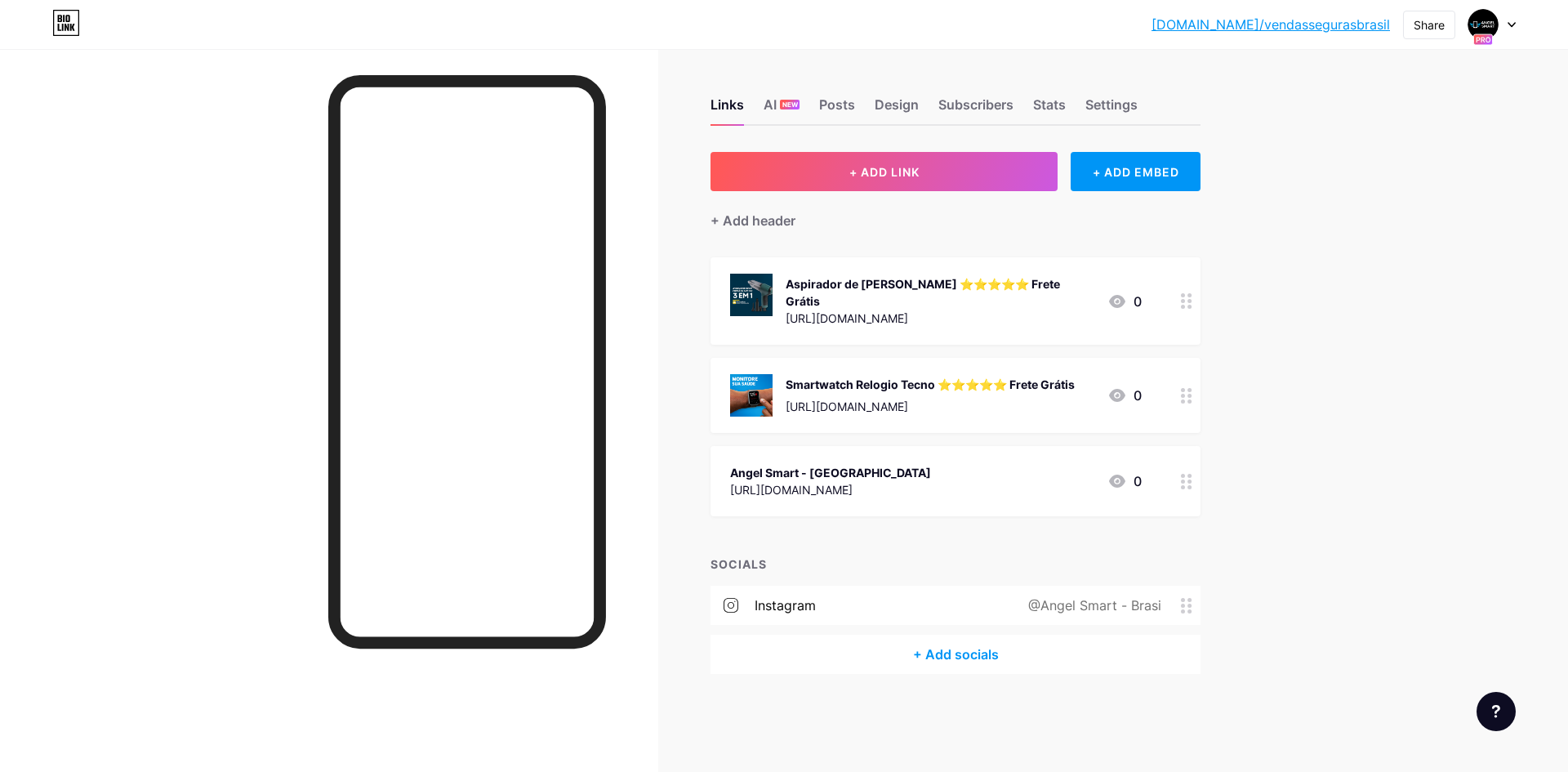
click at [1035, 596] on div "@Angel Smart - Brasi" at bounding box center [1091, 605] width 179 height 20
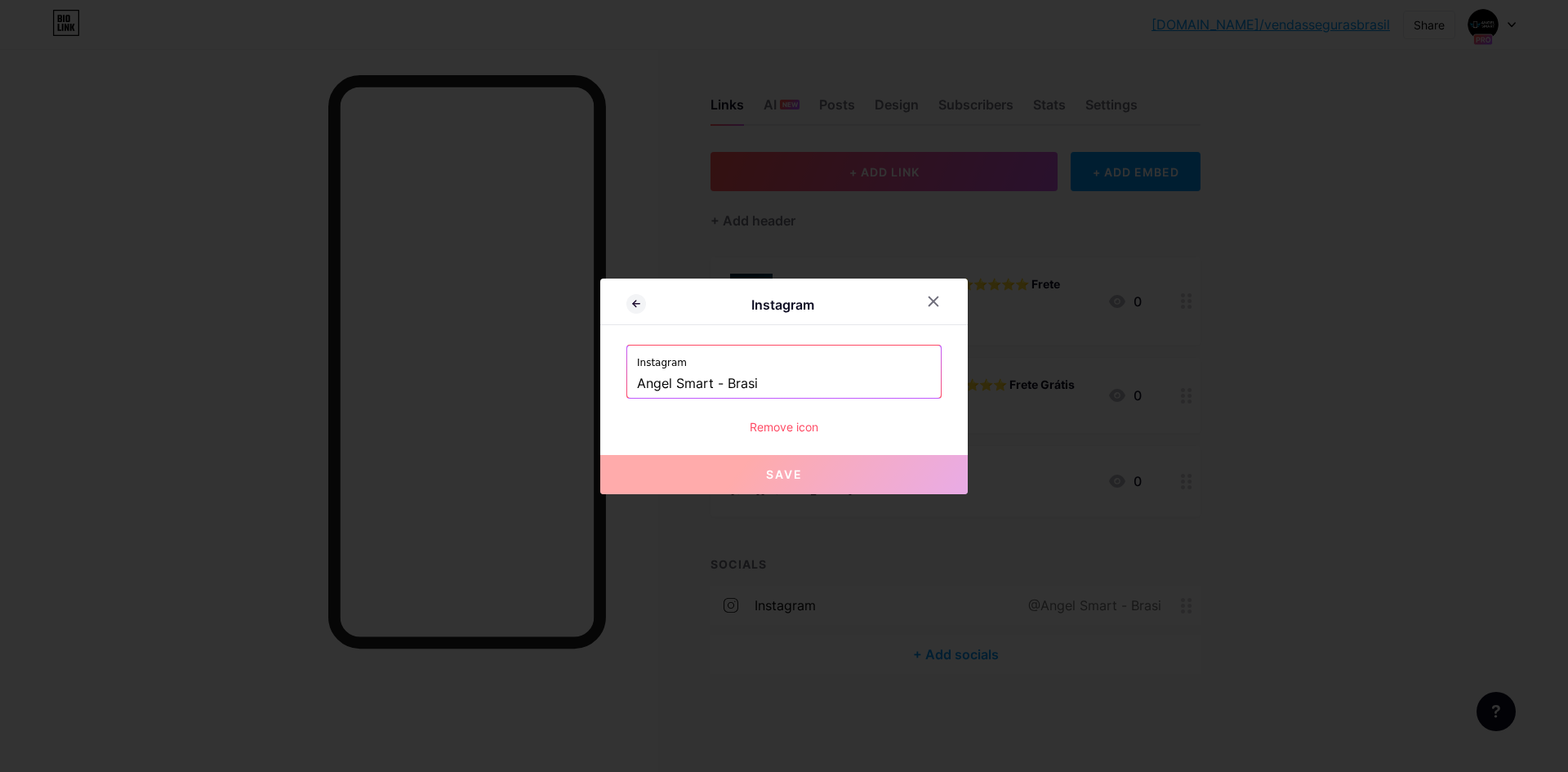
drag, startPoint x: 795, startPoint y: 380, endPoint x: 429, endPoint y: 369, distance: 366.2
click at [429, 369] on div "Instagram Instagram [PERSON_NAME] - Brasi Remove icon Save" at bounding box center [784, 386] width 1568 height 772
paste input "[URL][DOMAIN_NAME]"
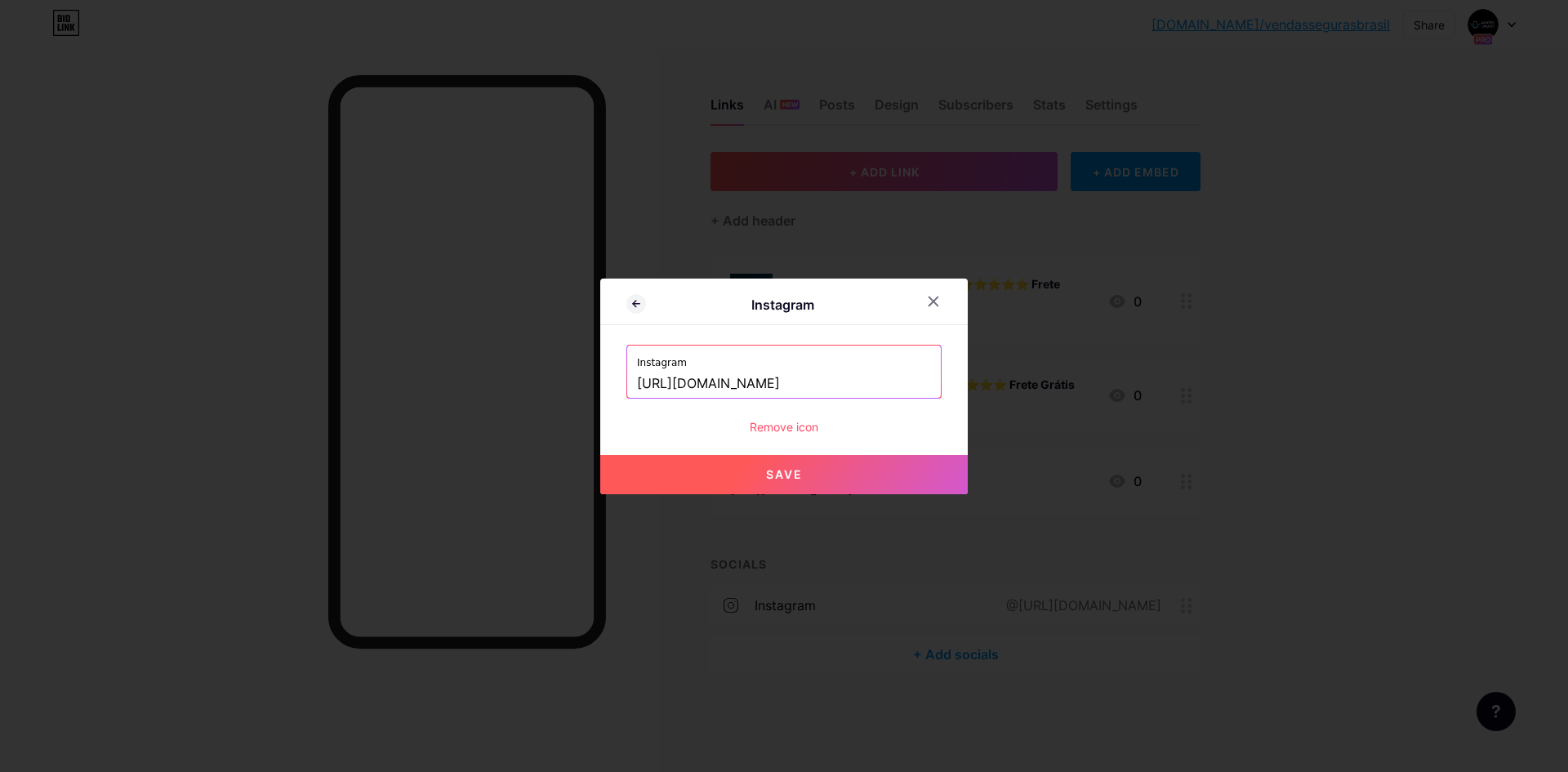
click at [777, 472] on span "Save" at bounding box center [784, 474] width 37 height 14
type input "[URL][DOMAIN_NAME][DOMAIN_NAME]"
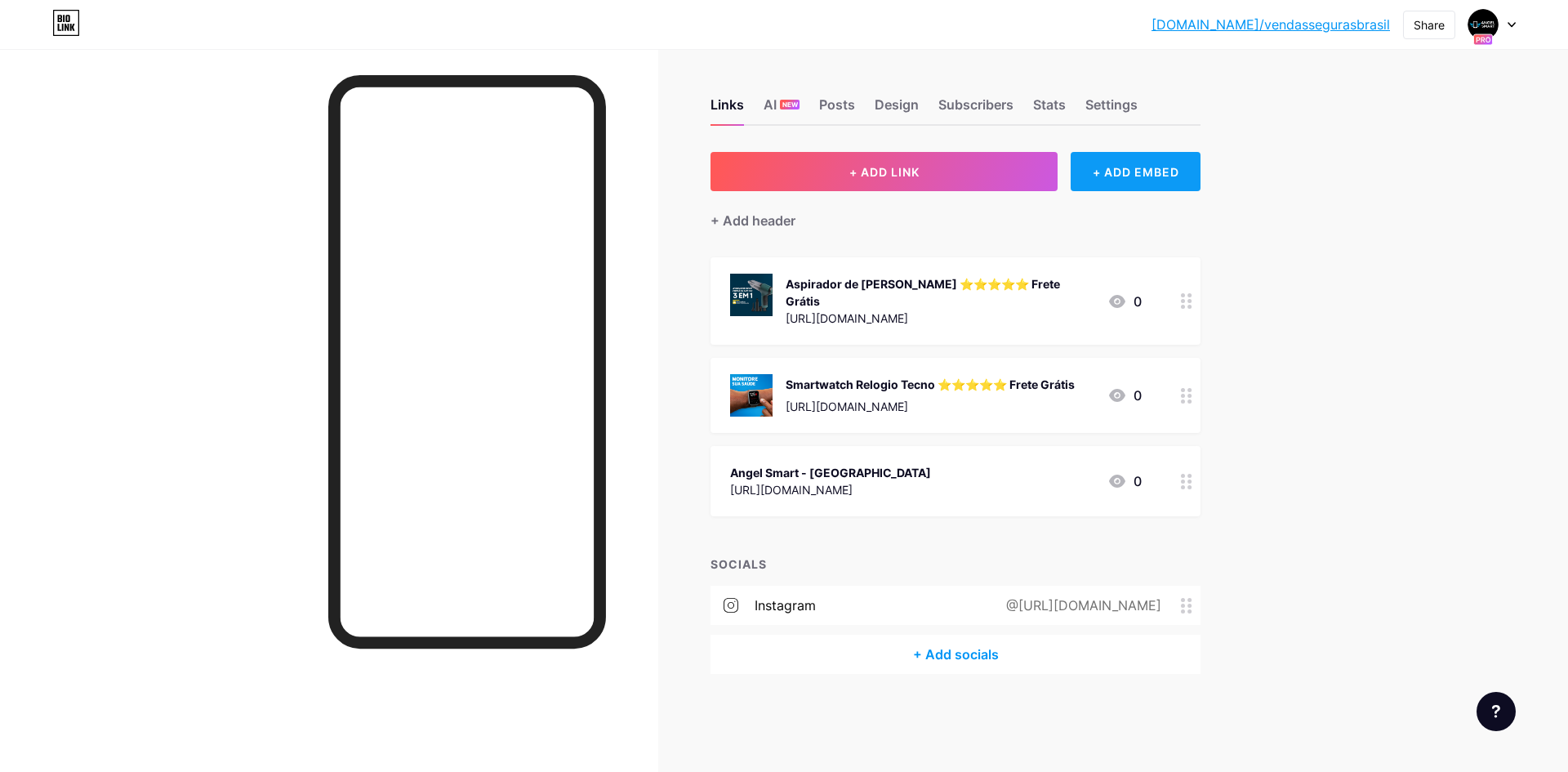
click at [1138, 176] on div "+ ADD EMBED" at bounding box center [1135, 171] width 130 height 39
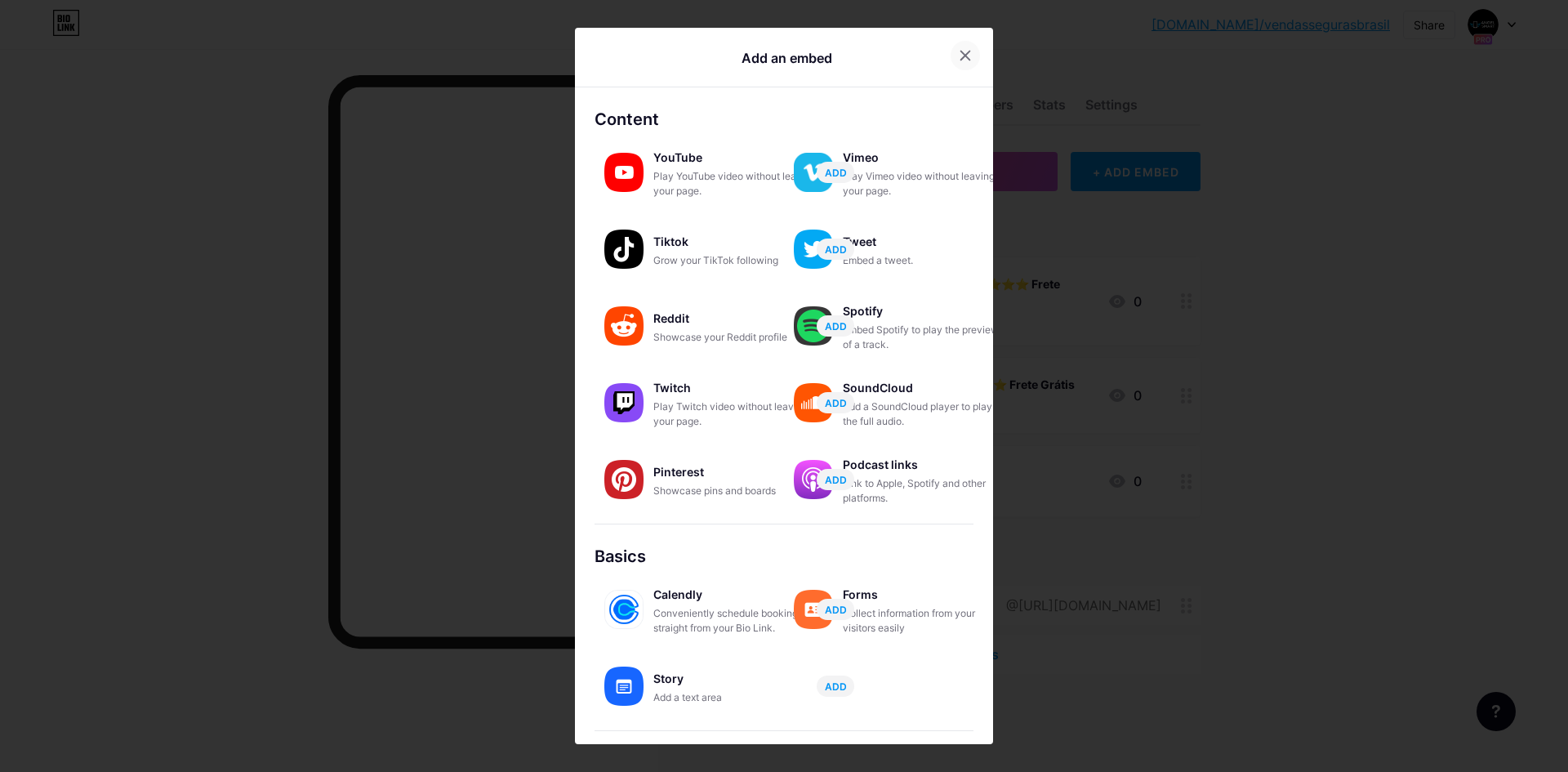
click at [962, 54] on icon at bounding box center [966, 56] width 9 height 9
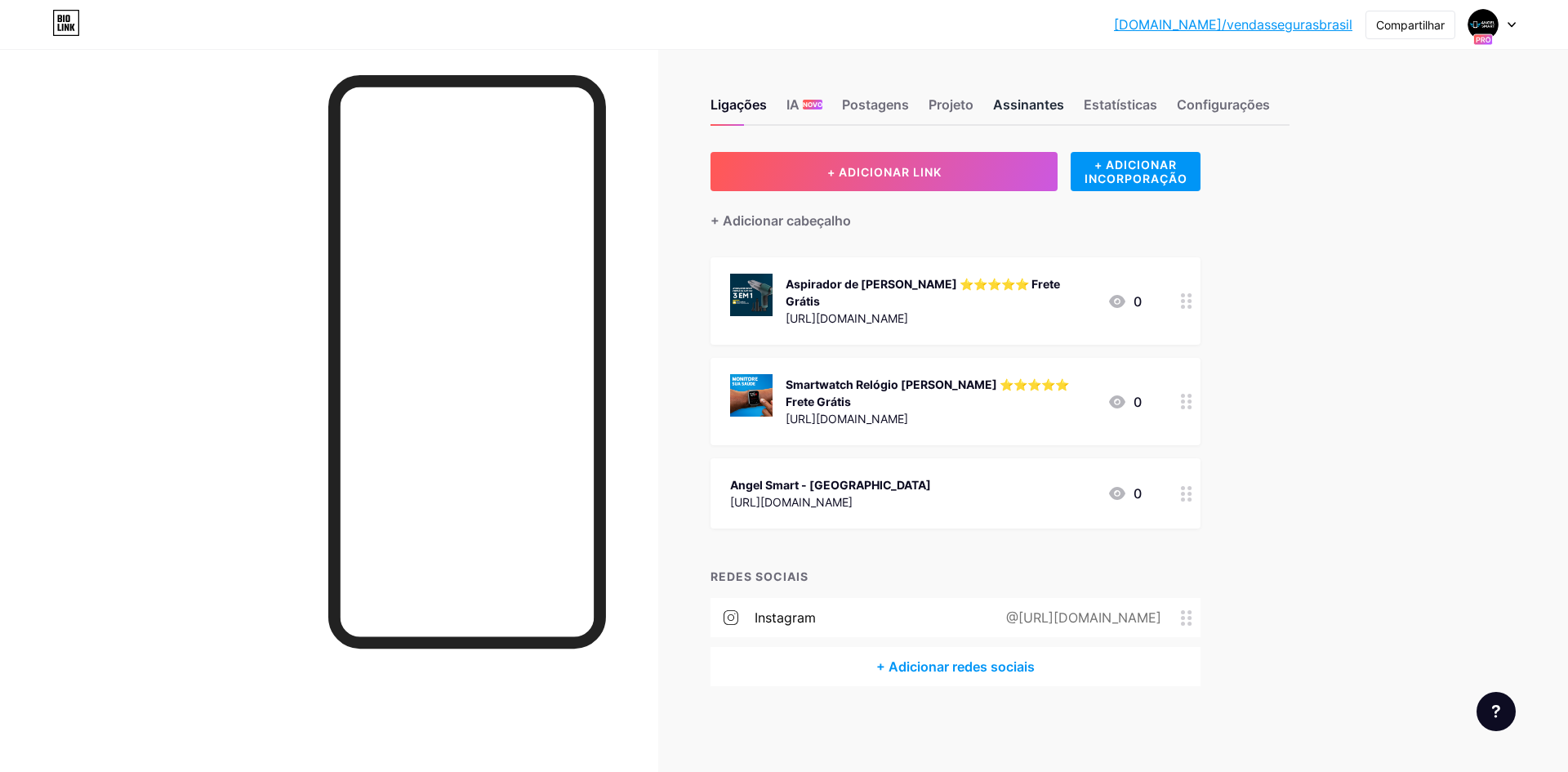
click at [1034, 106] on font "Assinantes" at bounding box center [1028, 105] width 71 height 16
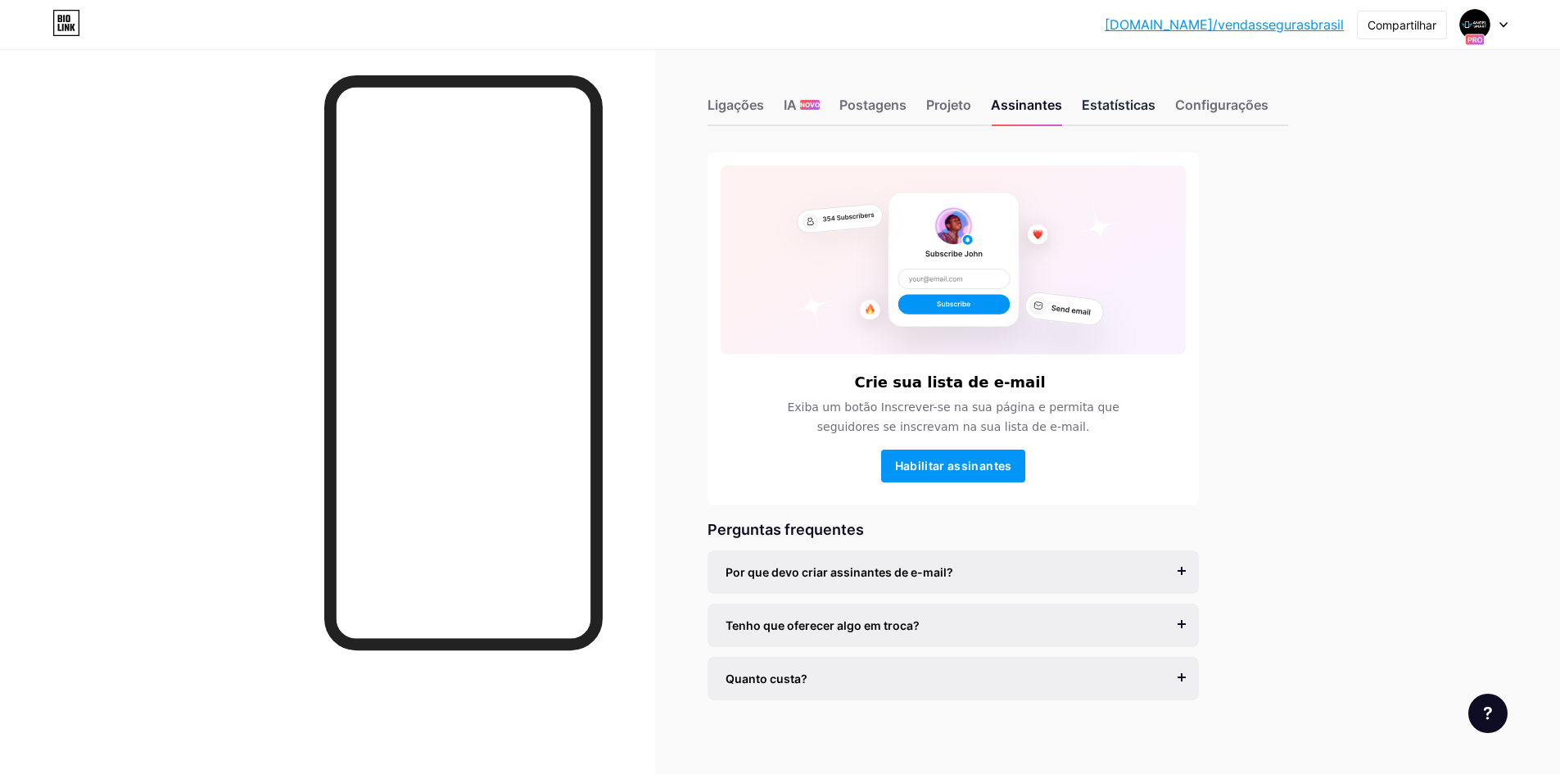
click at [1112, 102] on font "Estatísticas" at bounding box center [1118, 105] width 74 height 16
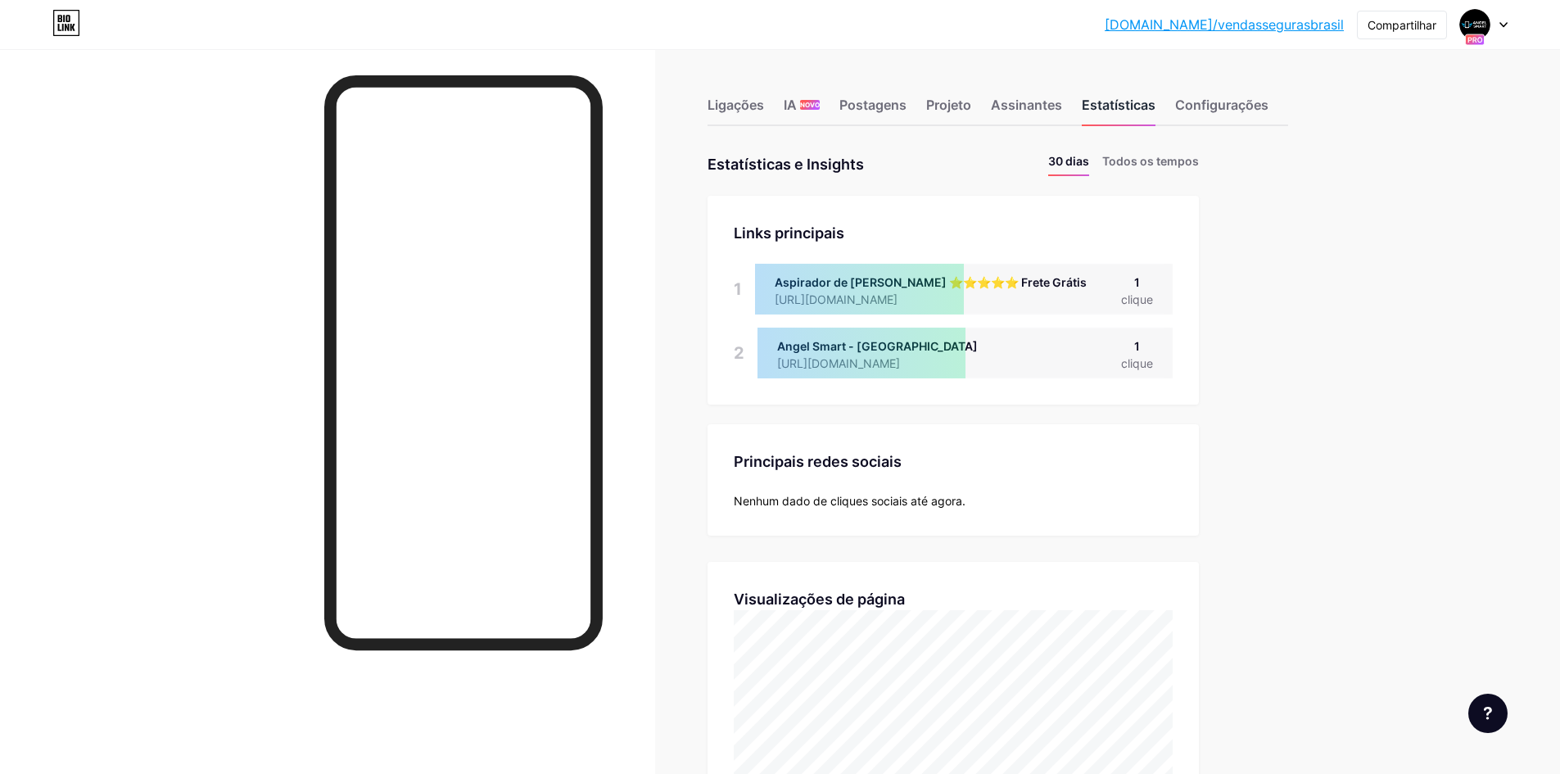
scroll to position [774, 1560]
click at [1195, 100] on font "Configurações" at bounding box center [1221, 105] width 93 height 16
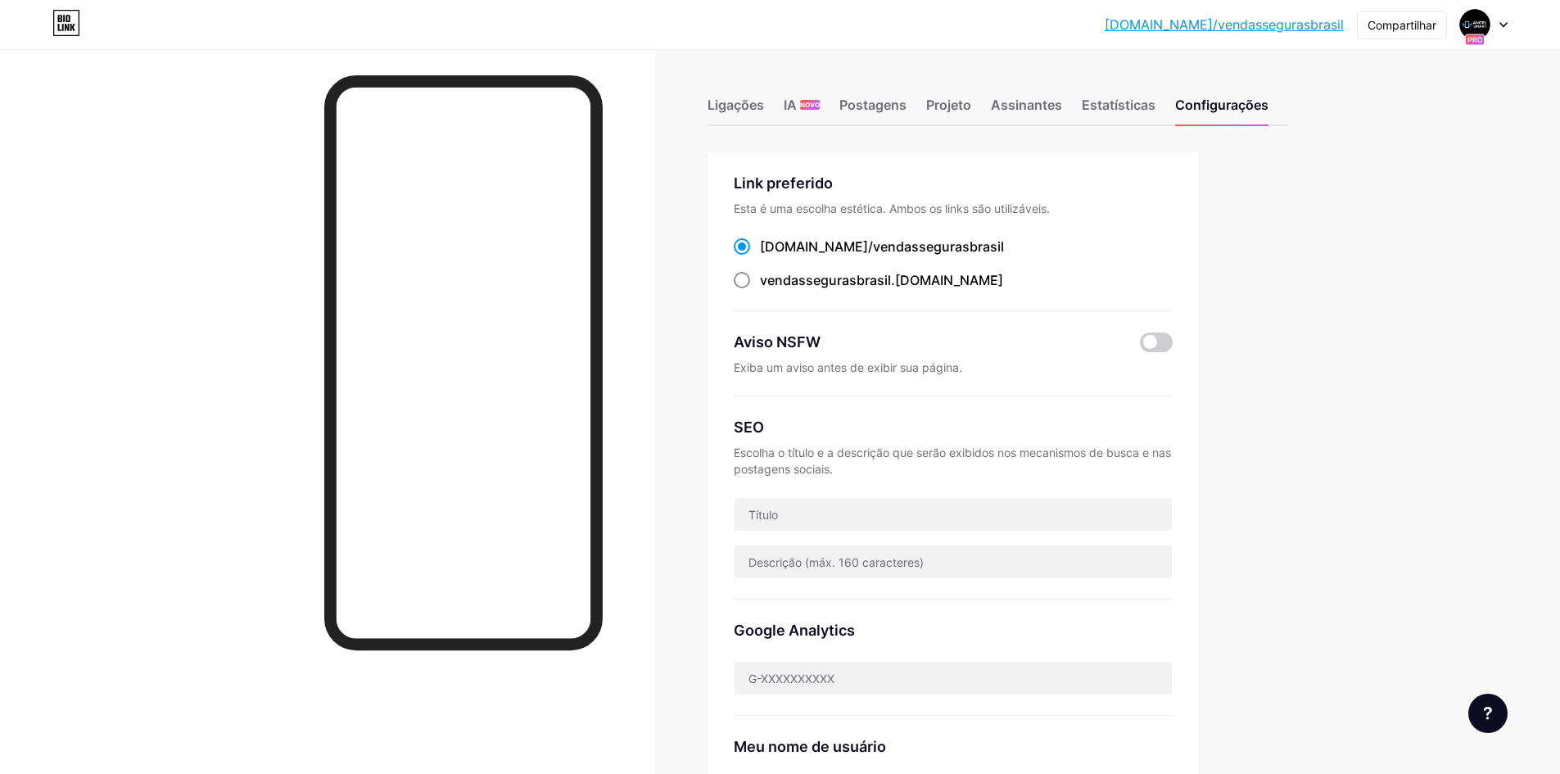
click at [876, 286] on font "vendassegurasbrasil" at bounding box center [825, 280] width 131 height 16
click at [770, 290] on input "vendassegurasbrasil .[DOMAIN_NAME]" at bounding box center [765, 295] width 11 height 11
radio input "true"
click at [1159, 345] on span at bounding box center [1156, 342] width 33 height 20
click at [1140, 346] on input "checkbox" at bounding box center [1140, 346] width 0 height 0
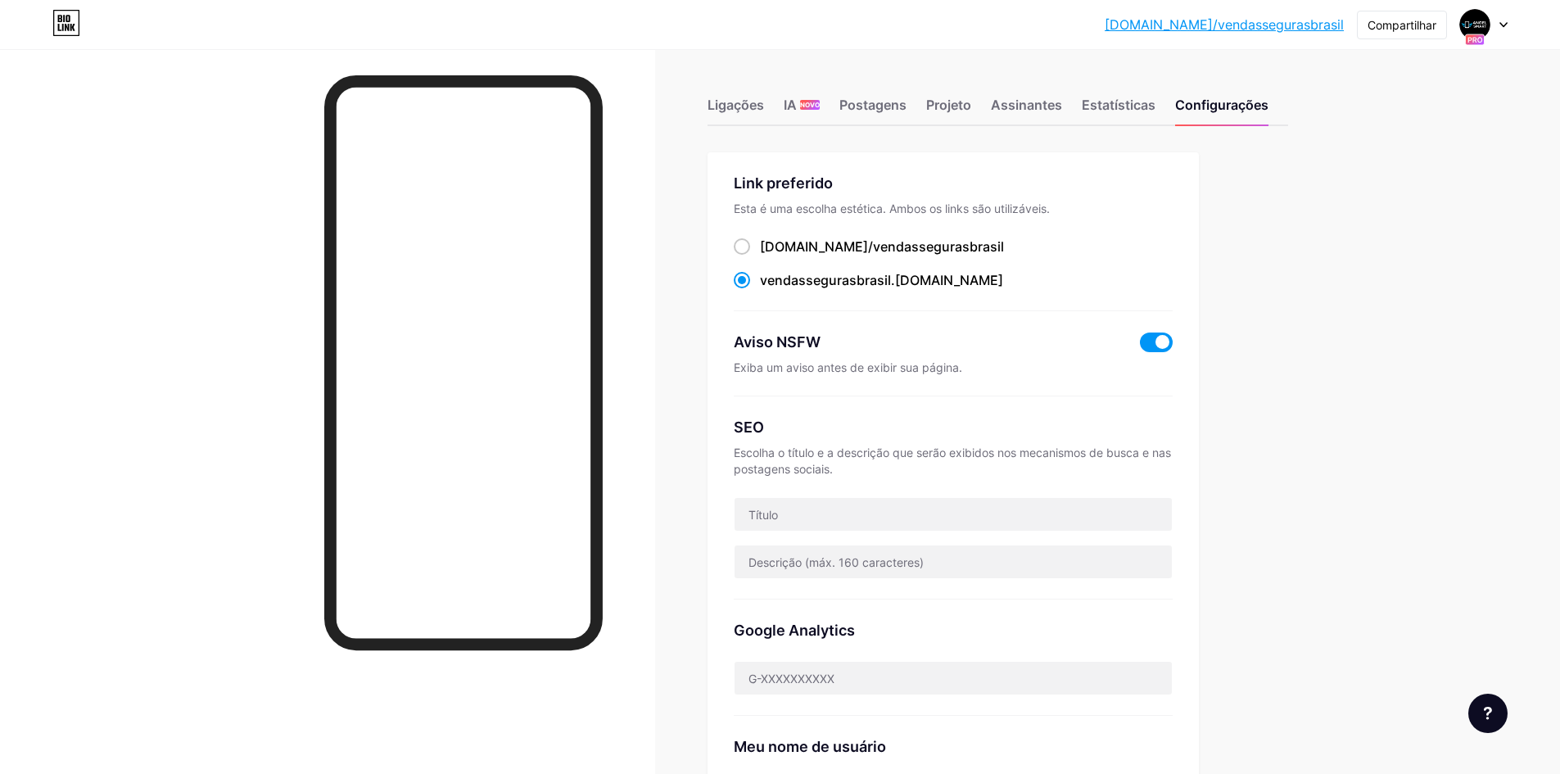
click at [1158, 340] on span at bounding box center [1156, 342] width 33 height 20
click at [1140, 346] on input "checkbox" at bounding box center [1140, 346] width 0 height 0
click at [810, 101] on font "NOVO" at bounding box center [810, 105] width 20 height 8
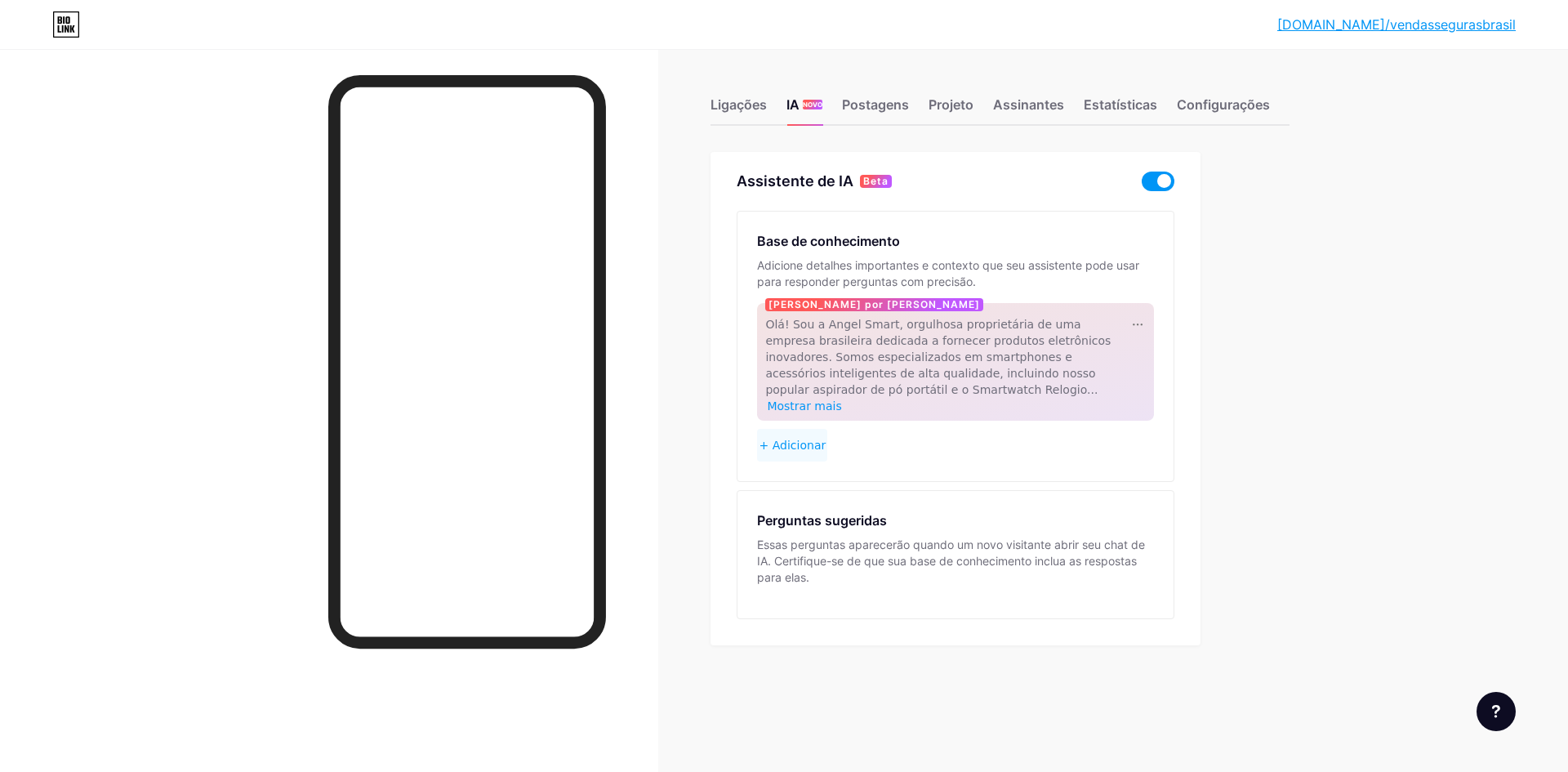
click at [1156, 187] on span at bounding box center [1158, 182] width 33 height 20
click at [1142, 186] on input "checkbox" at bounding box center [1142, 186] width 0 height 0
